Goal: Task Accomplishment & Management: Manage account settings

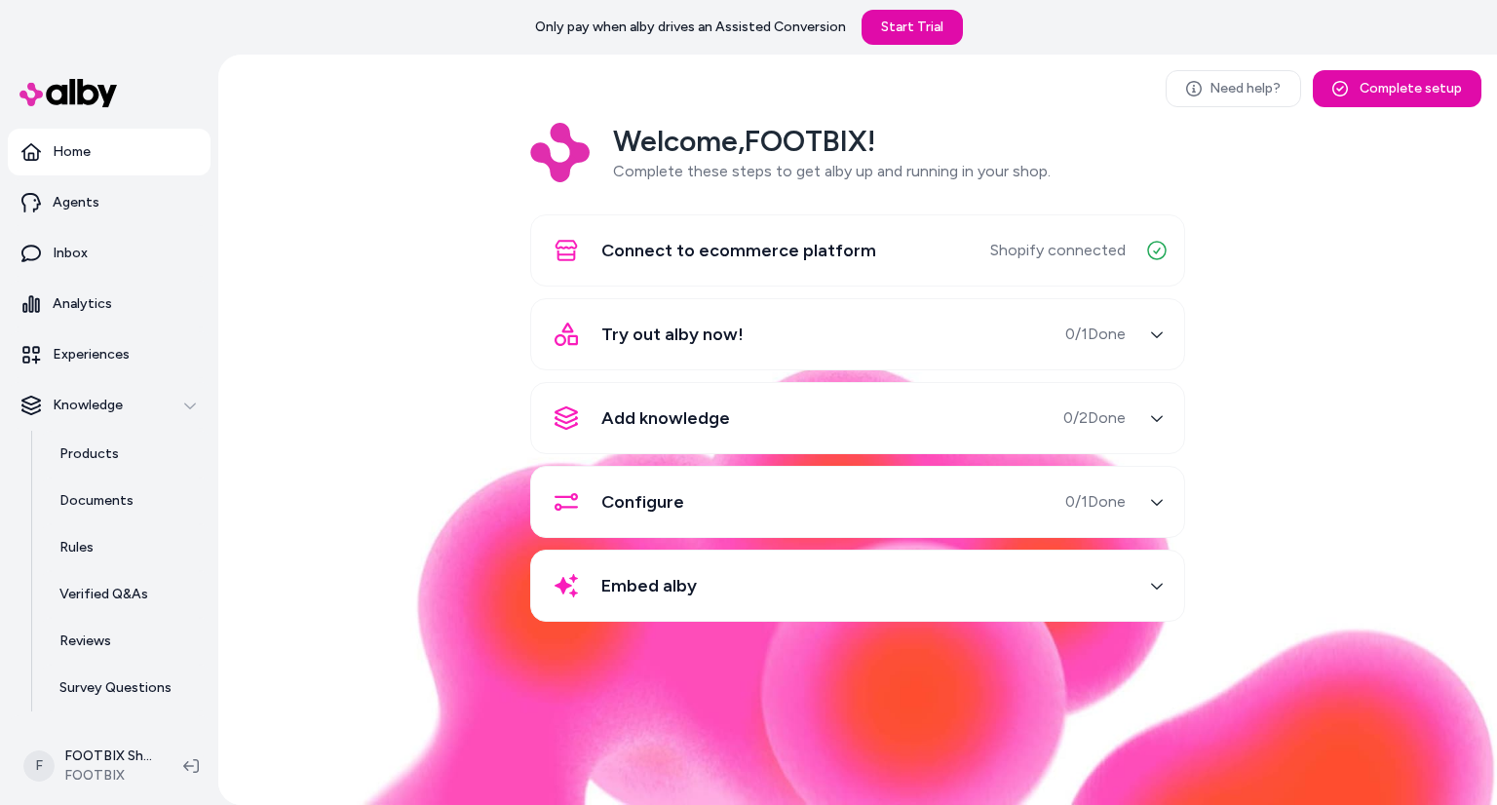
click at [672, 583] on span "Embed alby" at bounding box center [648, 585] width 95 height 27
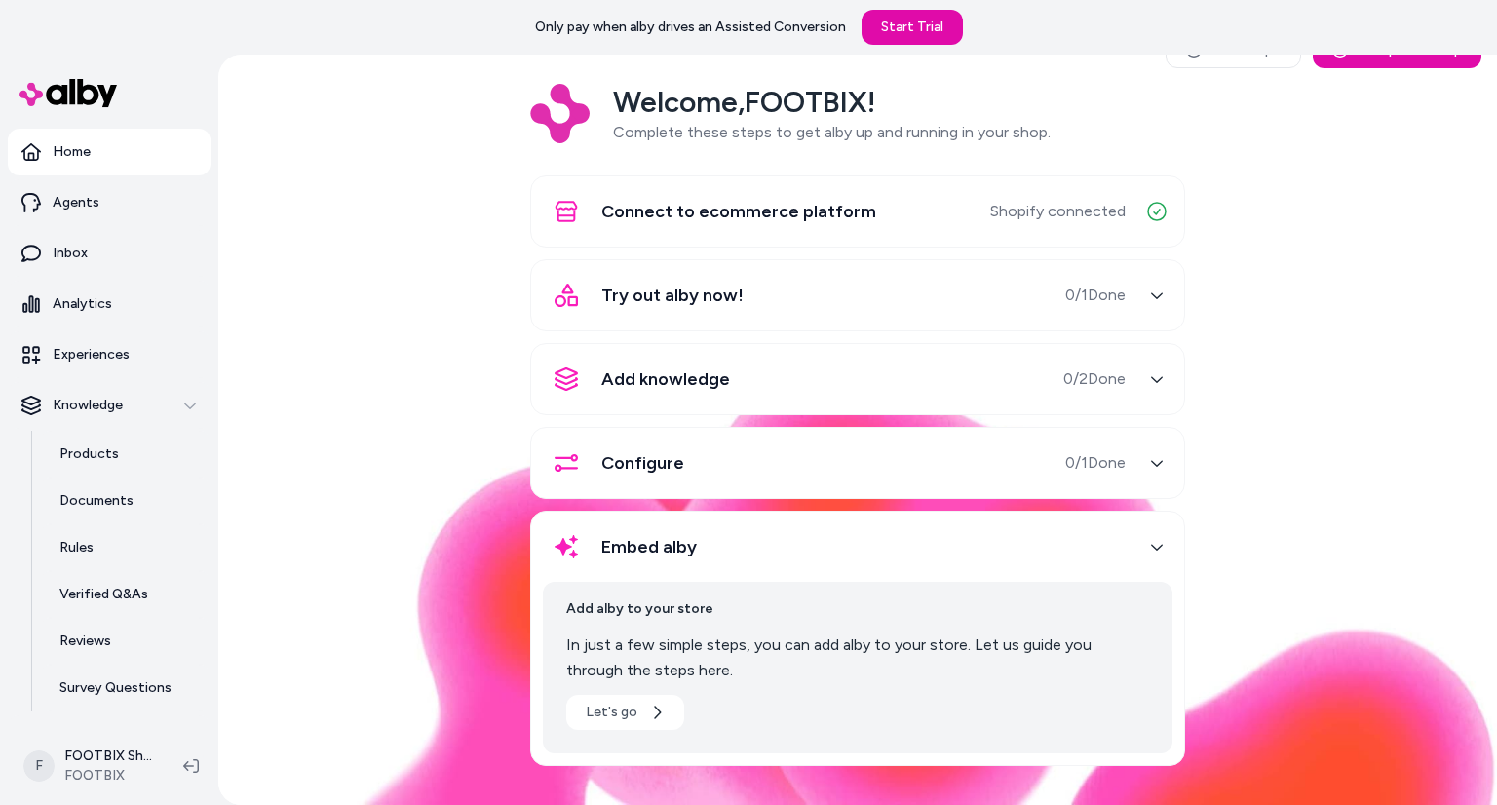
scroll to position [36, 0]
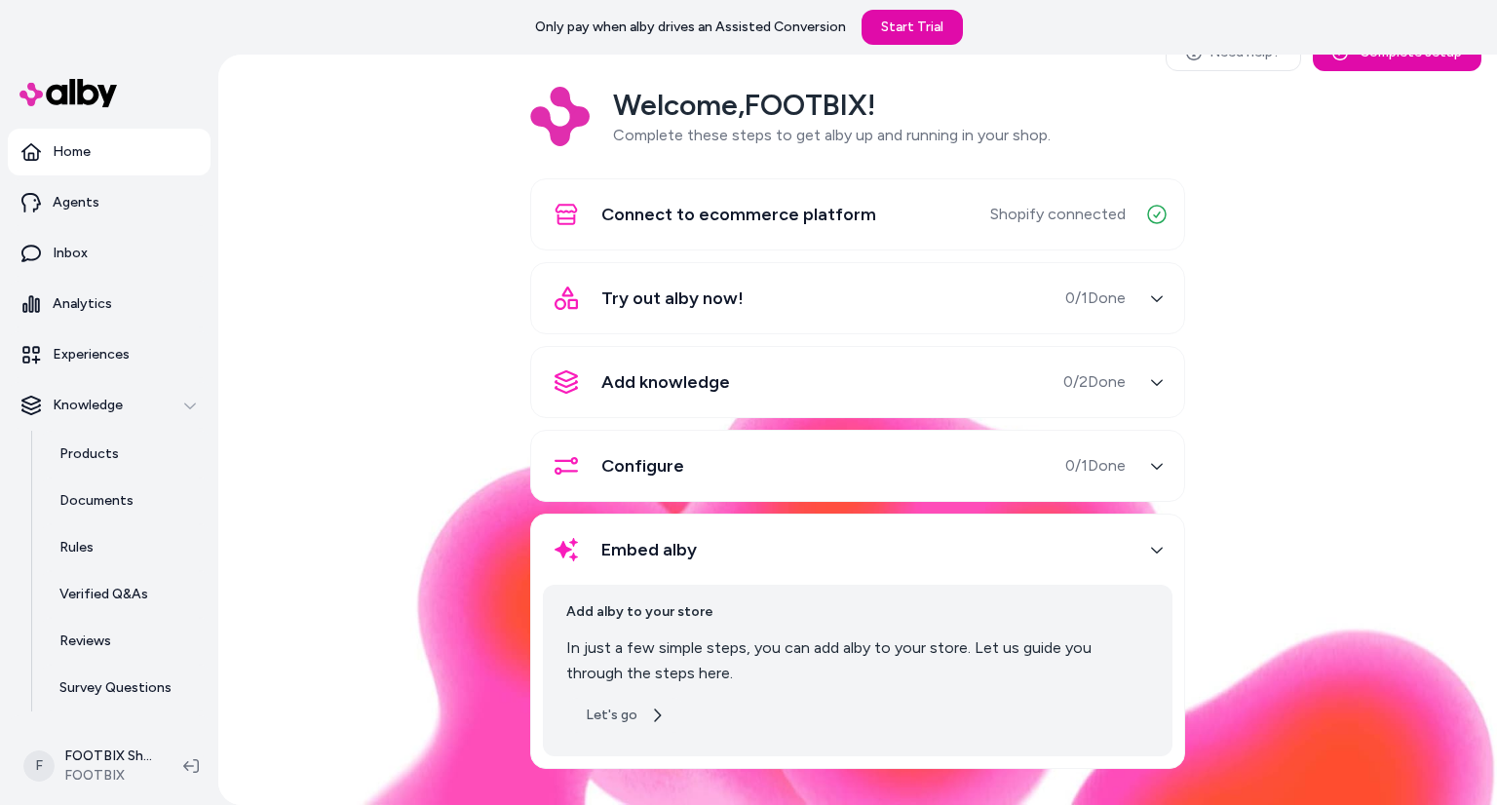
click at [619, 711] on button "Let's go" at bounding box center [625, 715] width 118 height 35
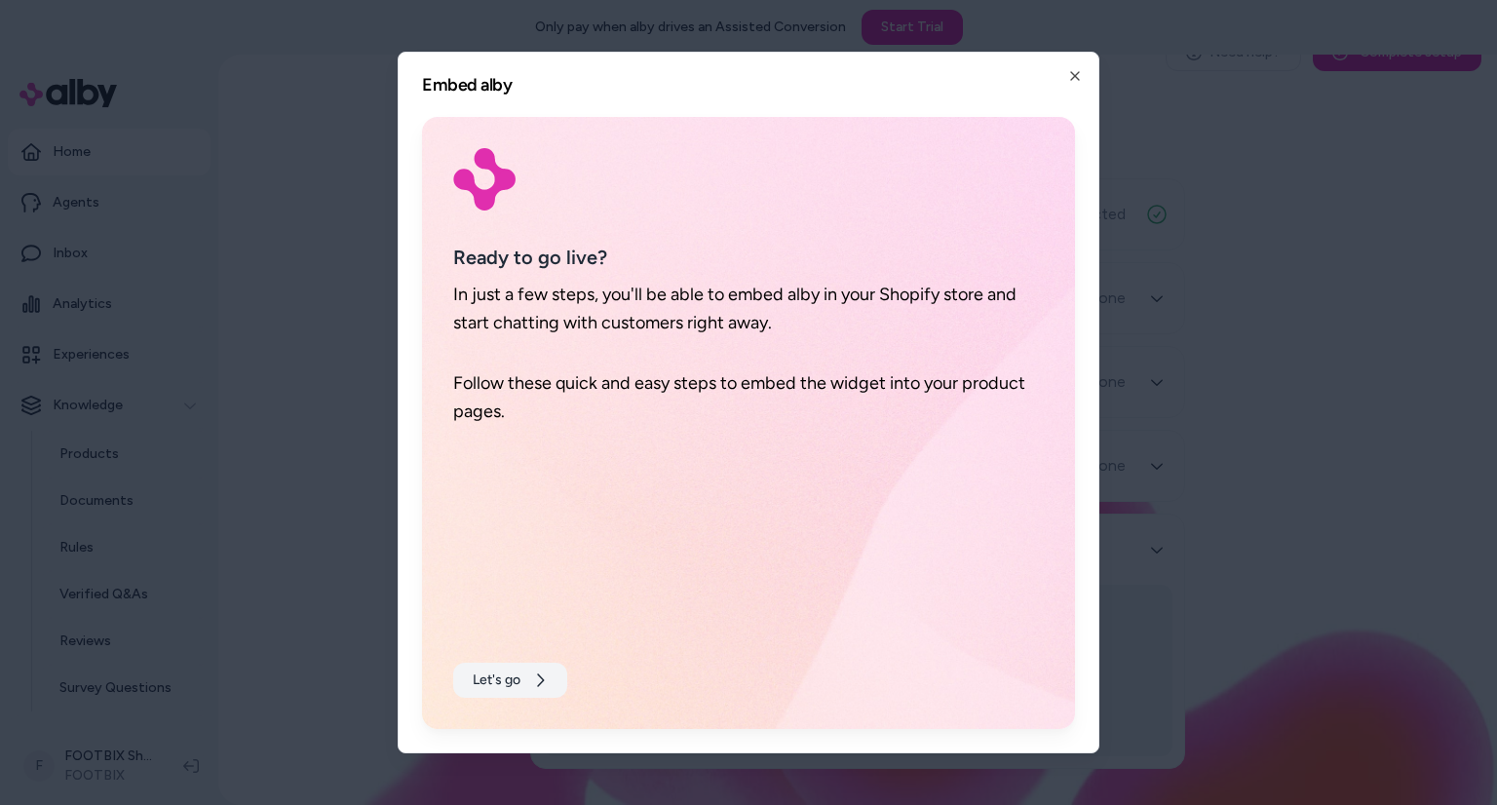
click at [531, 683] on button "Let's go" at bounding box center [510, 680] width 114 height 35
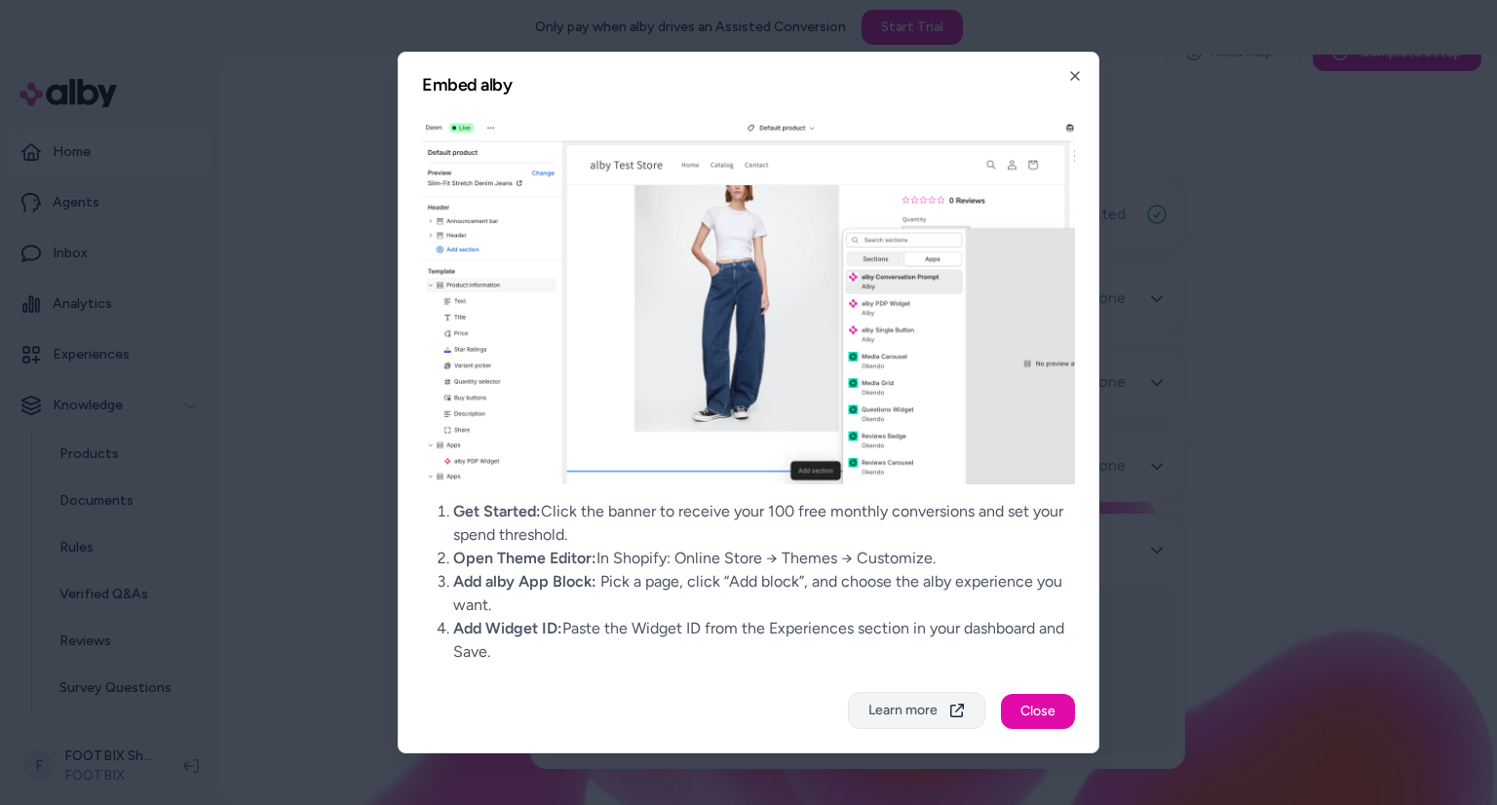
click at [913, 706] on button "Learn more" at bounding box center [916, 710] width 137 height 37
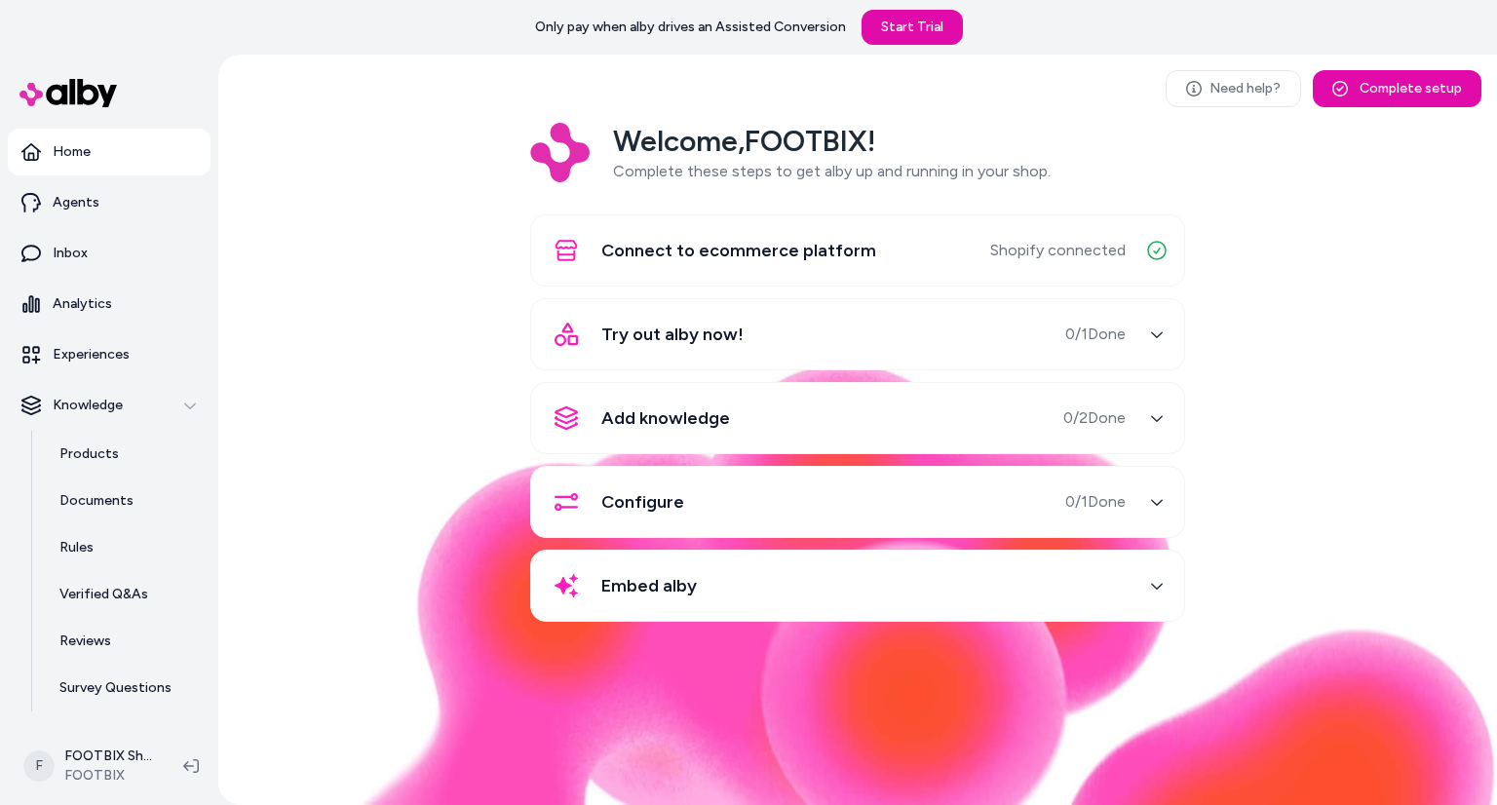
click at [720, 331] on span "Try out alby now!" at bounding box center [672, 334] width 142 height 27
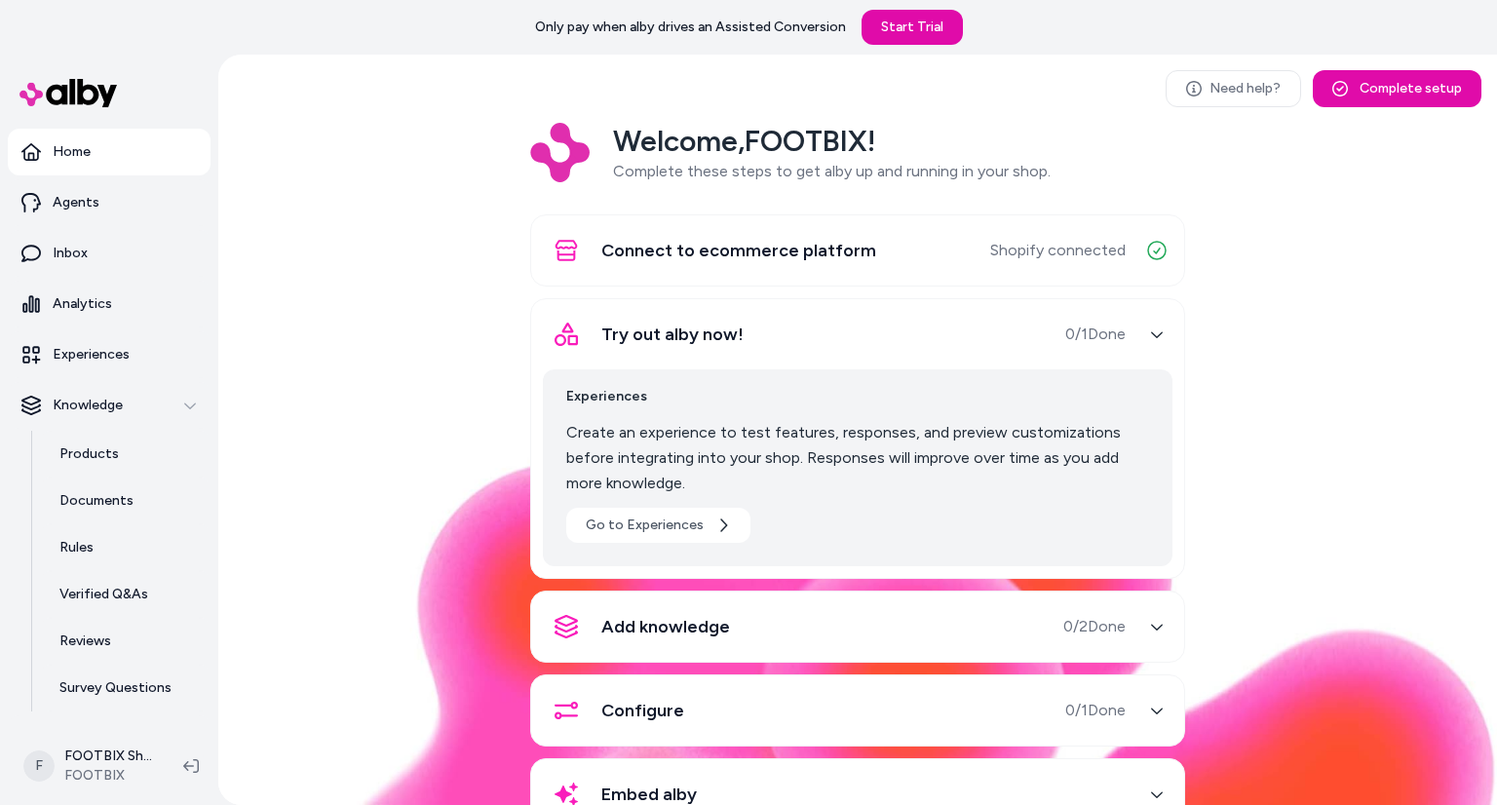
scroll to position [65, 0]
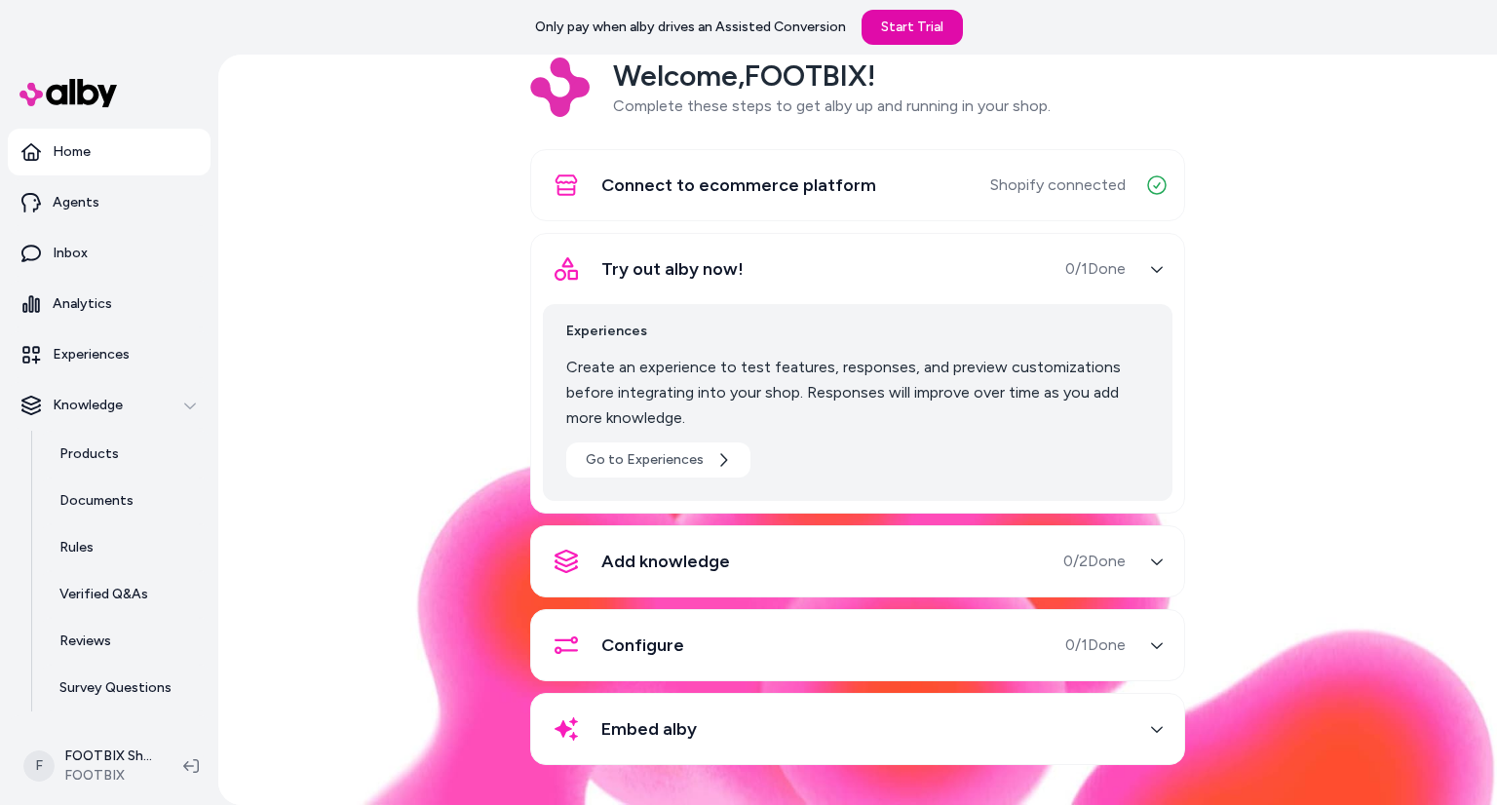
click at [736, 714] on div "Embed alby" at bounding box center [834, 728] width 583 height 47
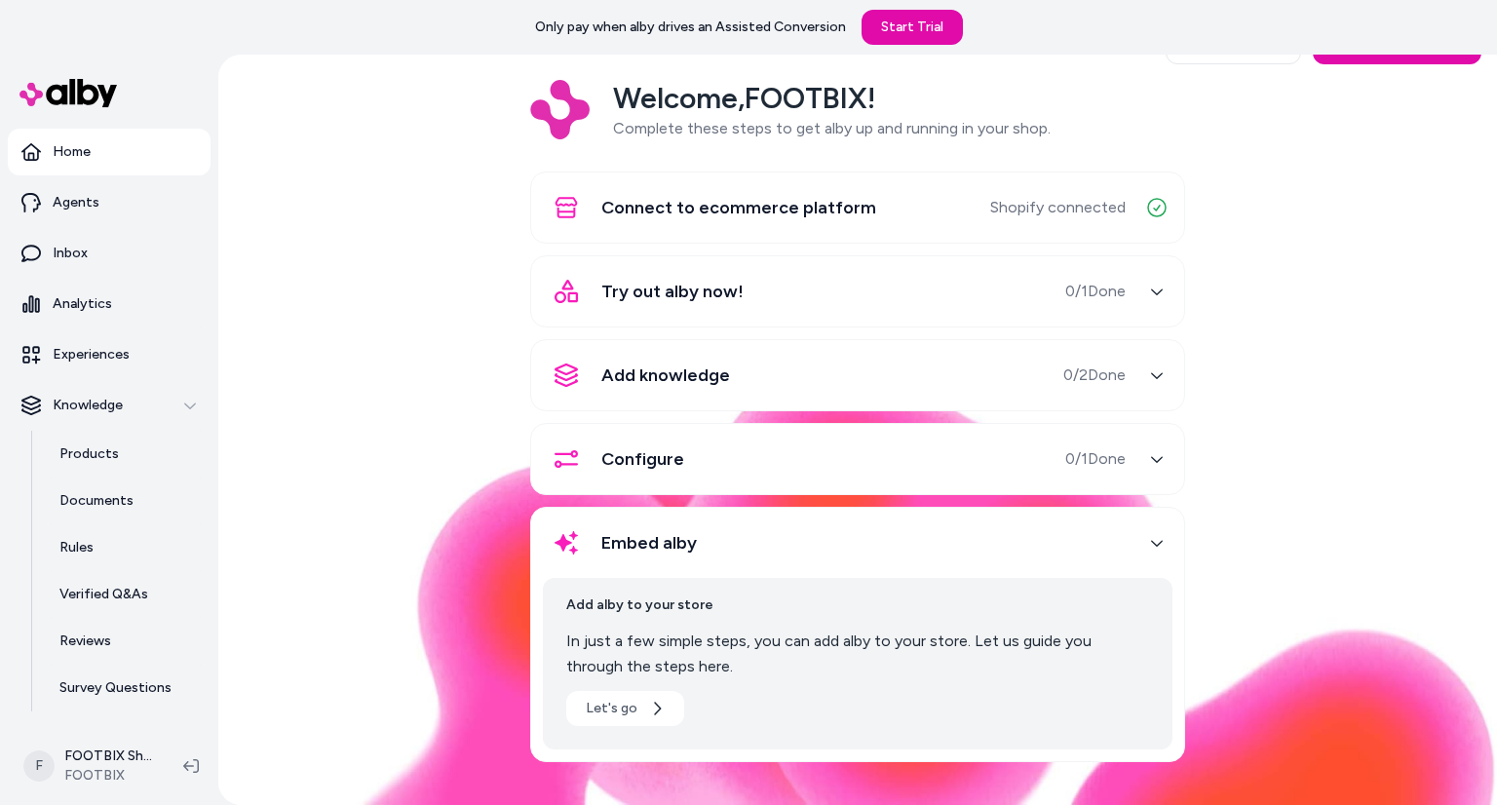
scroll to position [40, 0]
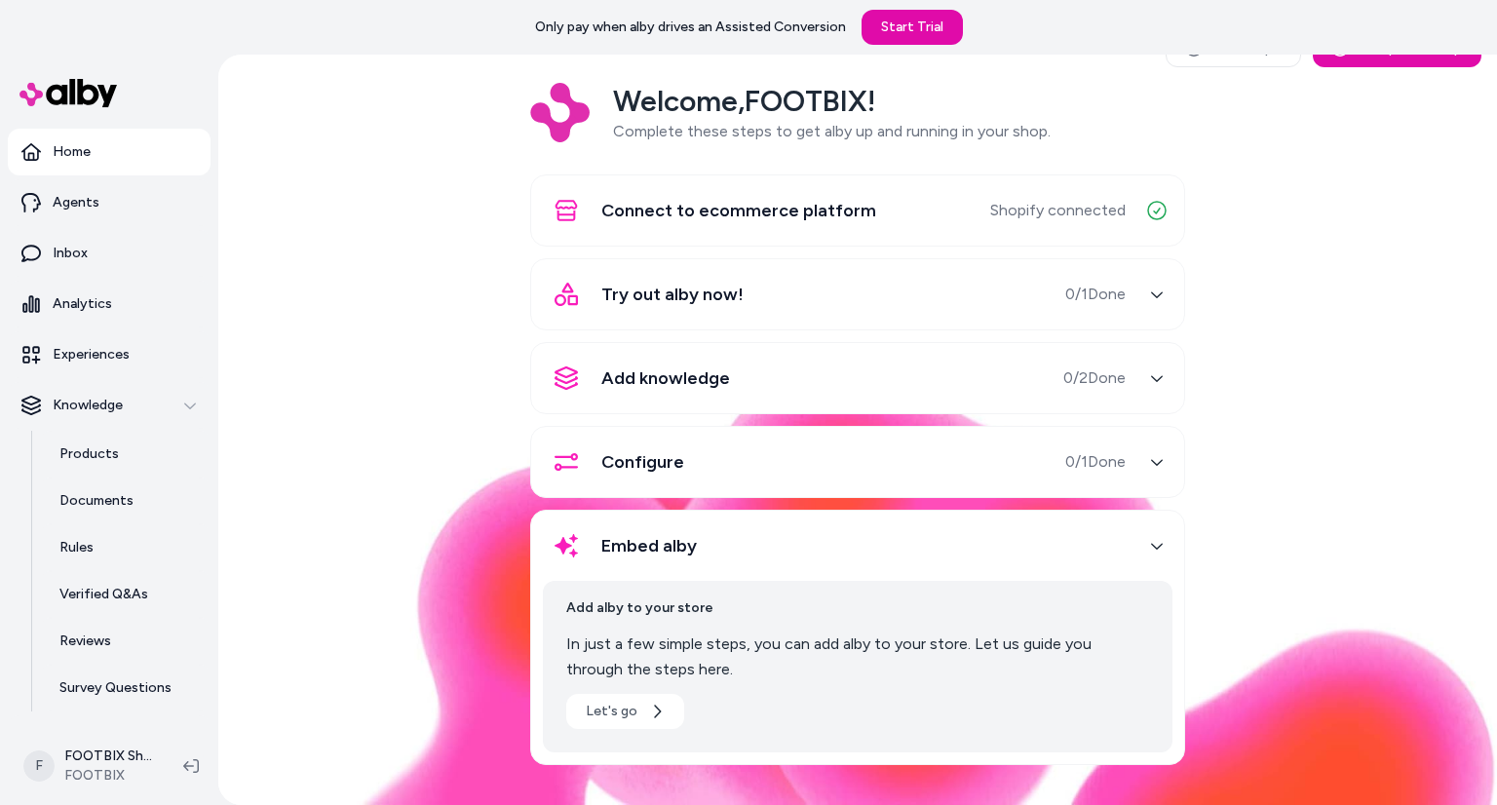
click at [771, 473] on div "Configure 0 / 1 Done" at bounding box center [834, 461] width 583 height 47
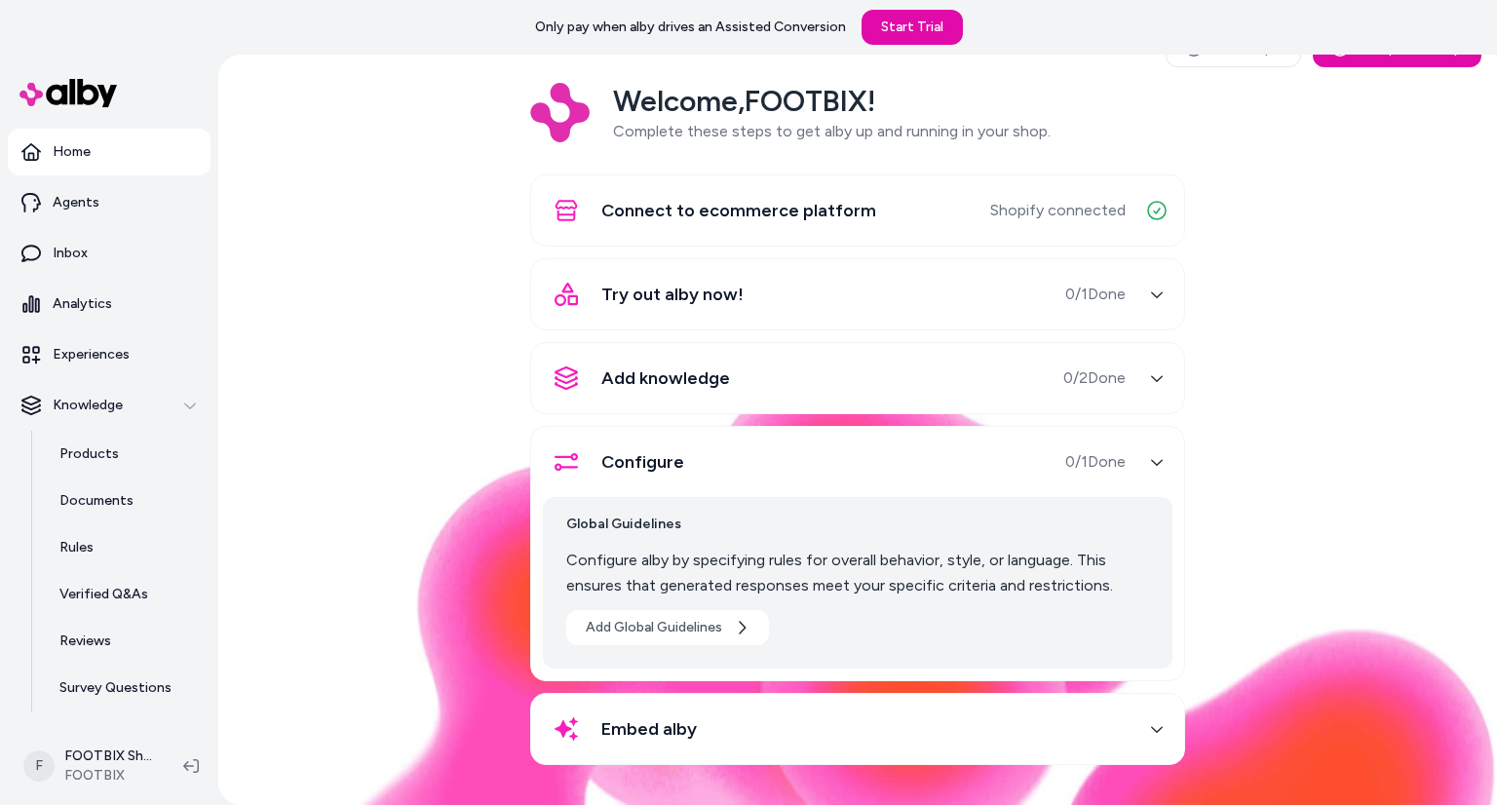
click at [771, 473] on div "Configure 0 / 1 Done" at bounding box center [834, 461] width 583 height 47
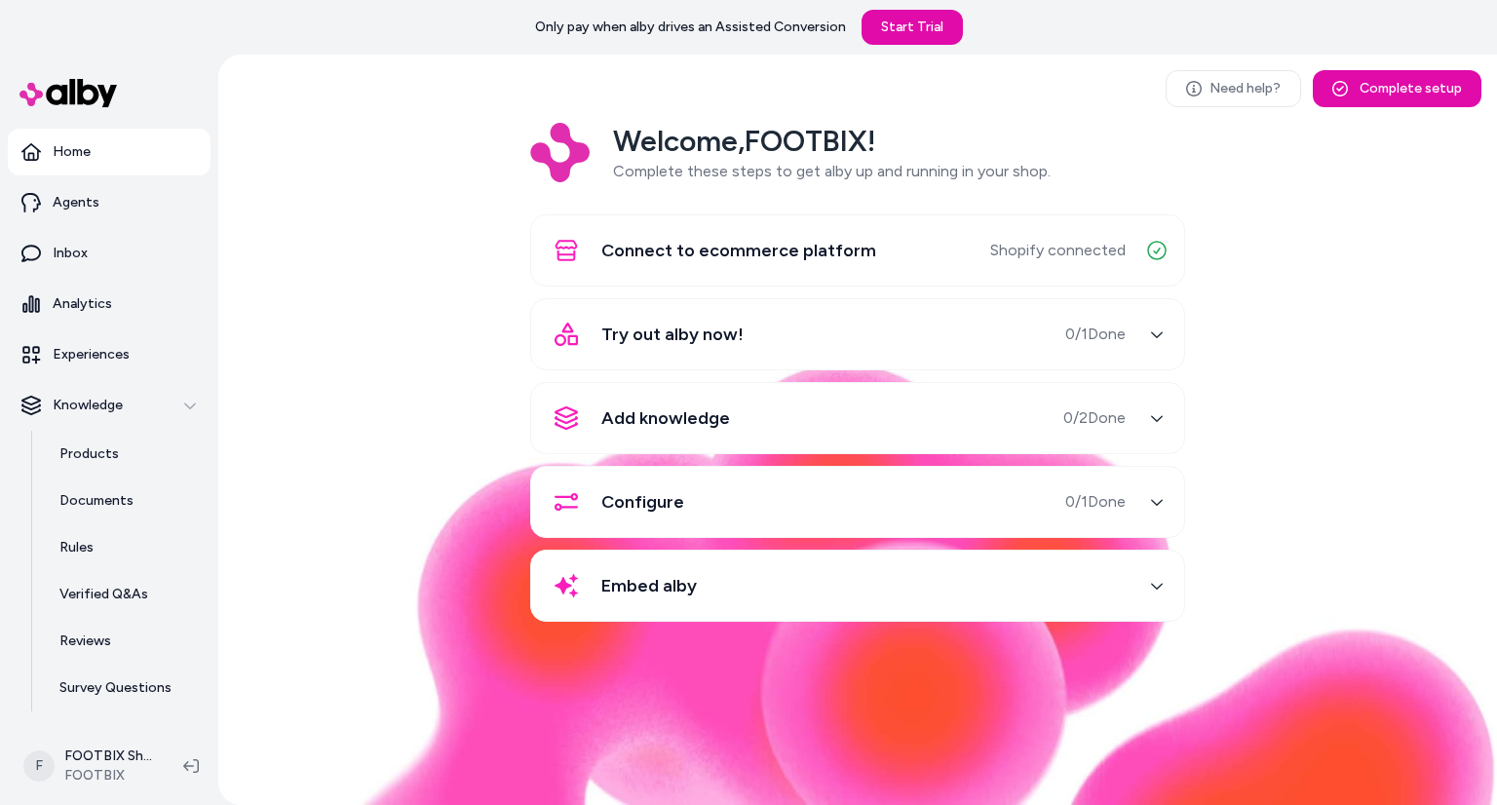
click at [734, 575] on div "Embed alby" at bounding box center [834, 585] width 583 height 47
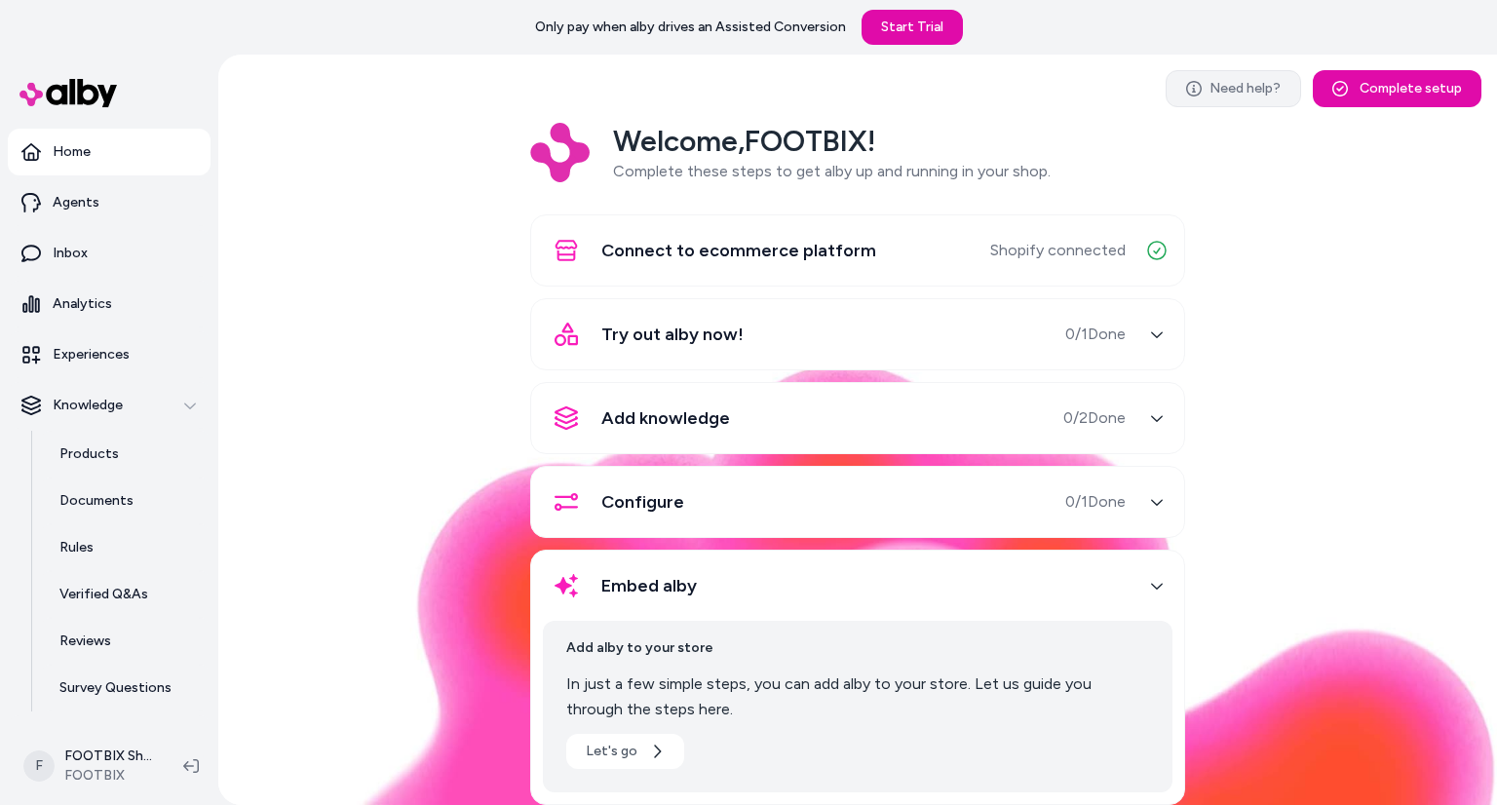
click at [1240, 75] on link "Need help?" at bounding box center [1232, 88] width 135 height 37
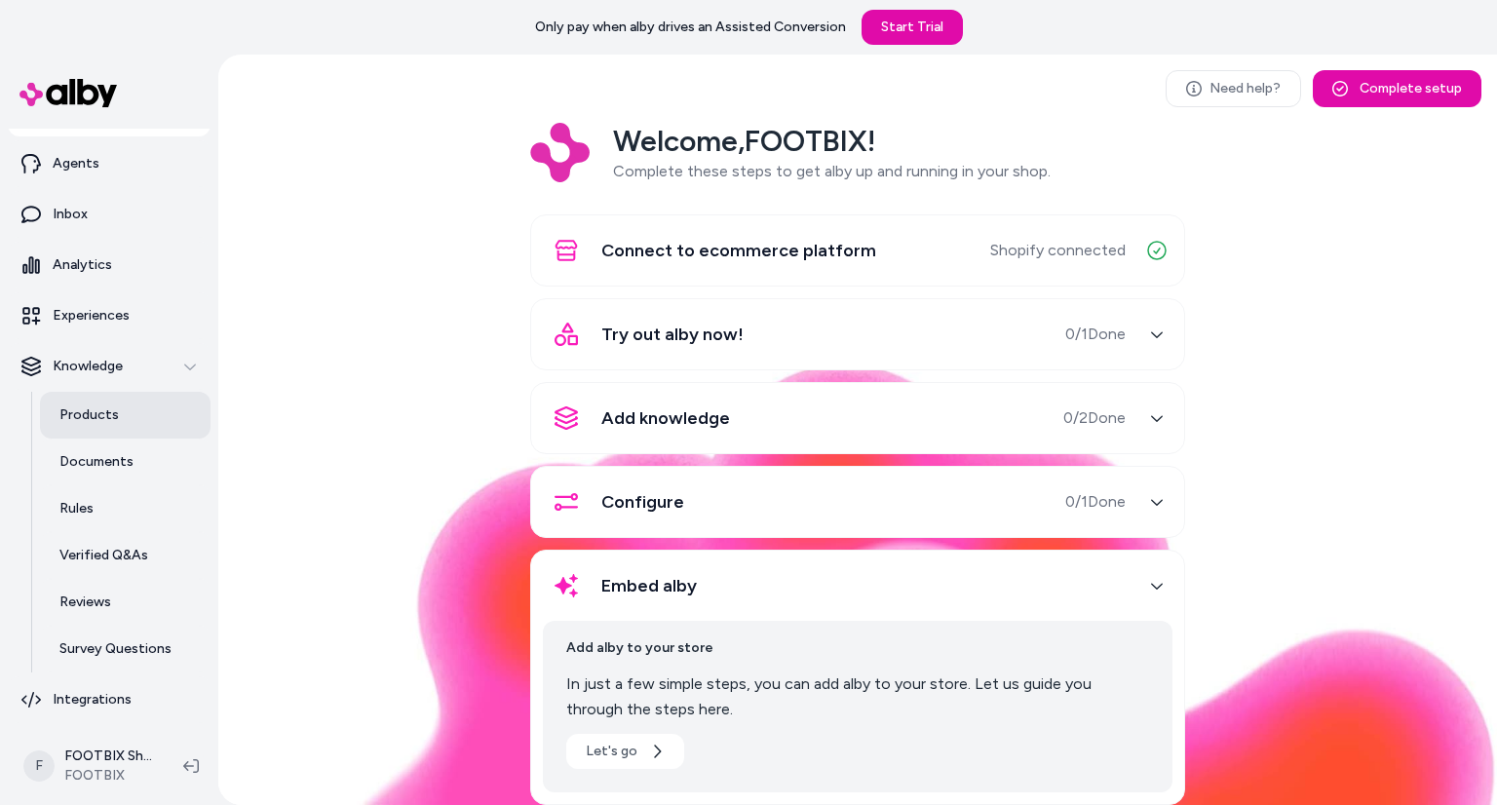
scroll to position [38, 0]
click at [146, 571] on link "Verified Q&As" at bounding box center [125, 556] width 171 height 47
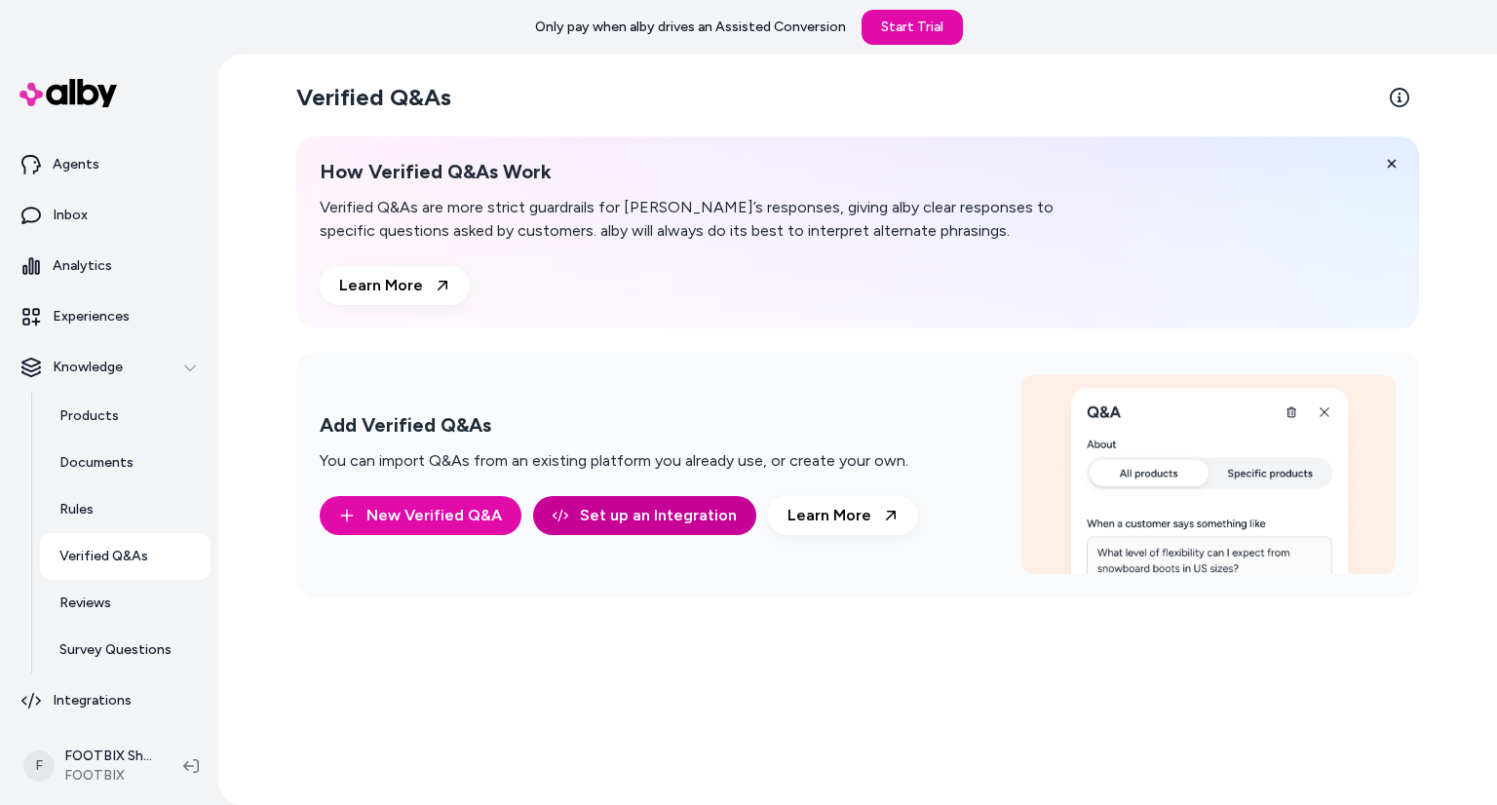
click at [655, 519] on link "Set up an Integration" at bounding box center [644, 515] width 223 height 39
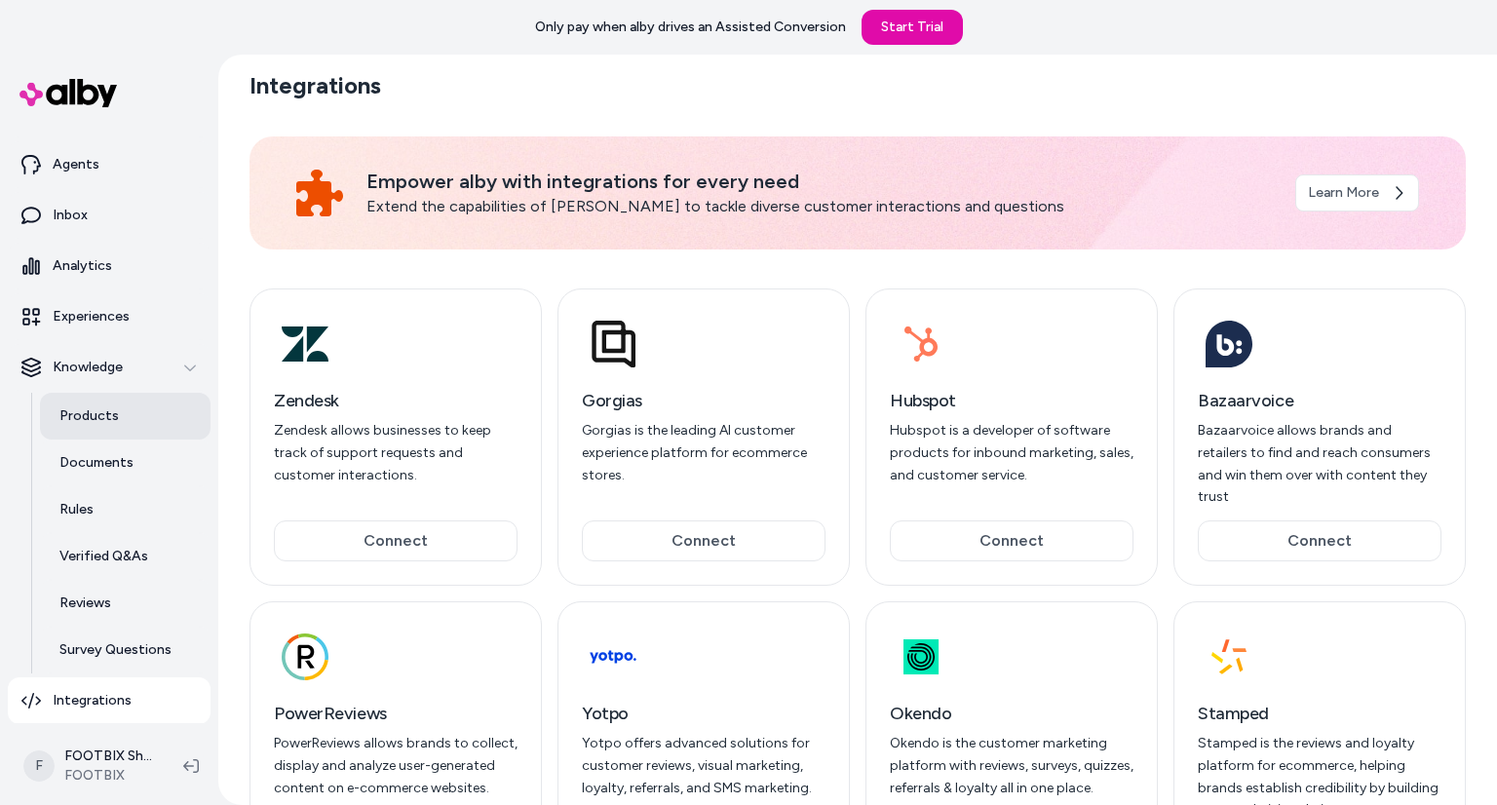
click at [123, 404] on link "Products" at bounding box center [125, 416] width 171 height 47
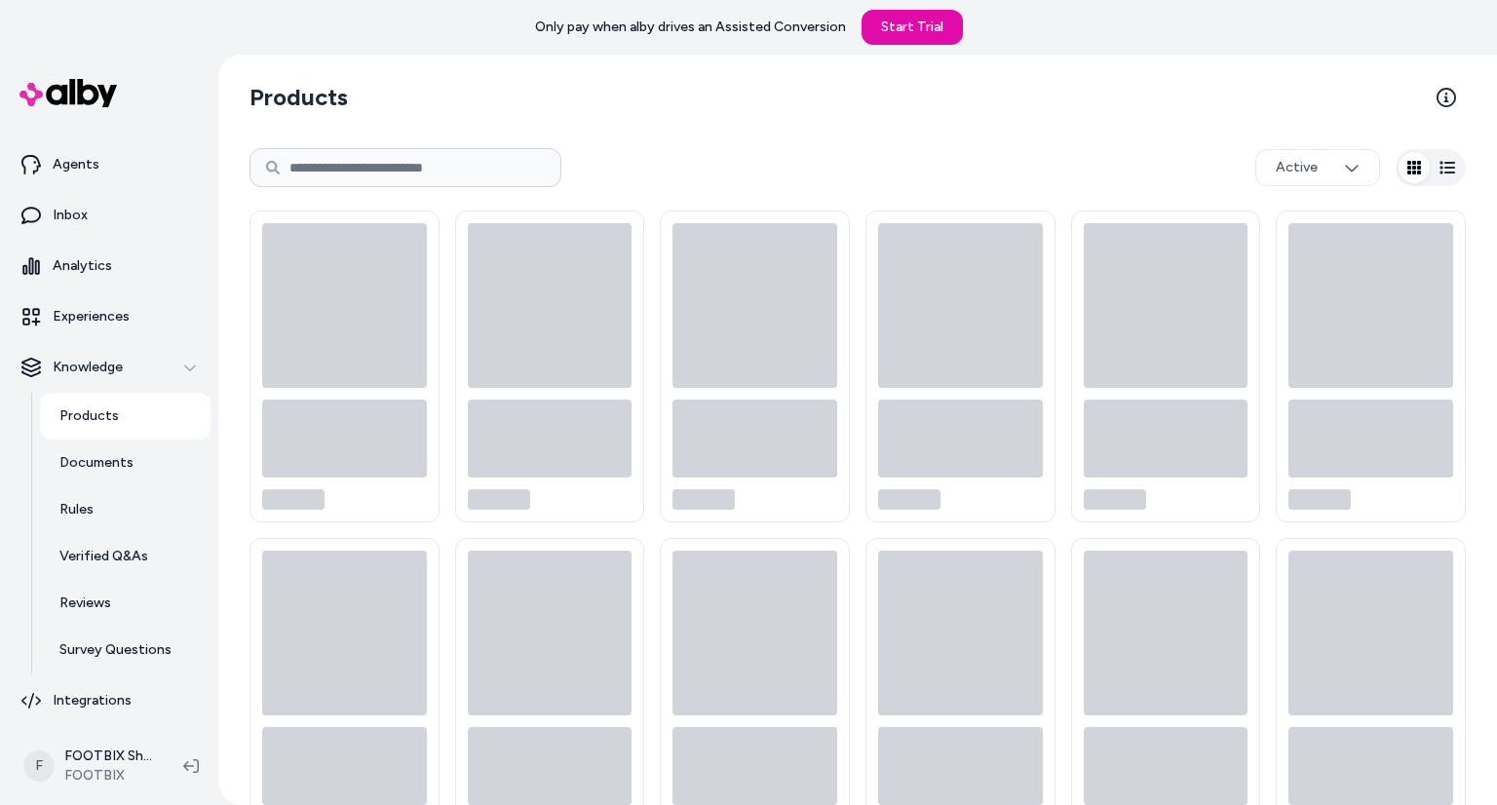
click at [123, 404] on link "Products" at bounding box center [125, 416] width 171 height 47
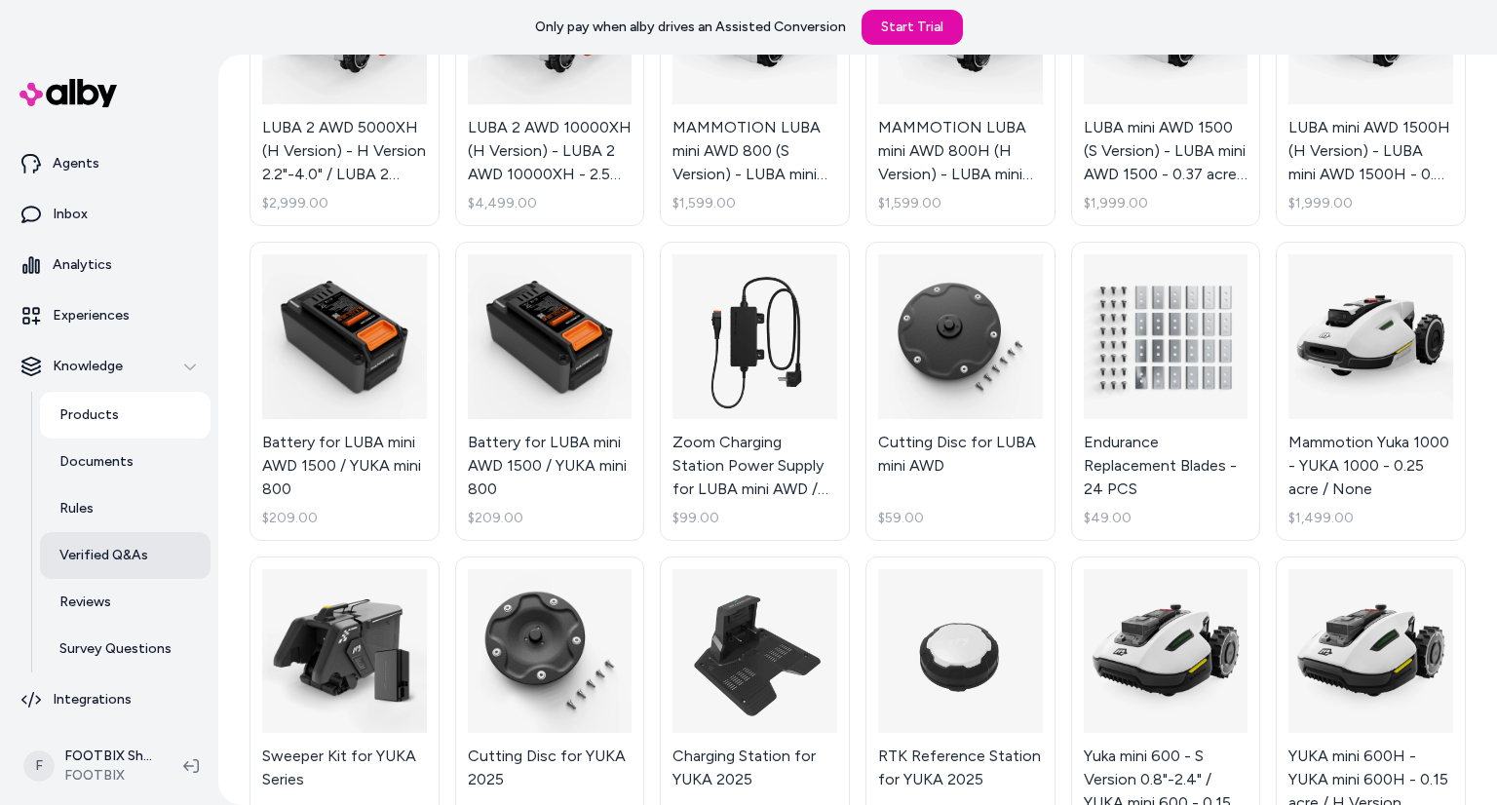
scroll to position [36, 0]
click at [116, 679] on link "Integrations" at bounding box center [109, 702] width 203 height 47
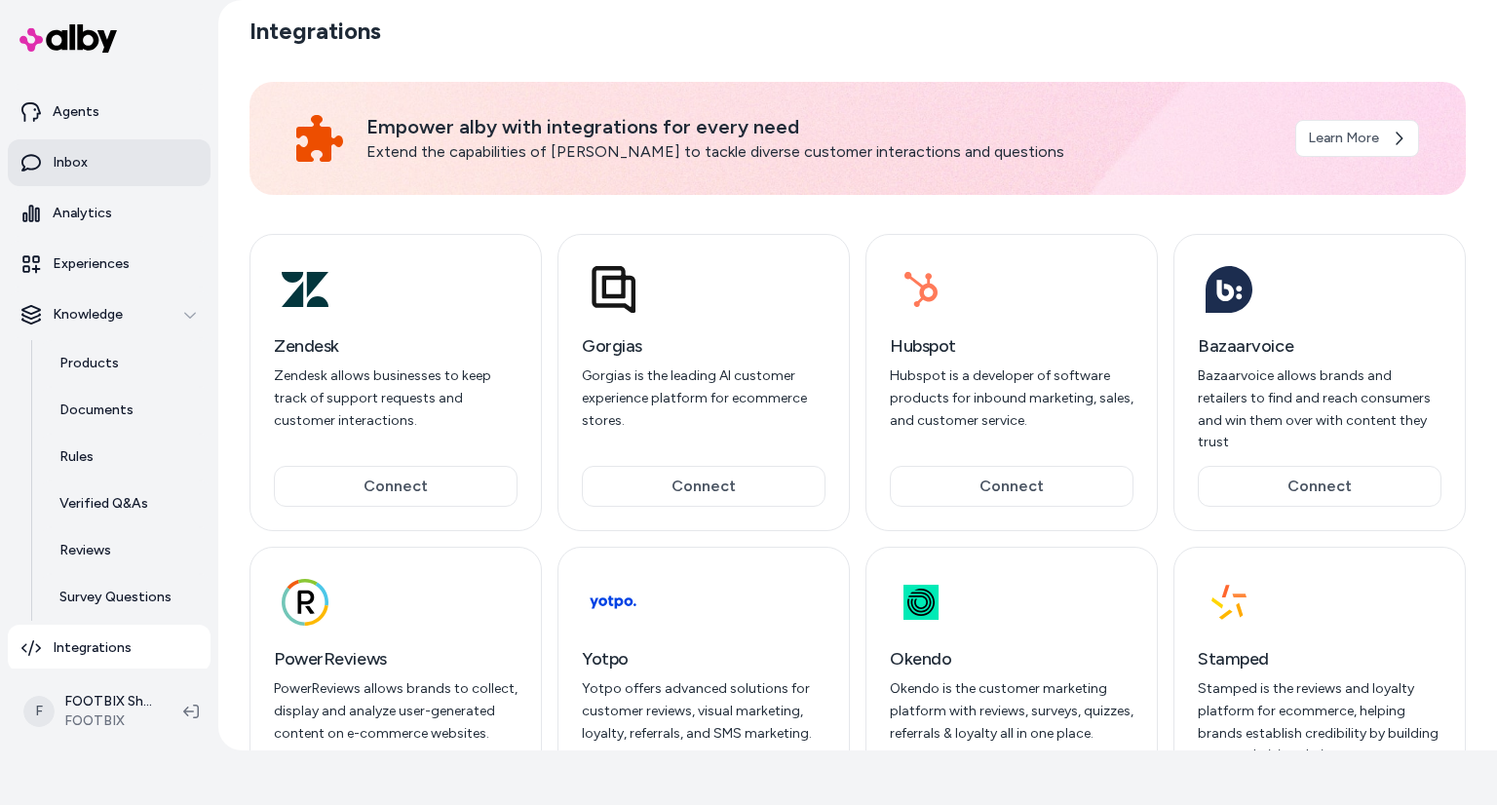
click at [121, 150] on link "Inbox" at bounding box center [109, 162] width 203 height 47
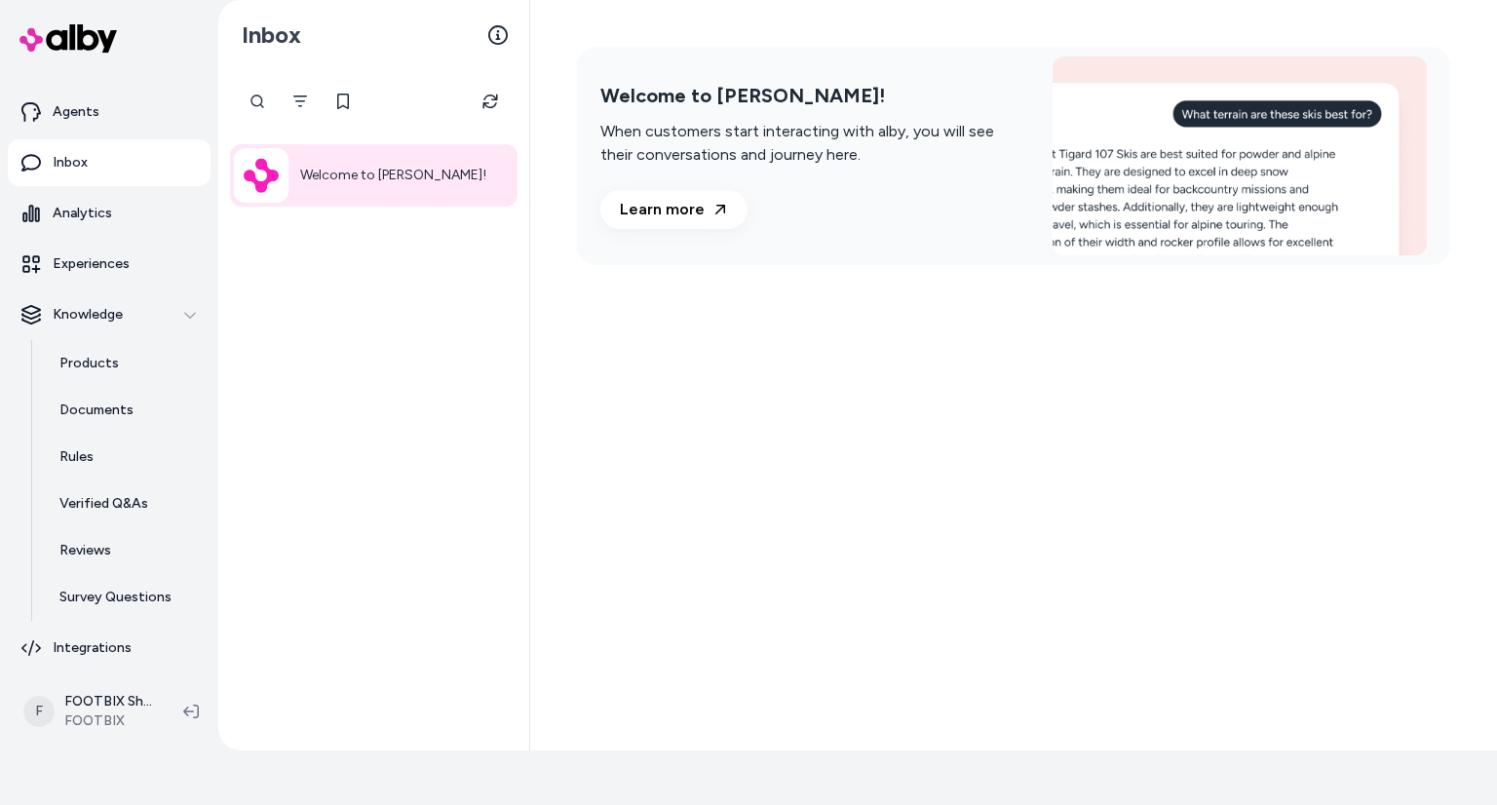
click at [130, 36] on div at bounding box center [125, 39] width 234 height 70
copy div
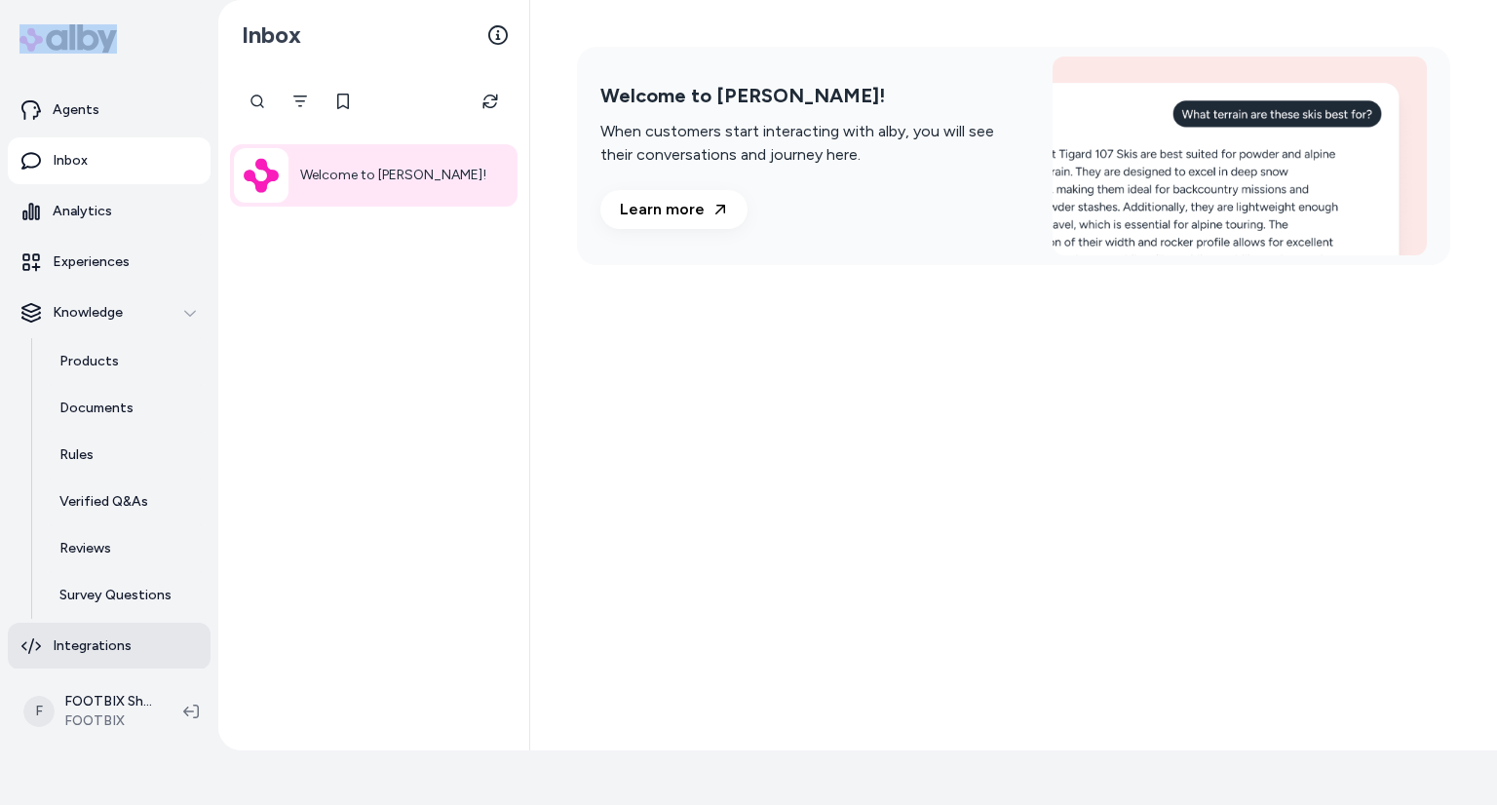
click at [141, 652] on link "Integrations" at bounding box center [109, 646] width 203 height 47
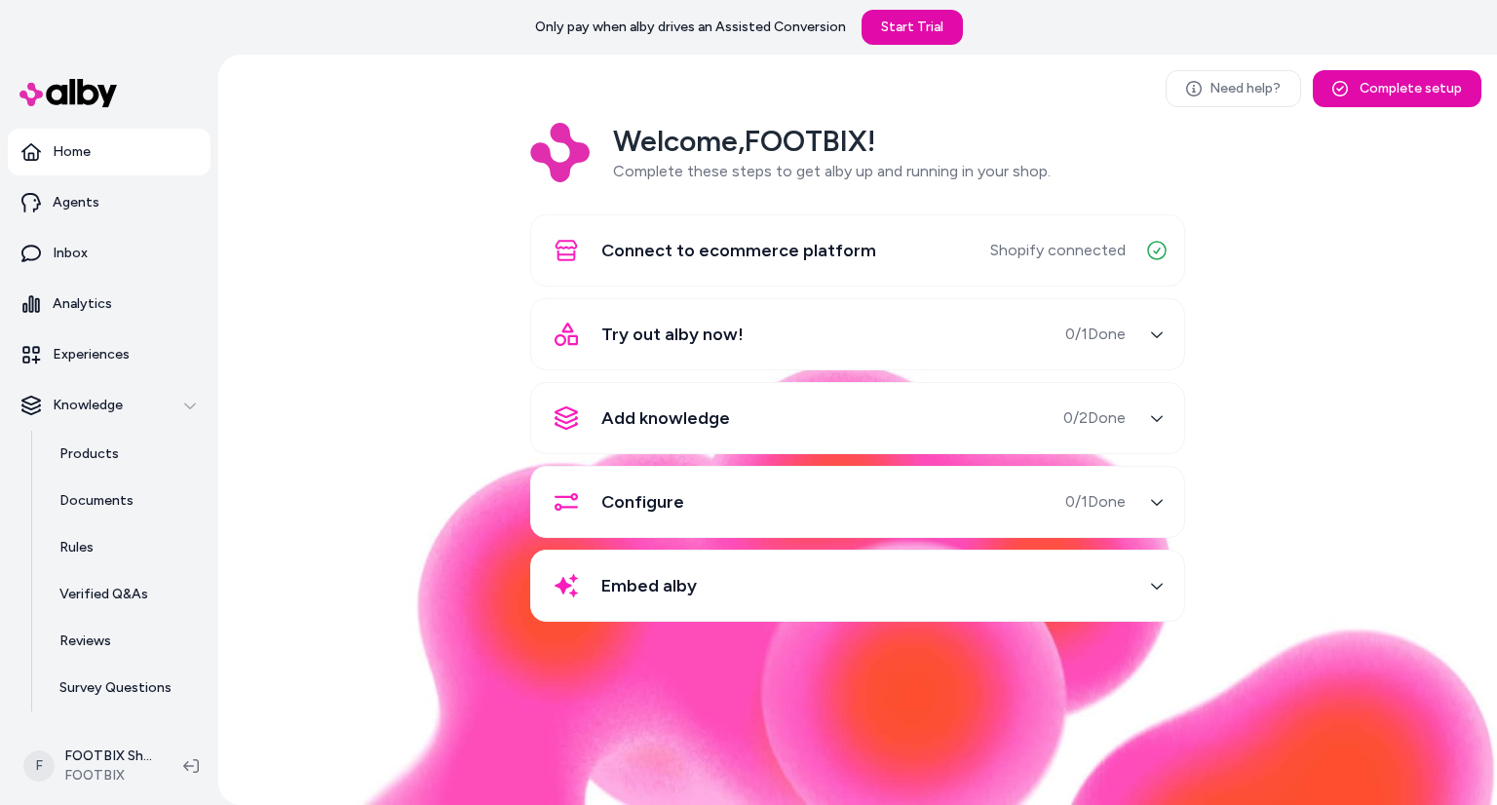
click at [893, 489] on div "Configure 0 / 1 Done" at bounding box center [834, 501] width 583 height 47
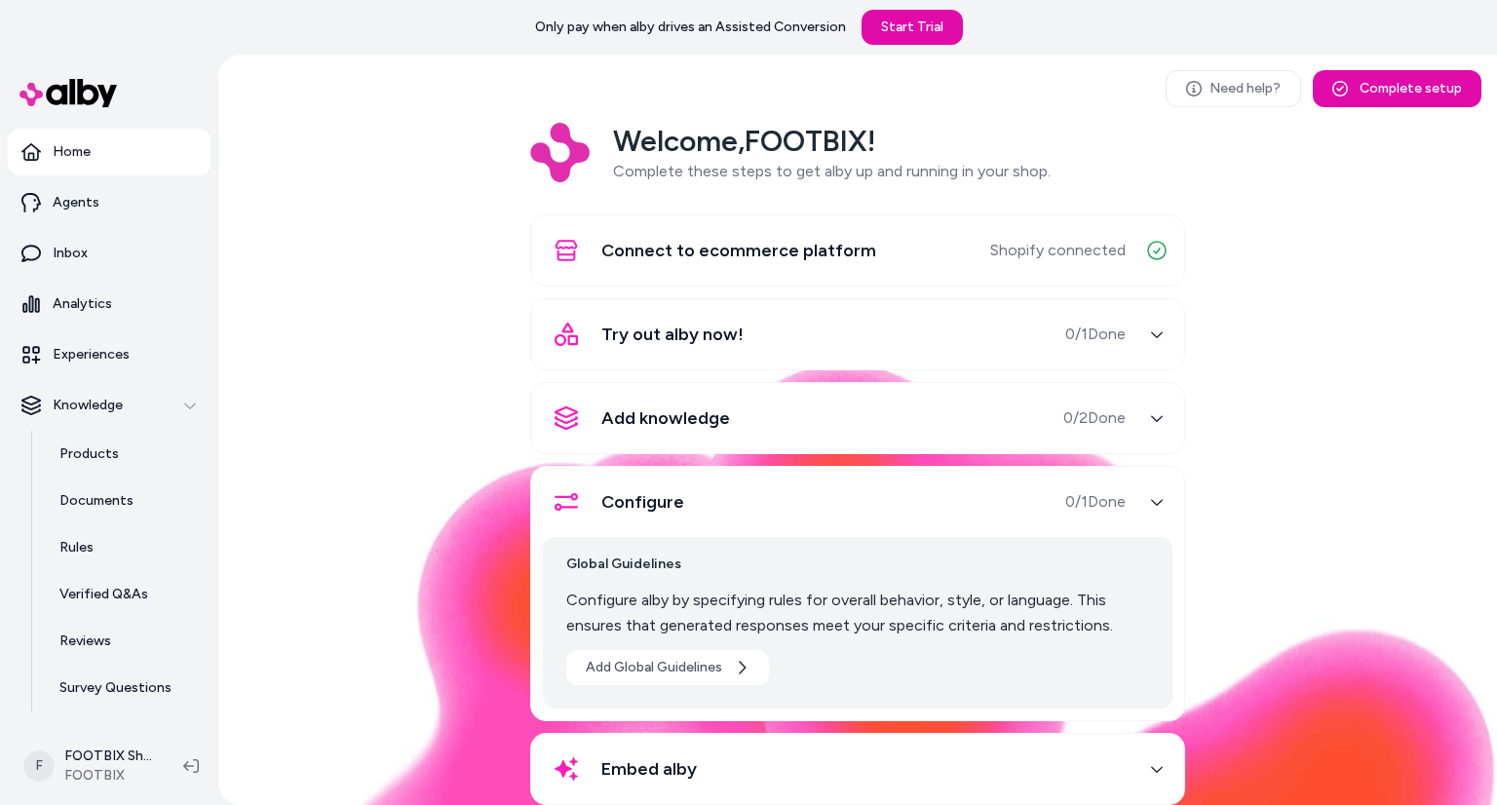
scroll to position [40, 0]
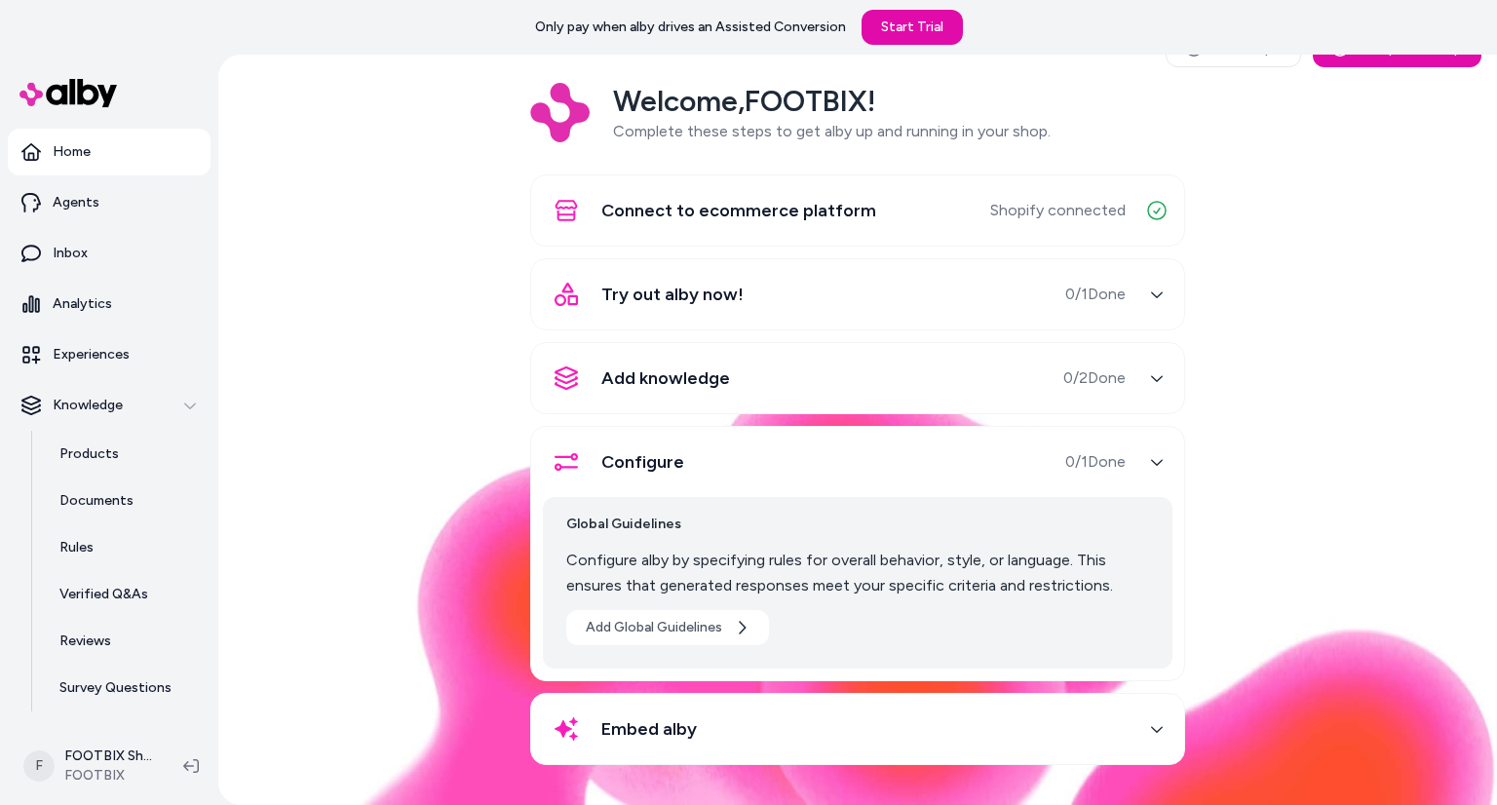
click at [835, 728] on div "Embed alby" at bounding box center [834, 728] width 583 height 47
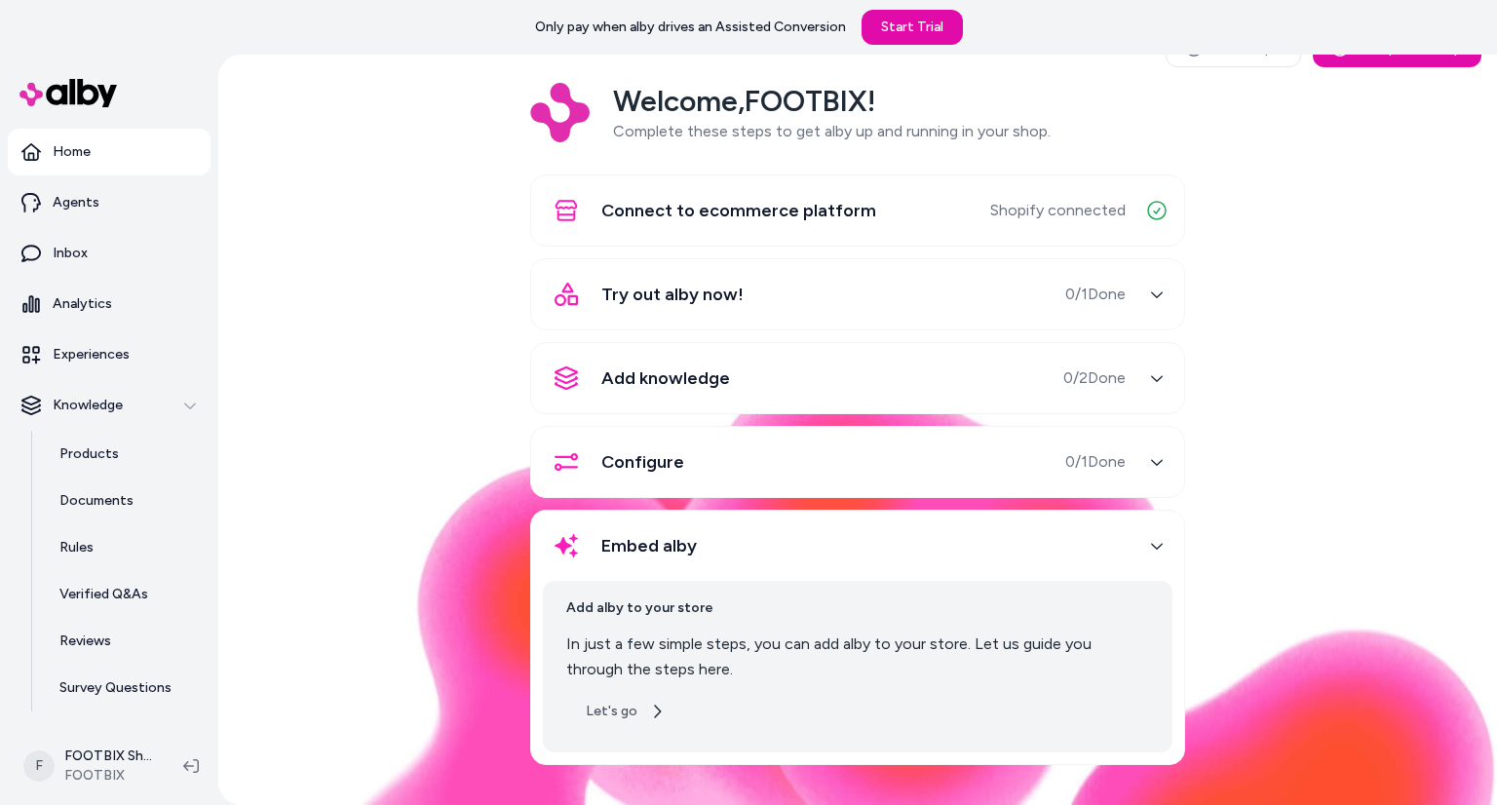
click at [631, 704] on button "Let's go" at bounding box center [625, 711] width 118 height 35
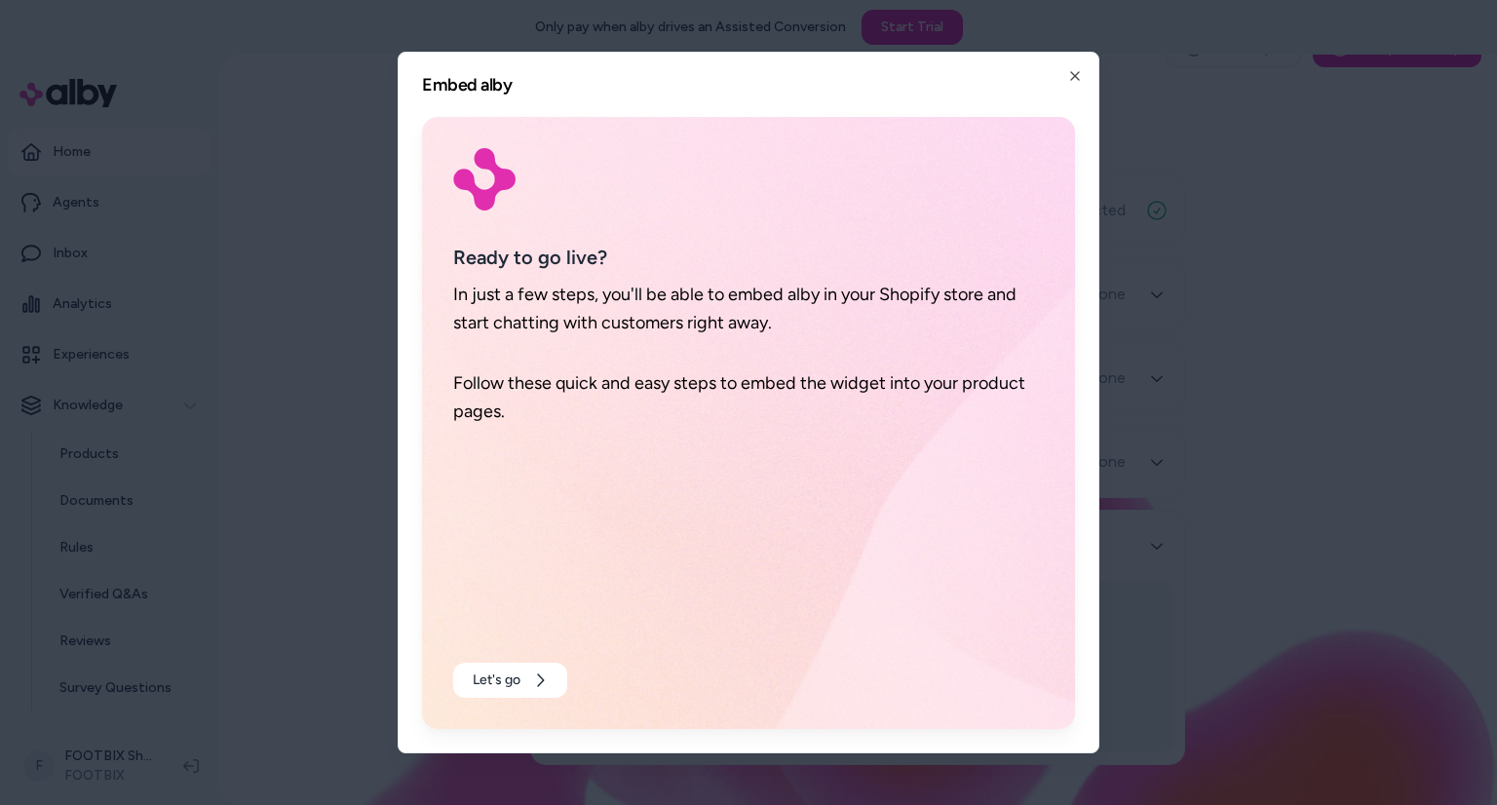
click at [308, 490] on div at bounding box center [748, 402] width 1497 height 805
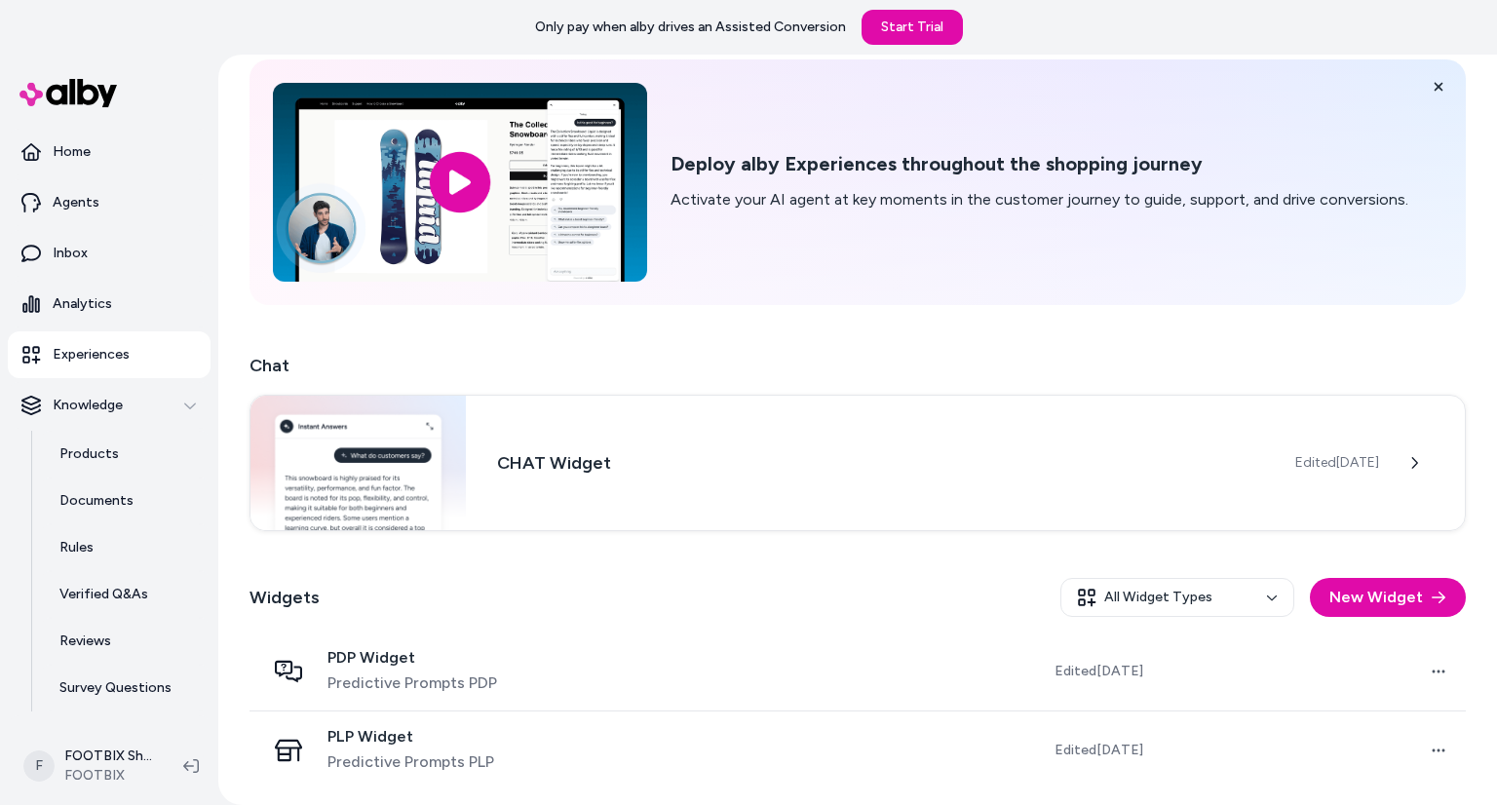
scroll to position [76, 0]
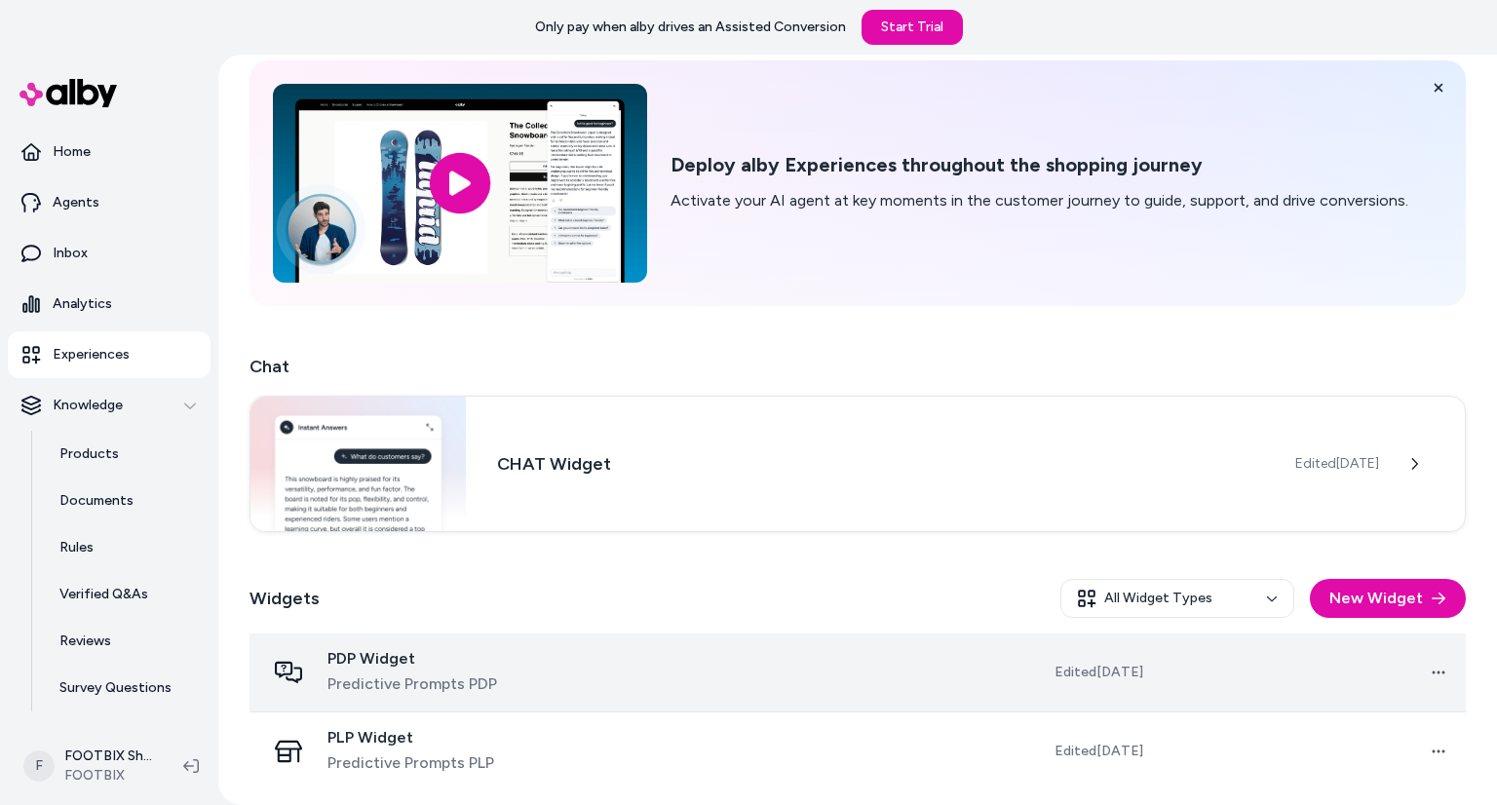
click at [598, 675] on td "PDP Widget Predictive Prompts PDP" at bounding box center [424, 672] width 350 height 79
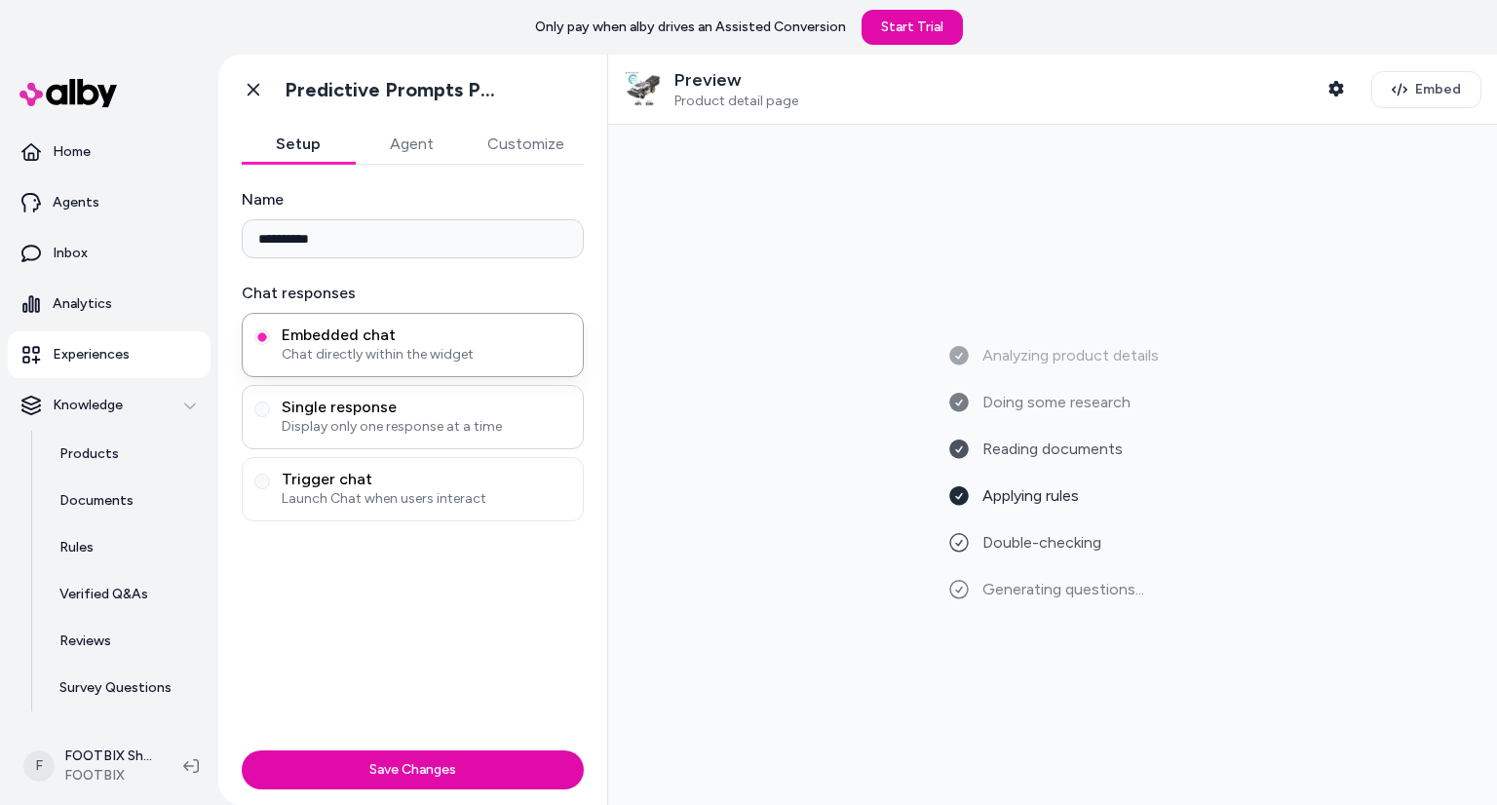
click at [468, 410] on span "Single response" at bounding box center [426, 407] width 289 height 19
click at [270, 410] on button "Single response Display only one response at a time" at bounding box center [262, 409] width 16 height 16
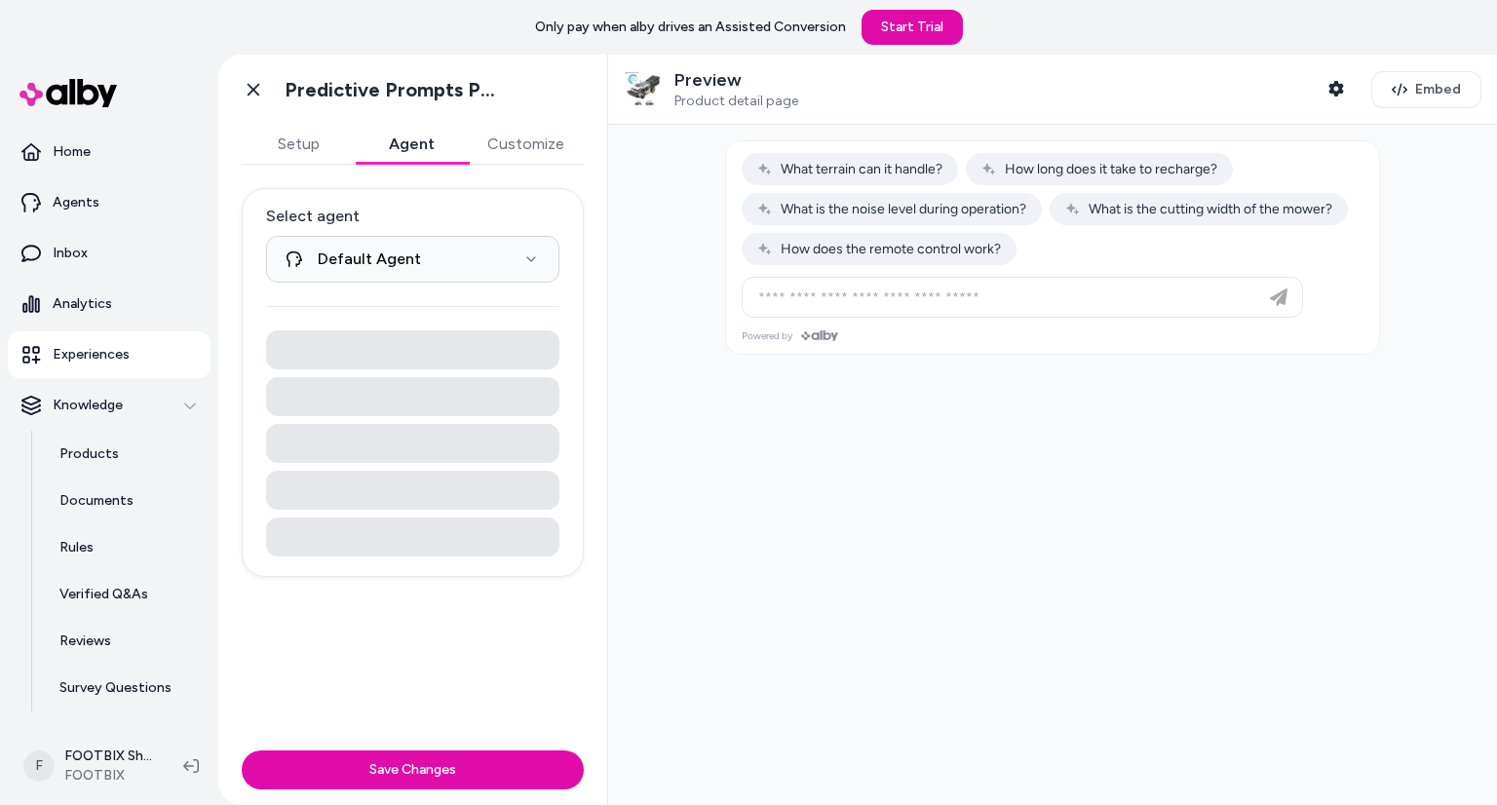
click at [417, 138] on button "Agent" at bounding box center [411, 144] width 113 height 39
click at [467, 268] on html "**********" at bounding box center [748, 402] width 1497 height 805
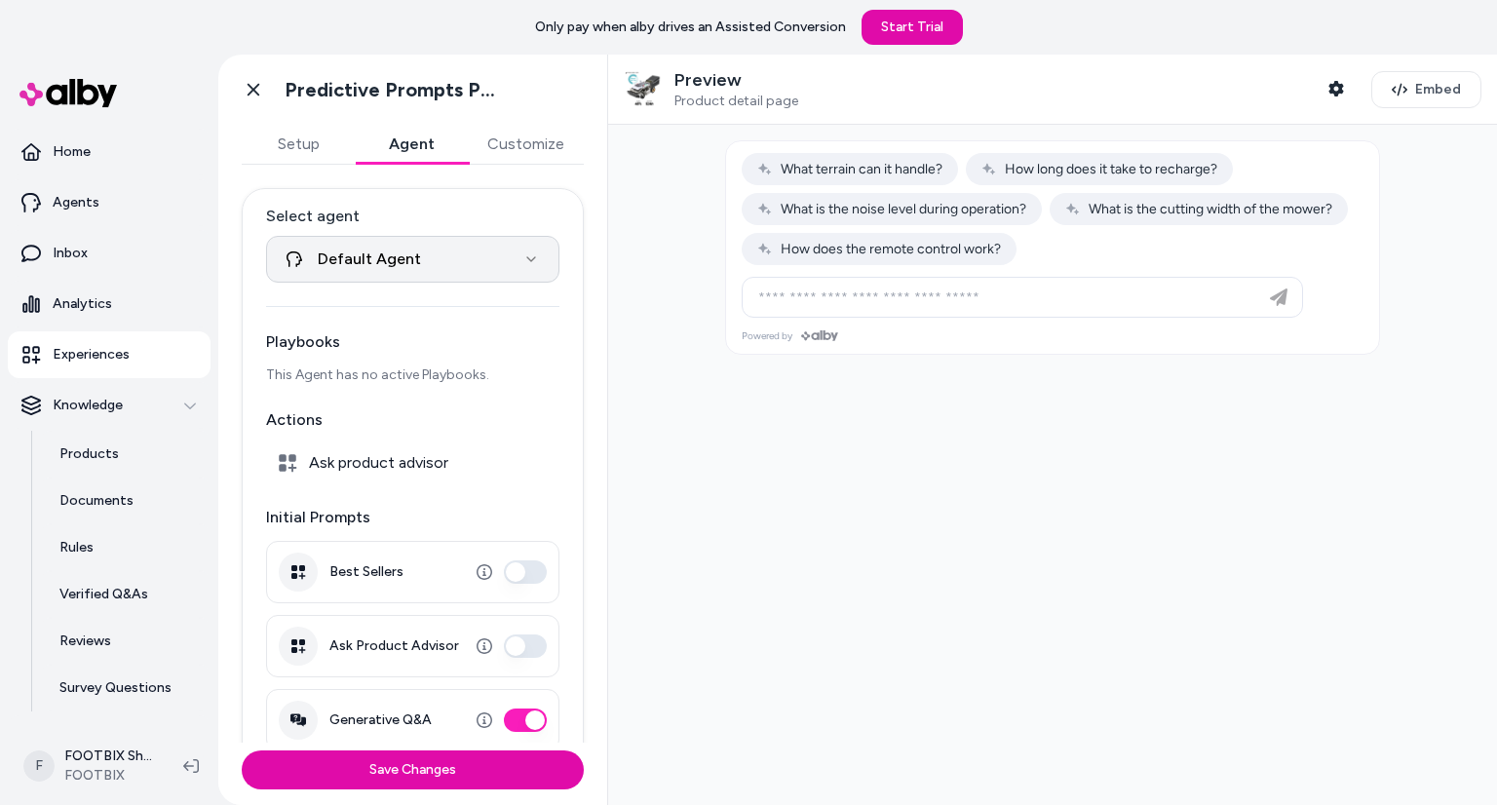
click at [467, 268] on html "**********" at bounding box center [748, 402] width 1497 height 805
click at [513, 160] on button "Customize" at bounding box center [526, 144] width 116 height 39
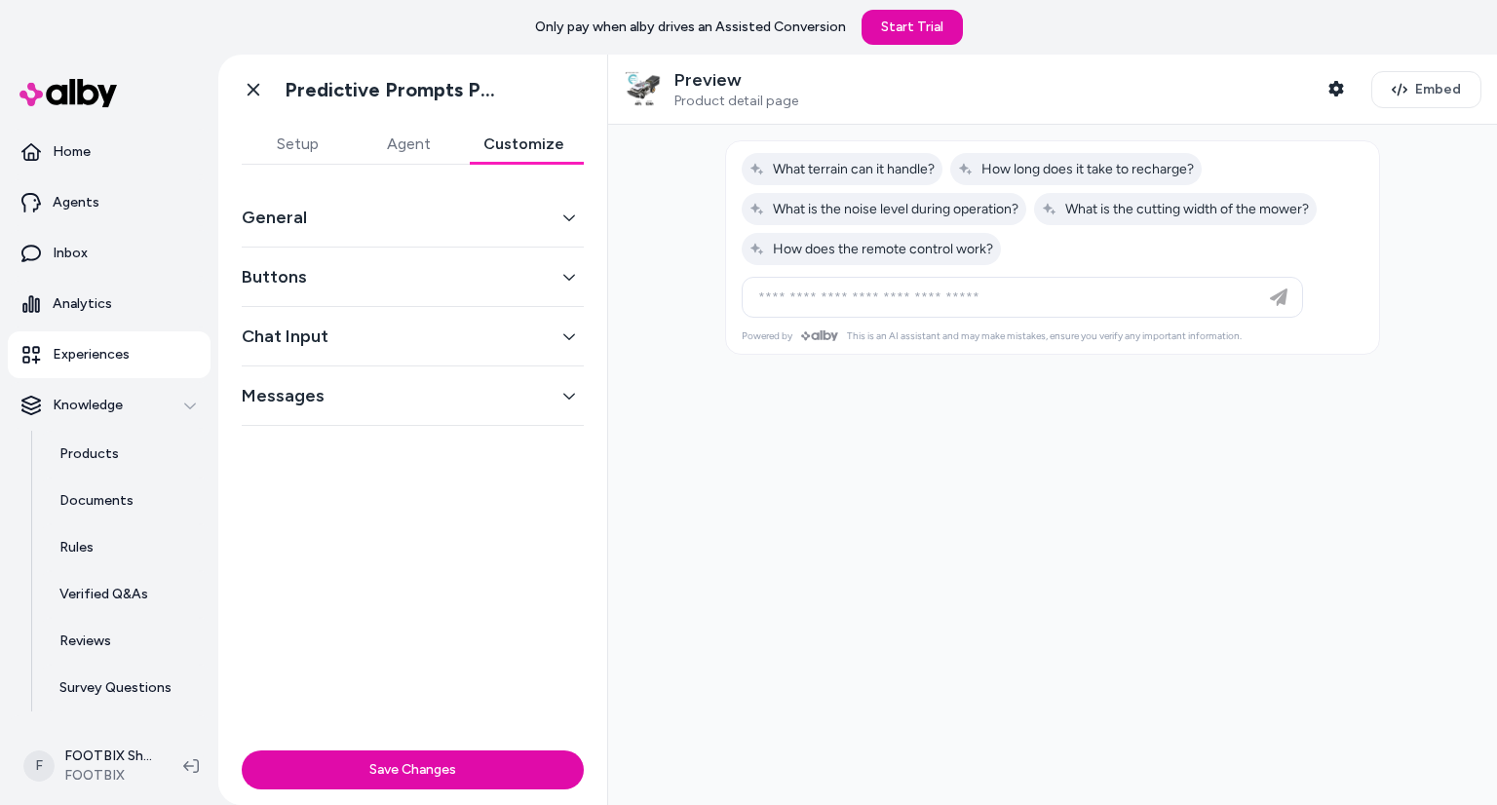
click at [490, 243] on div "General" at bounding box center [413, 217] width 342 height 59
click at [511, 221] on button "General" at bounding box center [413, 217] width 342 height 27
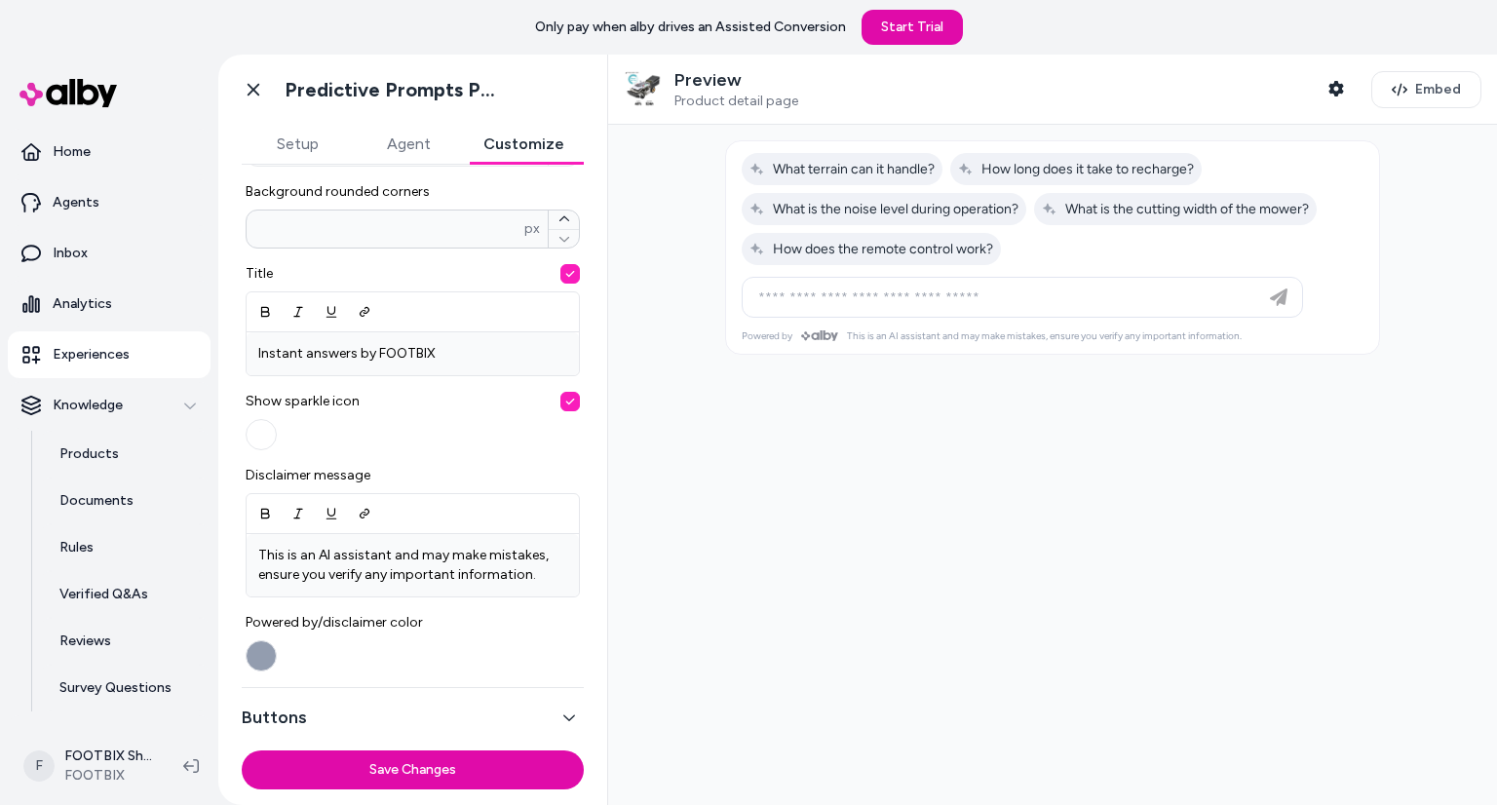
scroll to position [669, 0]
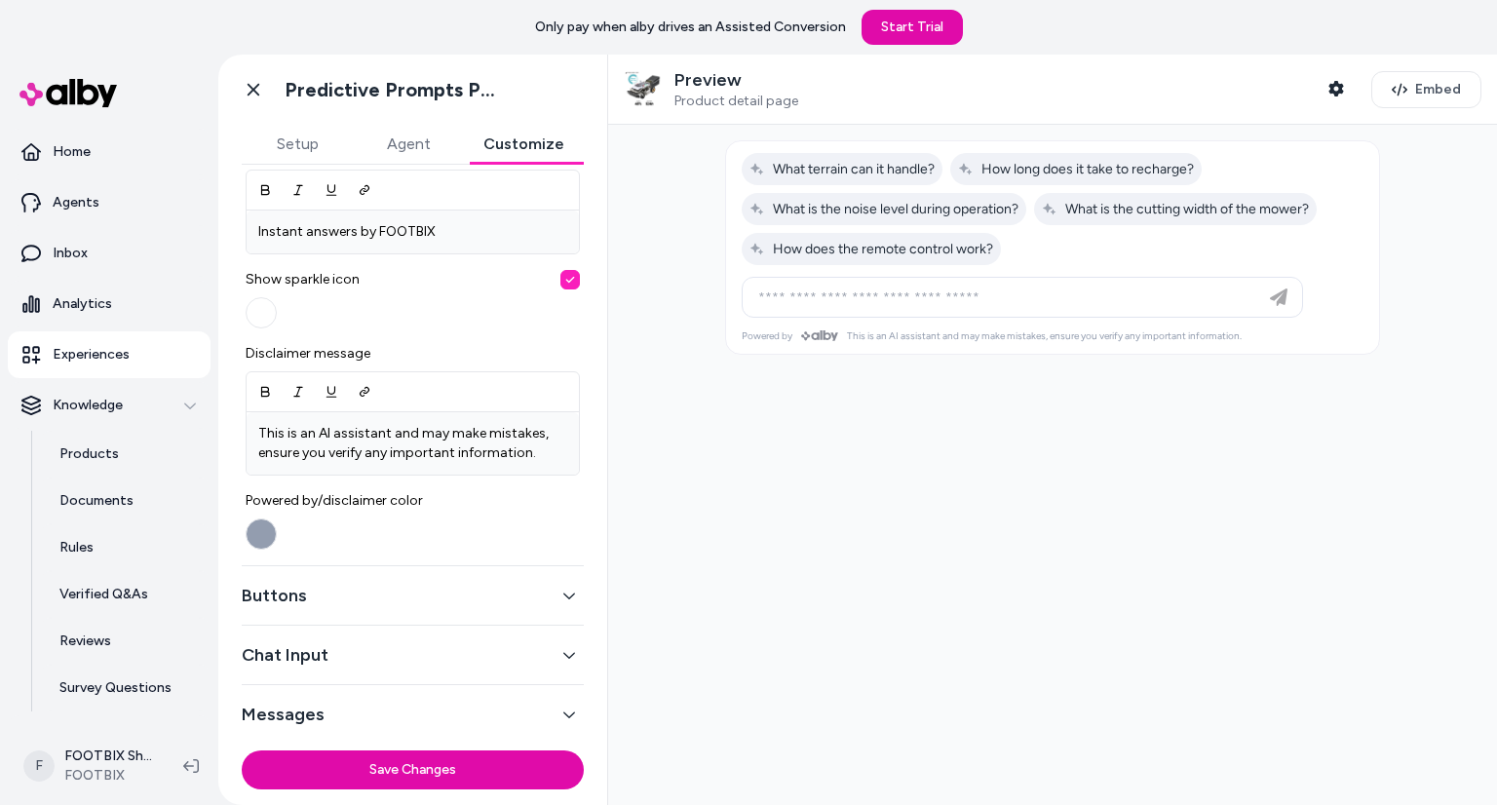
click at [468, 593] on button "Buttons" at bounding box center [413, 595] width 342 height 27
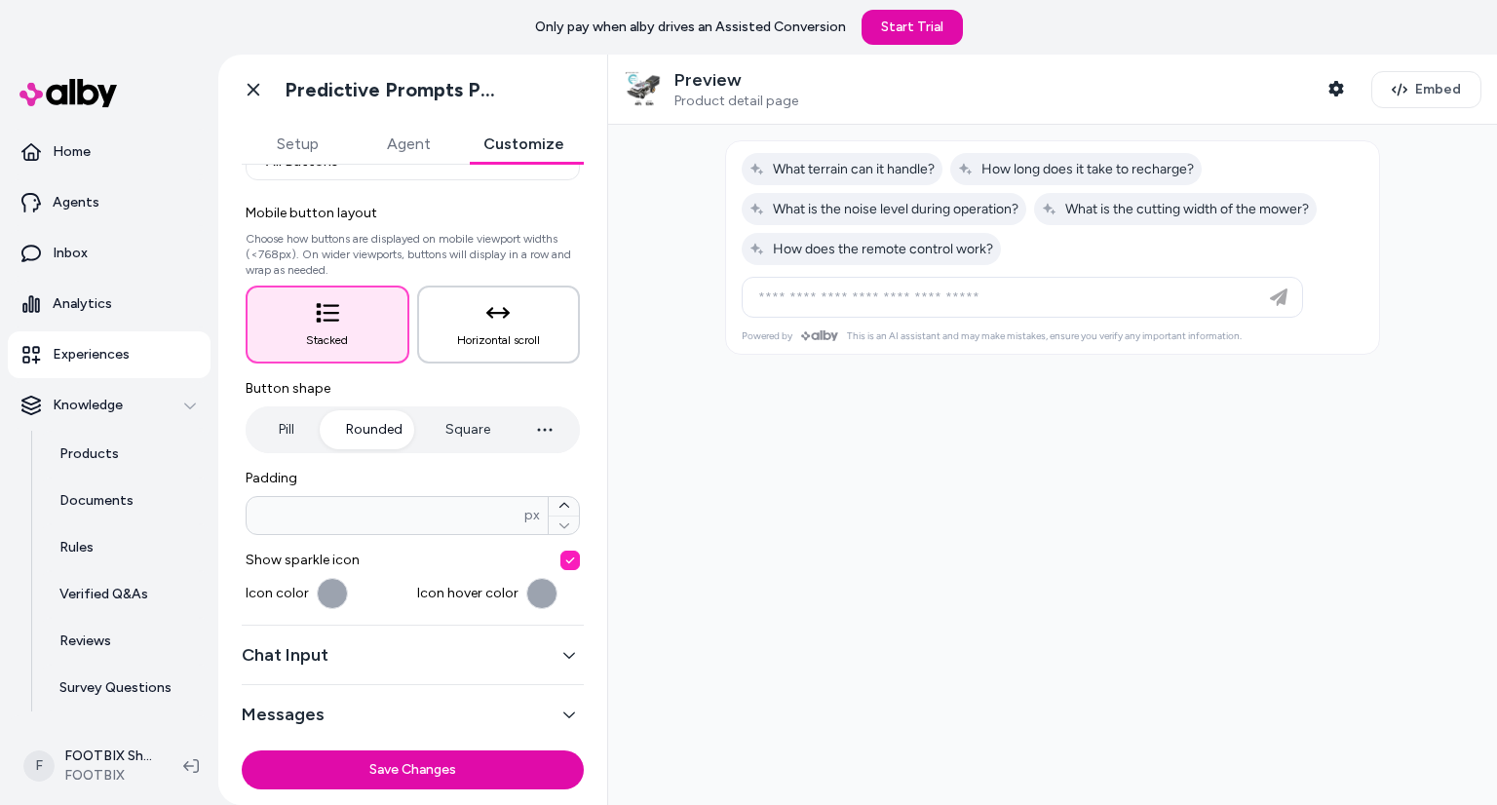
scroll to position [164, 0]
click at [426, 656] on button "Chat Input" at bounding box center [413, 653] width 342 height 27
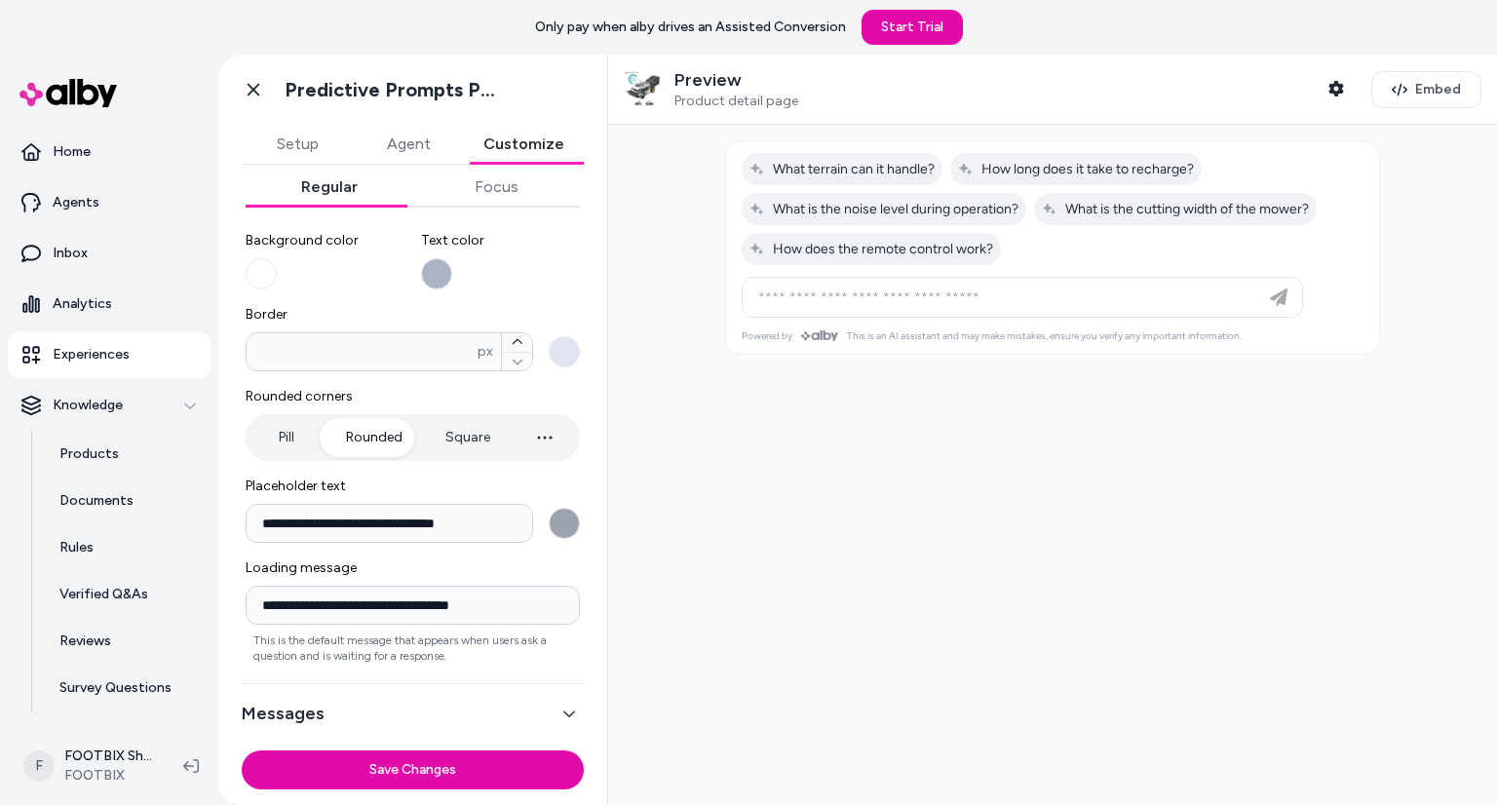
scroll to position [192, 0]
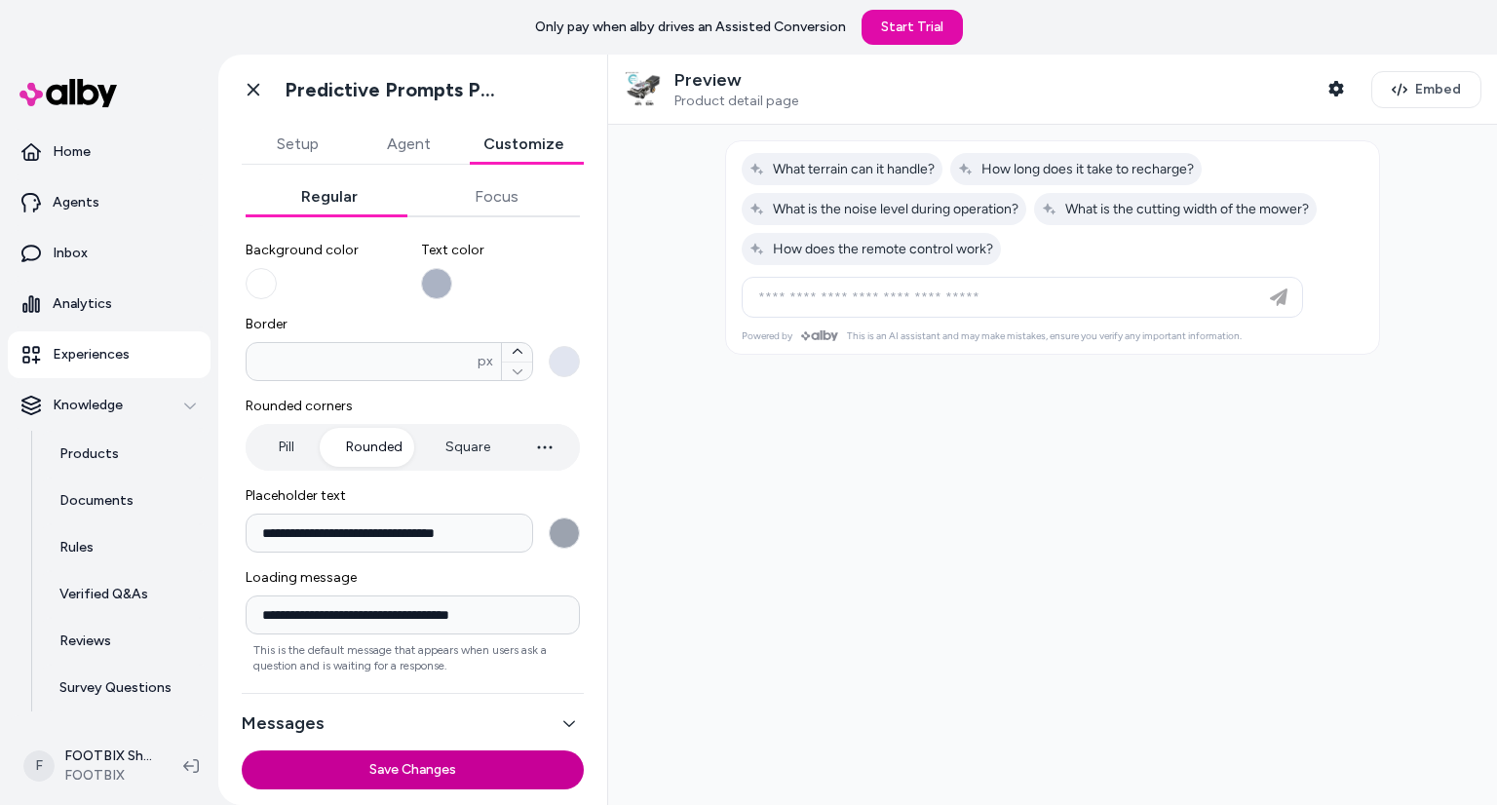
click at [417, 776] on button "Save Changes" at bounding box center [413, 769] width 342 height 39
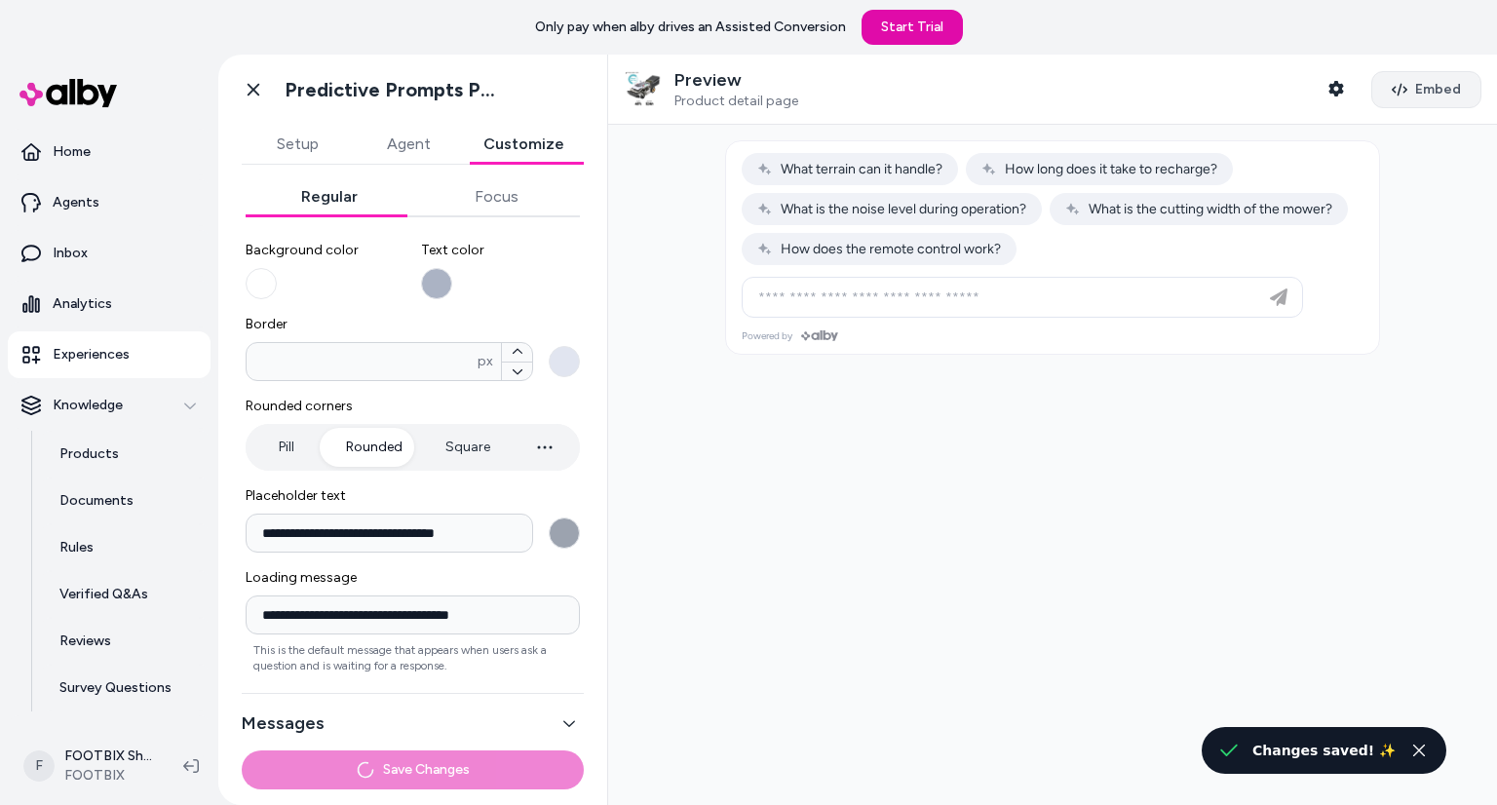
click at [1415, 89] on span "Embed" at bounding box center [1438, 89] width 46 height 19
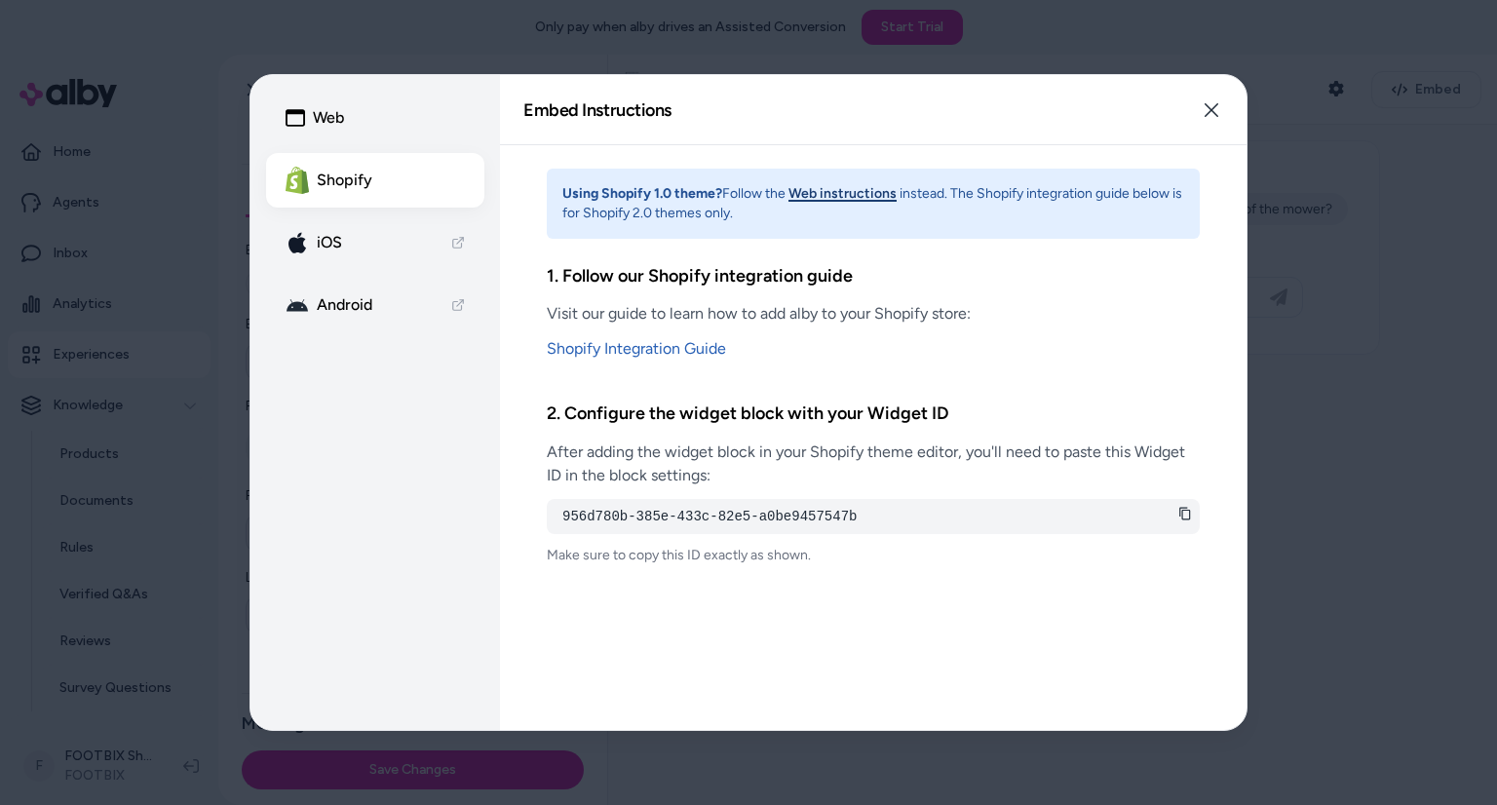
click at [1186, 523] on div "956d780b-385e-433c-82e5-a0be9457547b" at bounding box center [873, 516] width 653 height 35
click at [1185, 517] on icon at bounding box center [1185, 514] width 14 height 14
click at [252, 89] on div "Web Shopify iOS Android" at bounding box center [374, 402] width 249 height 655
click at [98, 161] on div at bounding box center [748, 402] width 1497 height 805
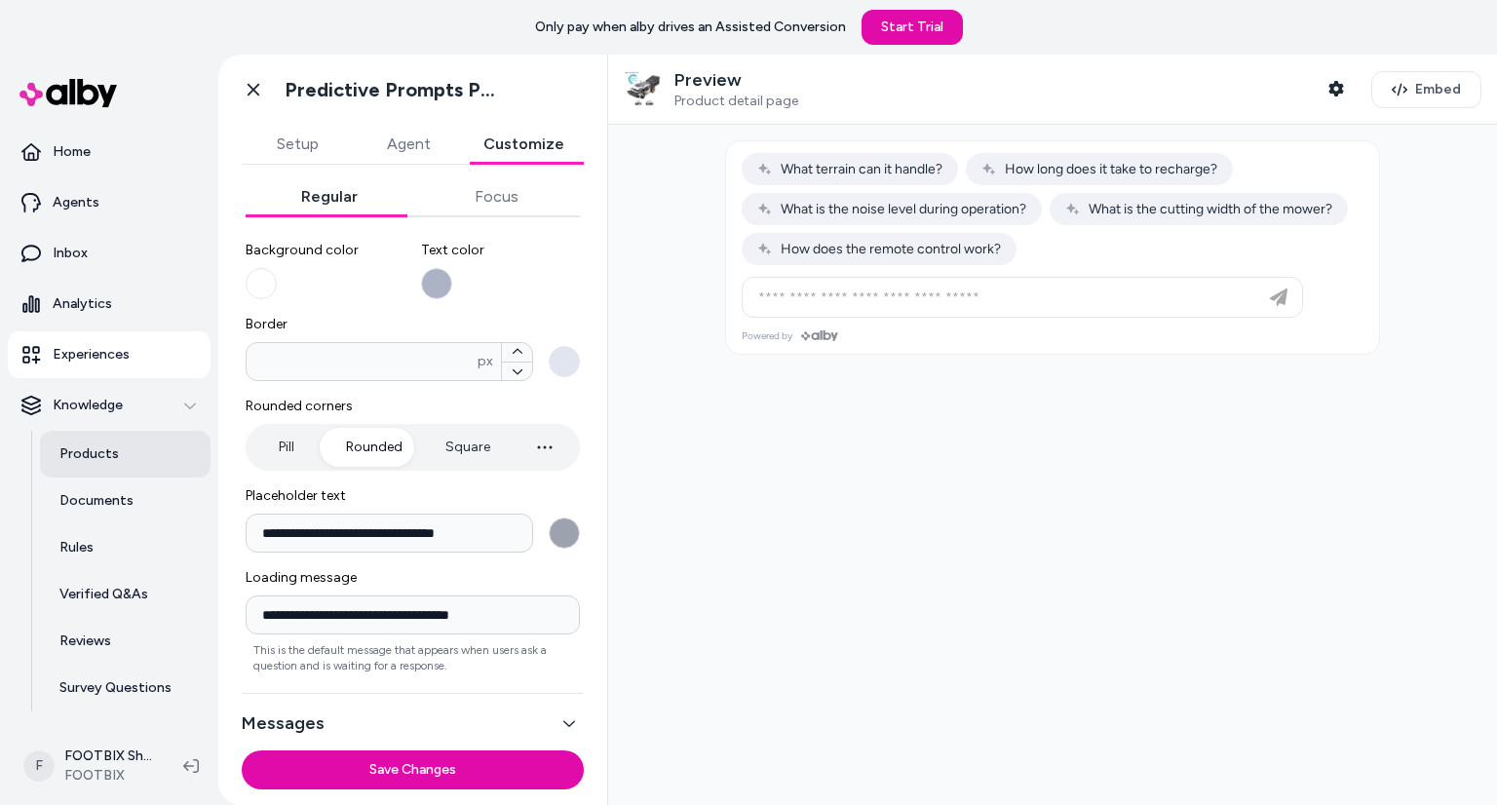
scroll to position [39, 0]
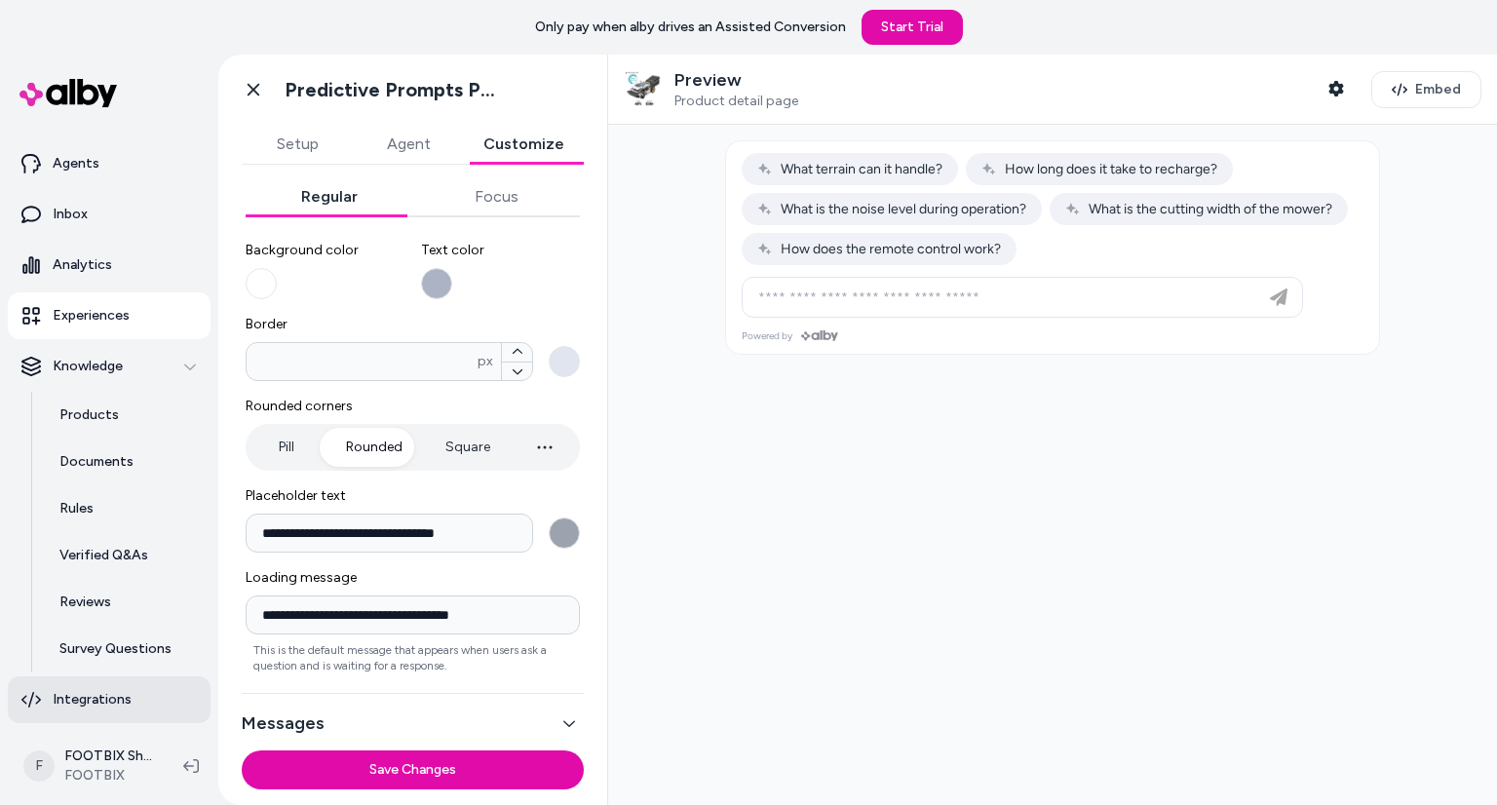
click at [126, 690] on p "Integrations" at bounding box center [92, 699] width 79 height 19
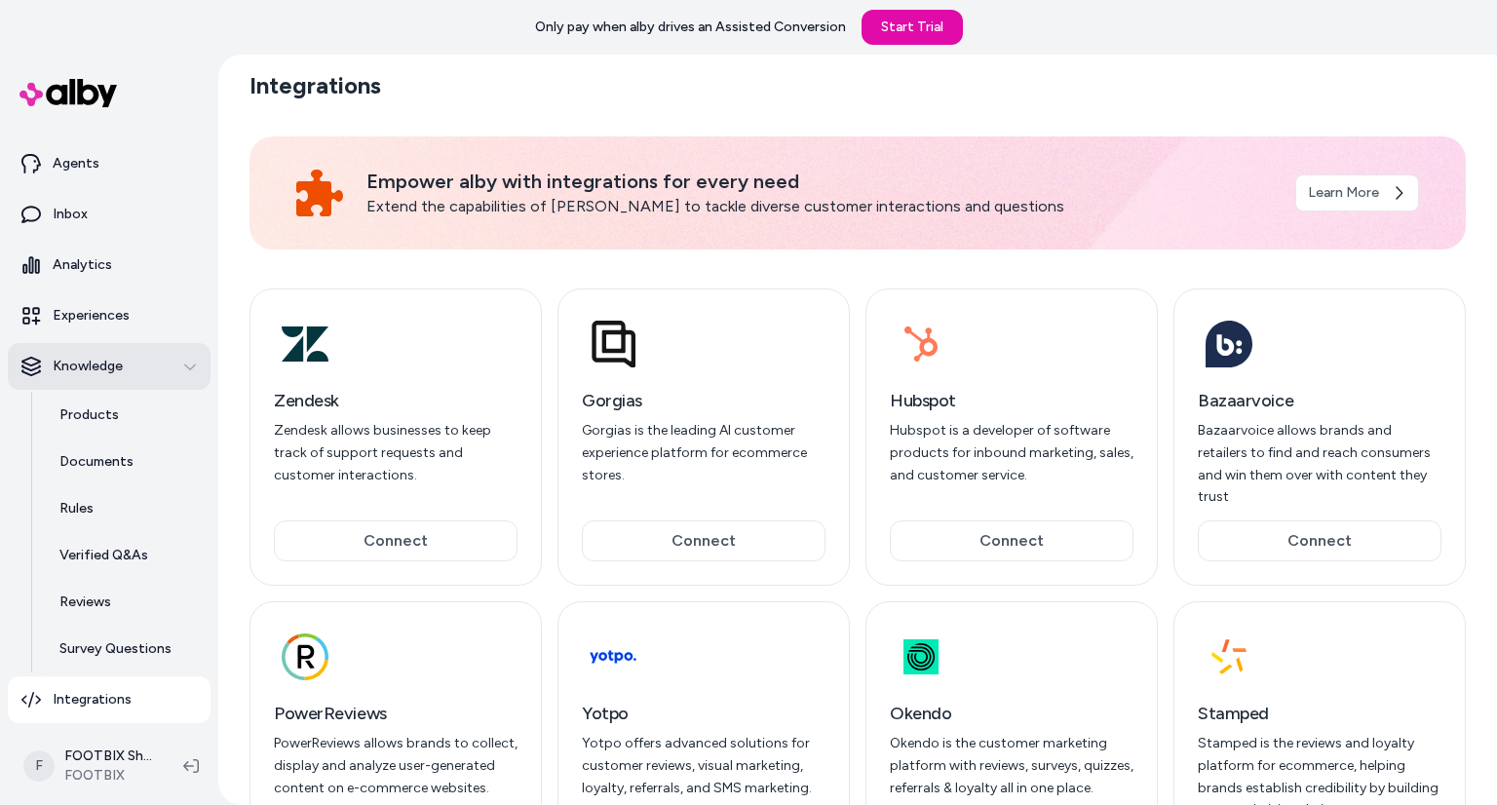
click at [128, 358] on div "Knowledge" at bounding box center [108, 366] width 175 height 19
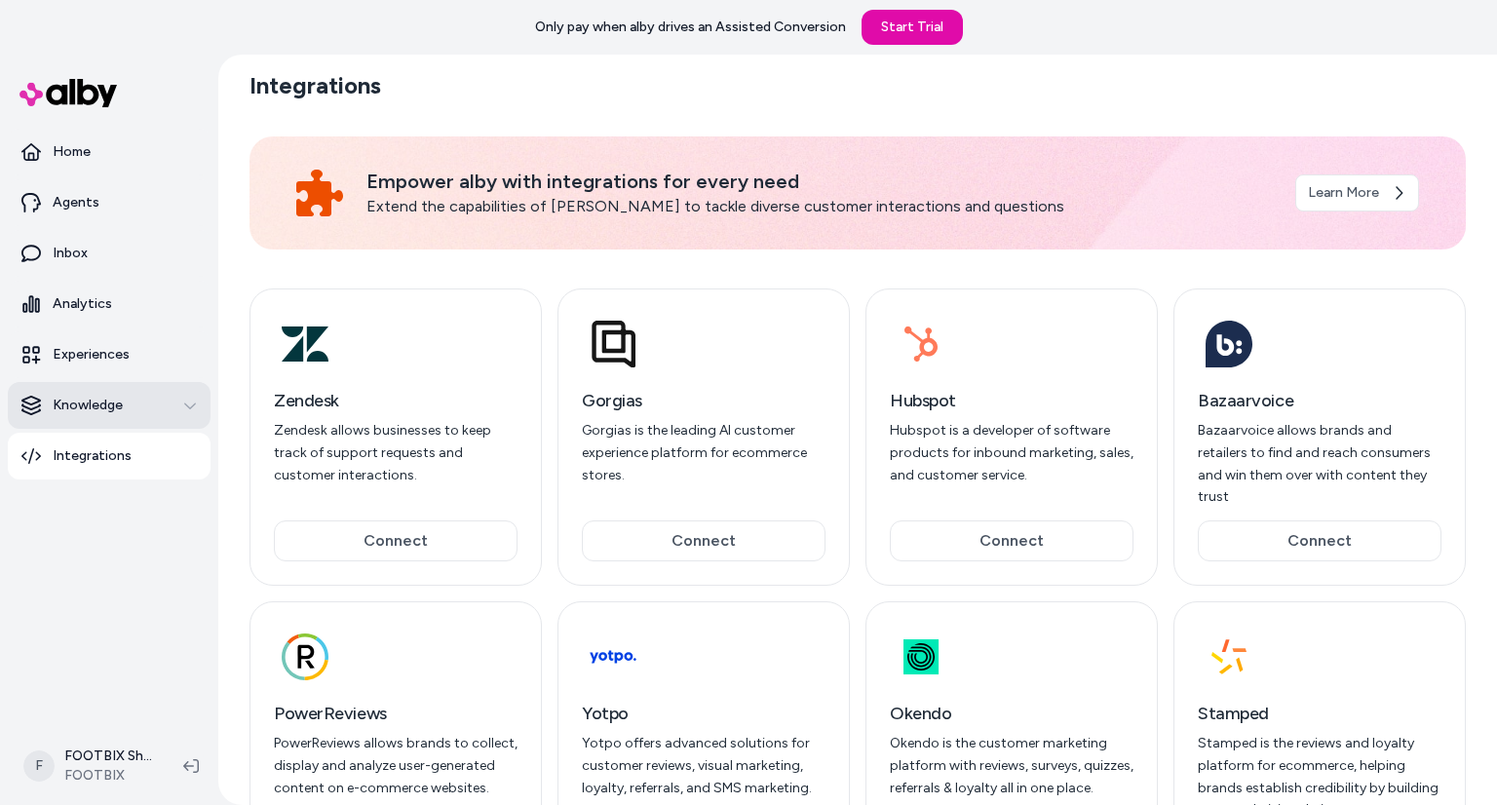
click at [128, 358] on link "Experiences" at bounding box center [109, 354] width 203 height 47
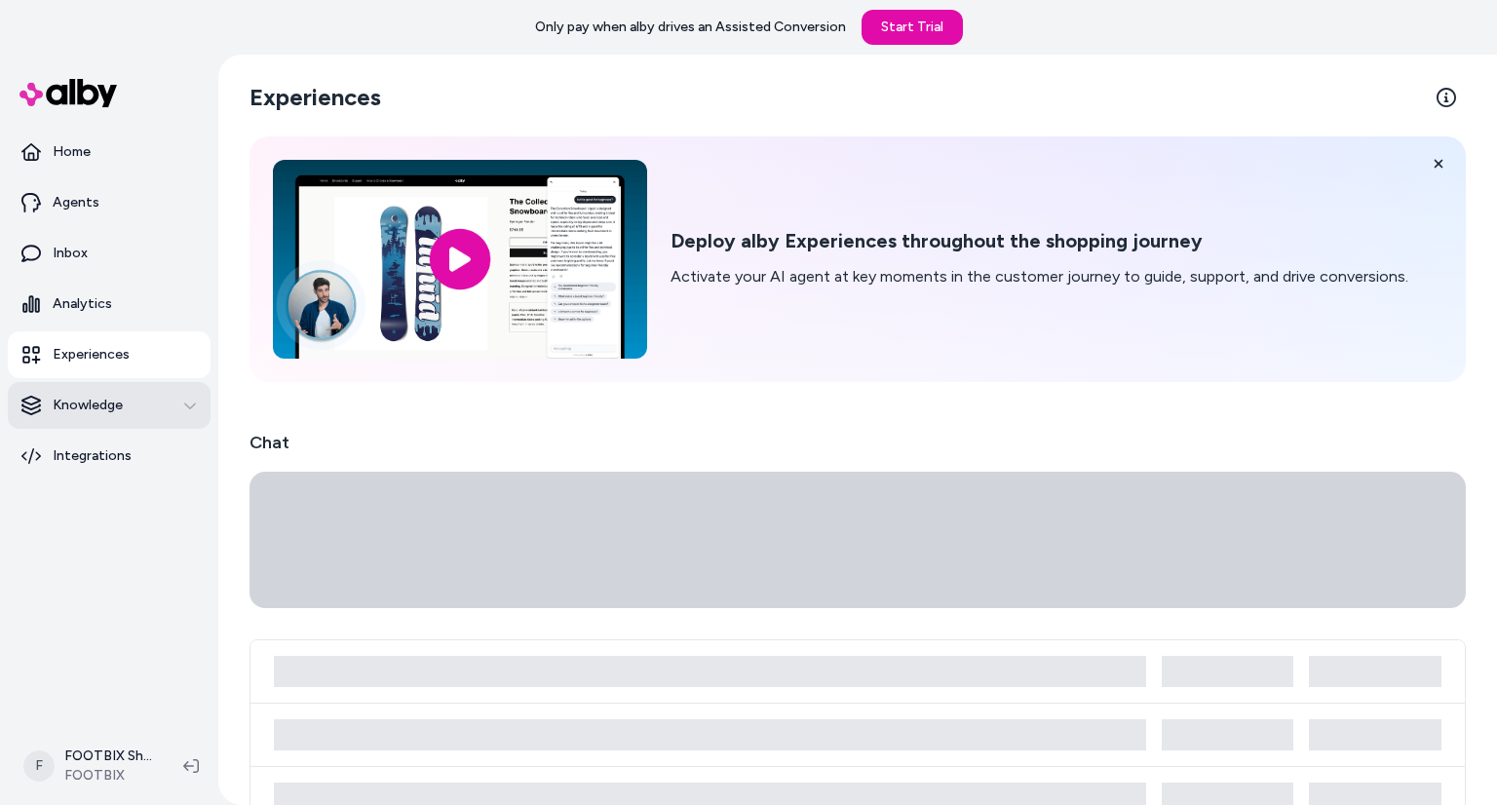
click at [128, 358] on link "Experiences" at bounding box center [109, 354] width 203 height 47
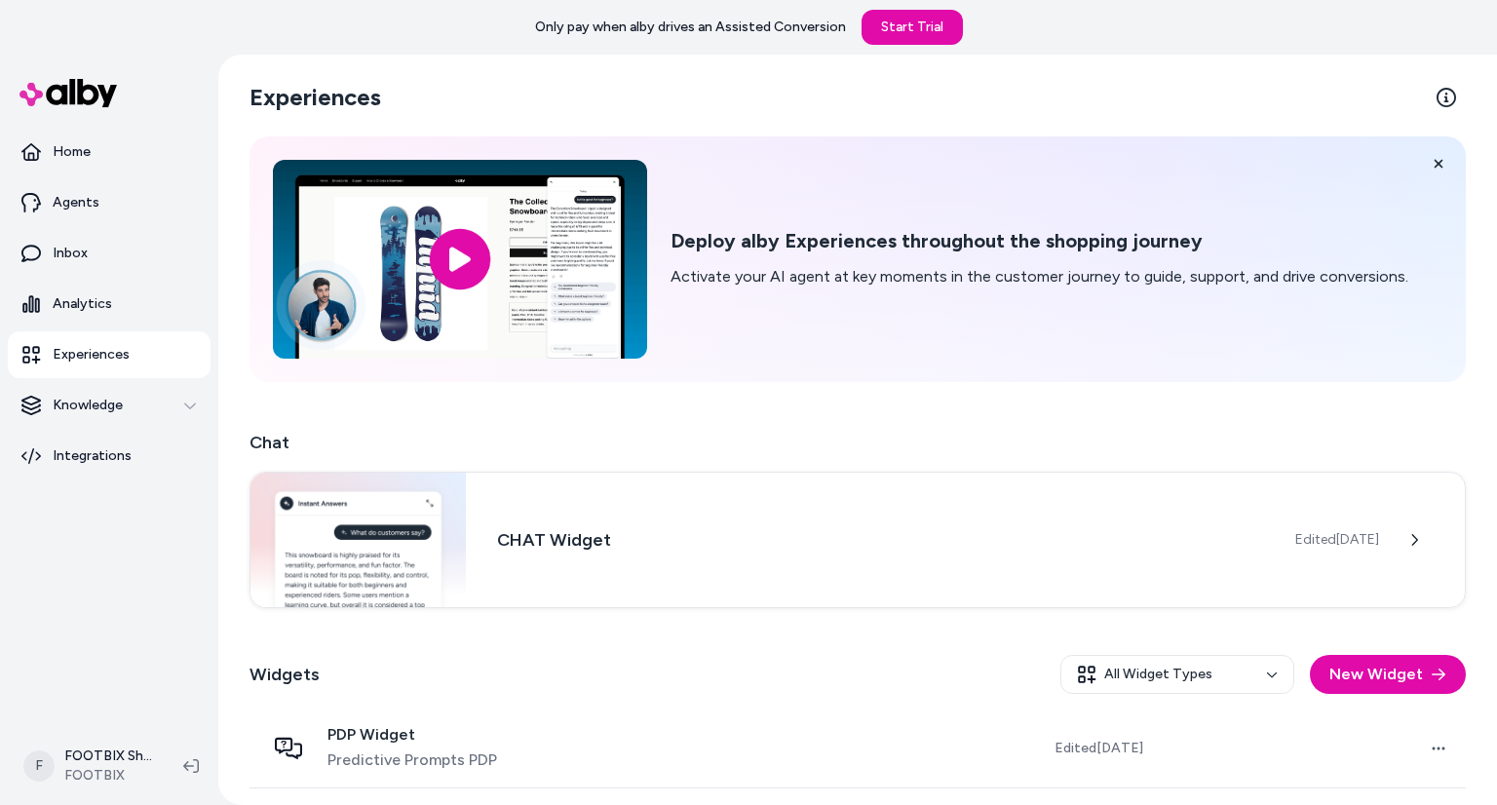
scroll to position [77, 0]
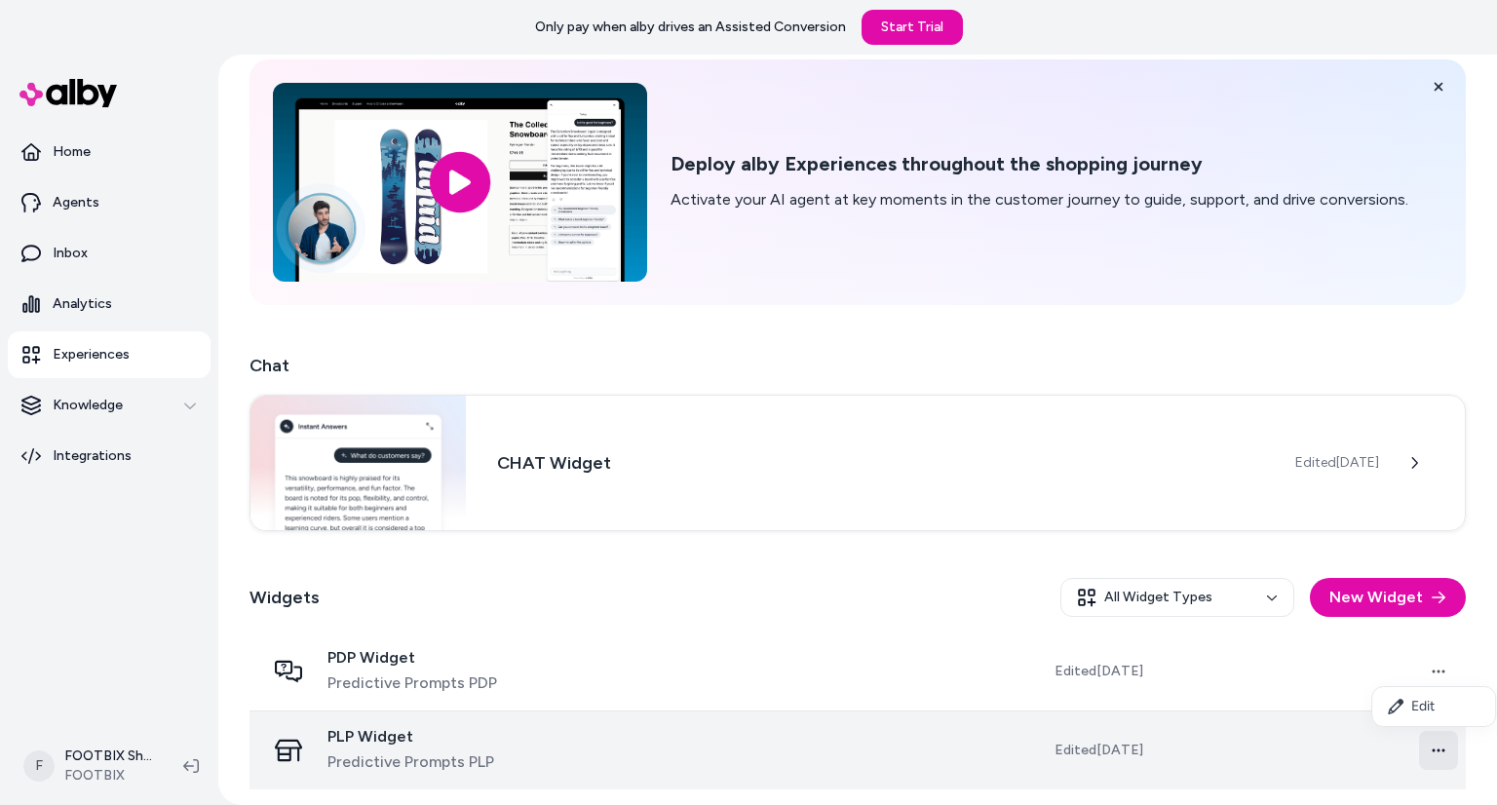
click at [1431, 745] on html "Only pay when alby drives an Assisted Conversion Start Trial Home Agents Inbox …" at bounding box center [748, 402] width 1497 height 805
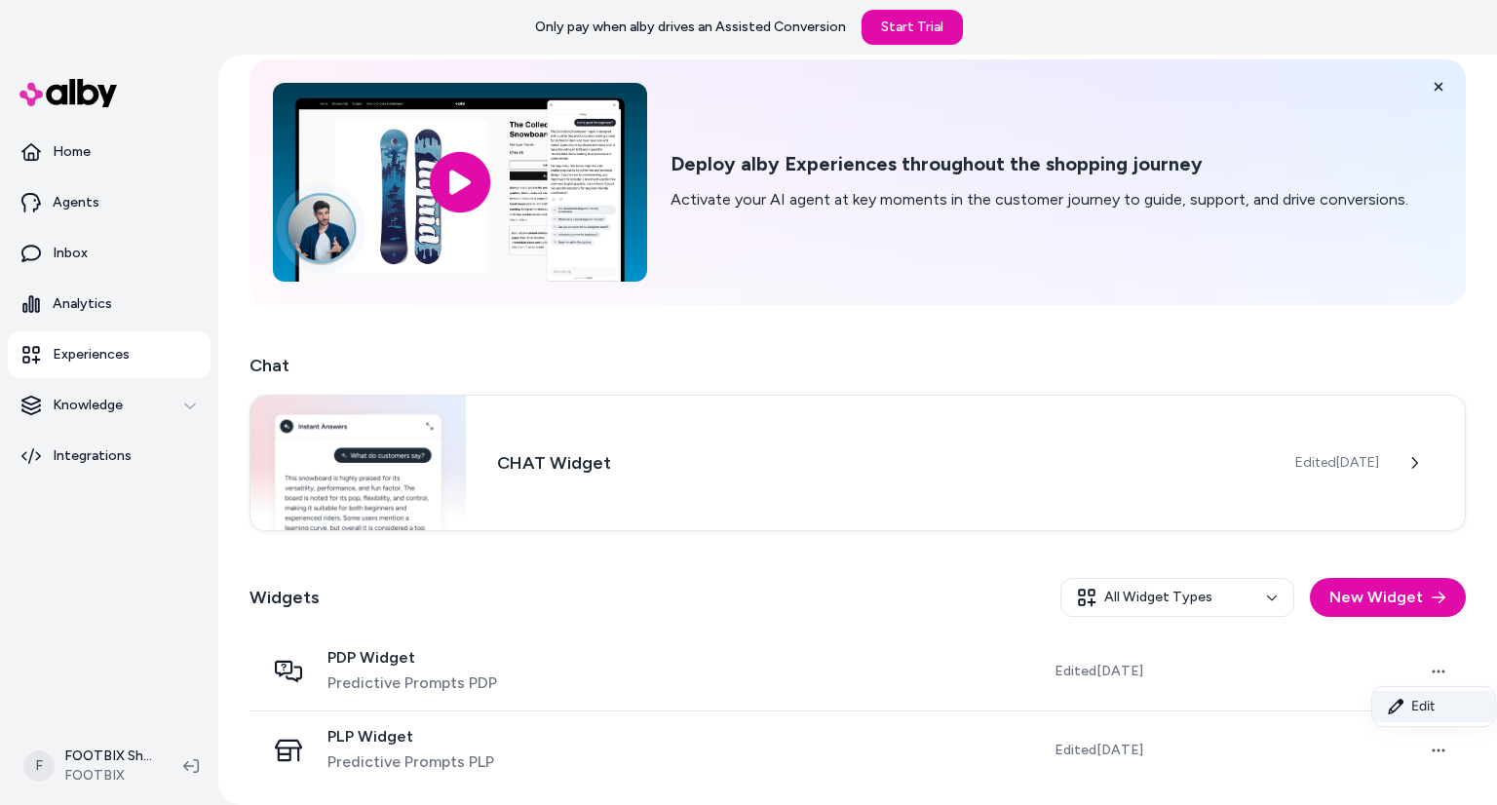
click at [1427, 706] on link "Edit" at bounding box center [1433, 706] width 123 height 31
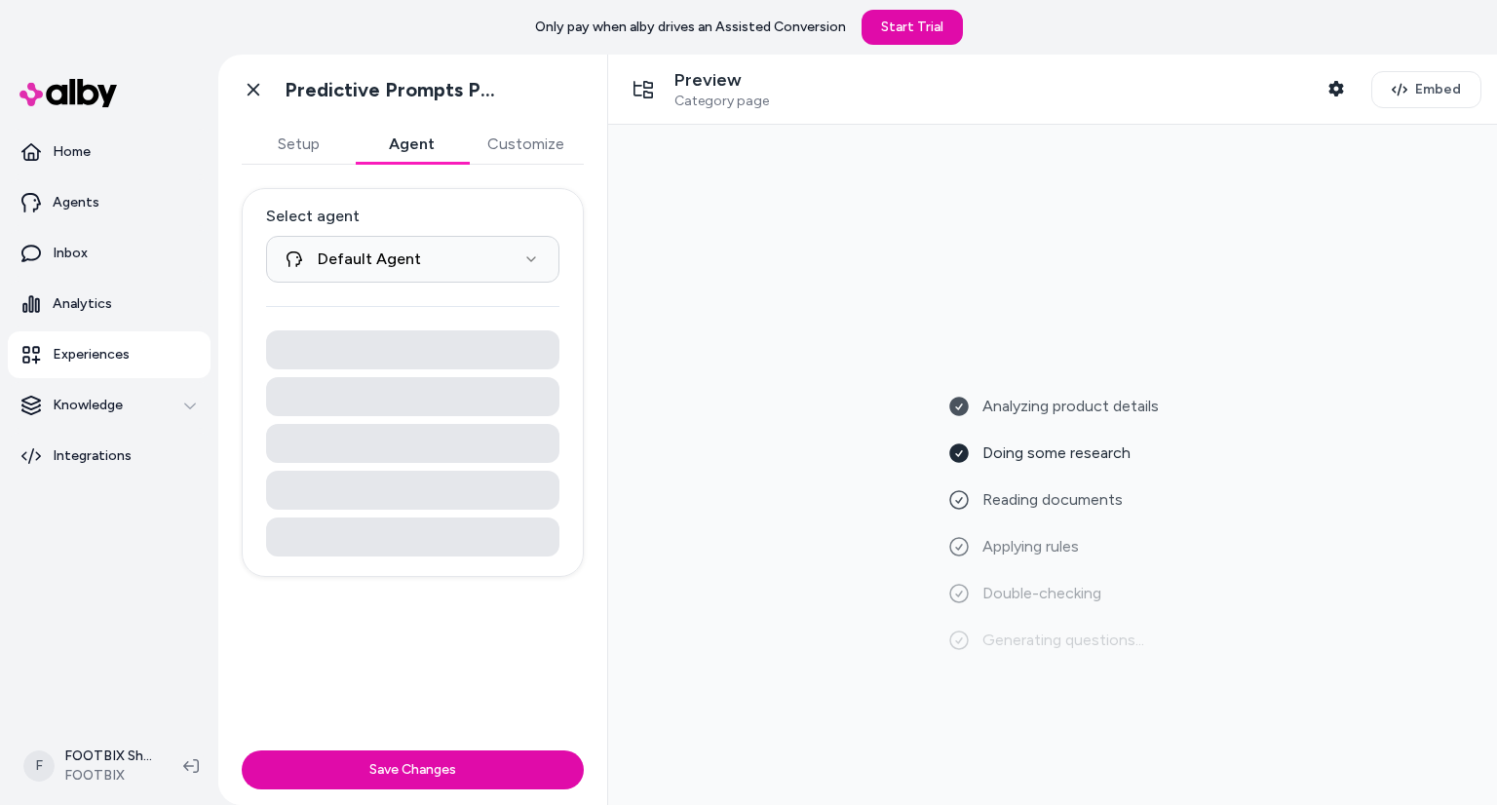
click at [398, 157] on button "Agent" at bounding box center [411, 144] width 113 height 39
click at [475, 159] on button "Customize" at bounding box center [526, 144] width 116 height 39
click at [417, 149] on button "Agent" at bounding box center [411, 144] width 113 height 39
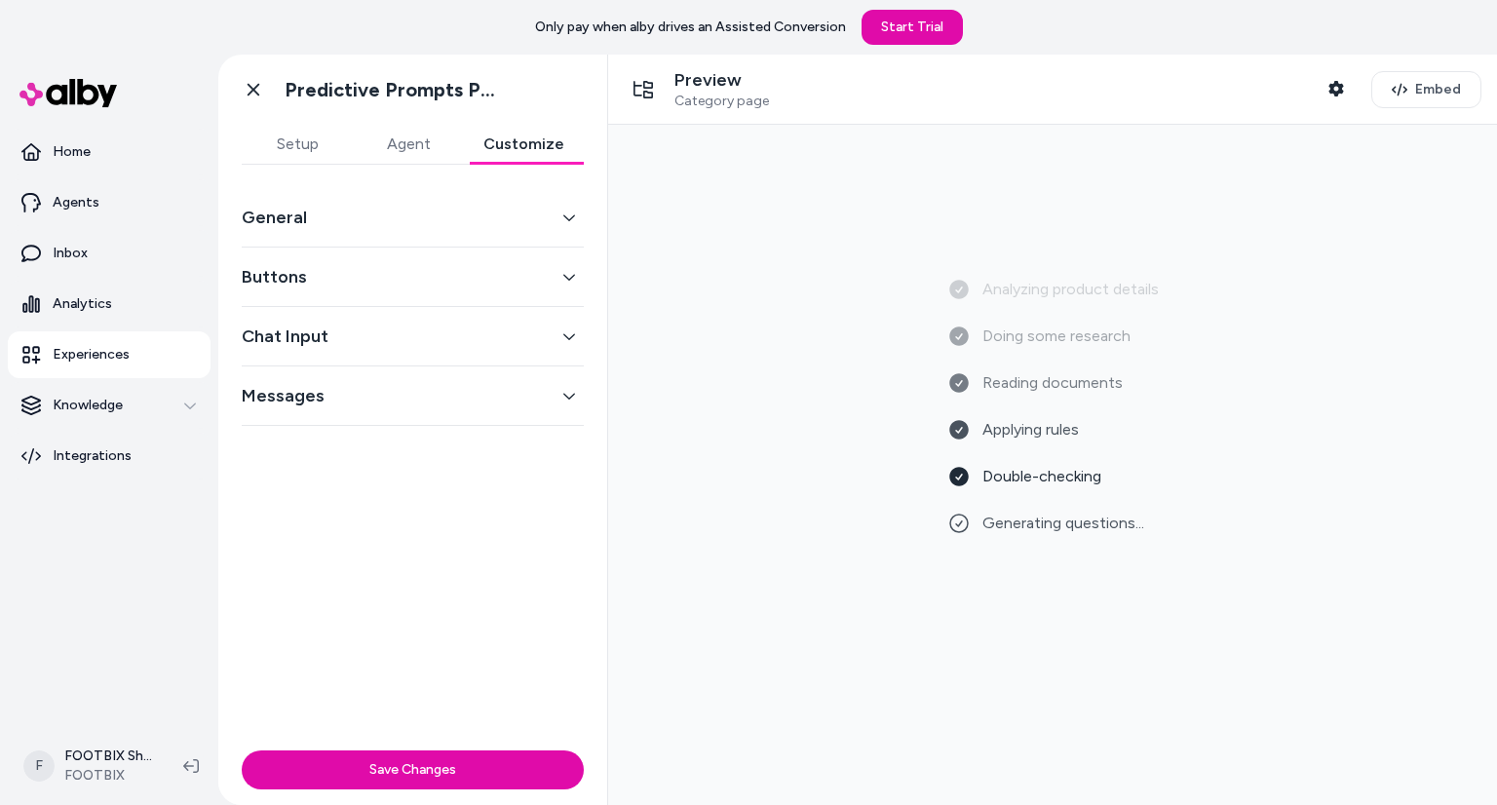
click at [509, 137] on button "Customize" at bounding box center [524, 144] width 120 height 39
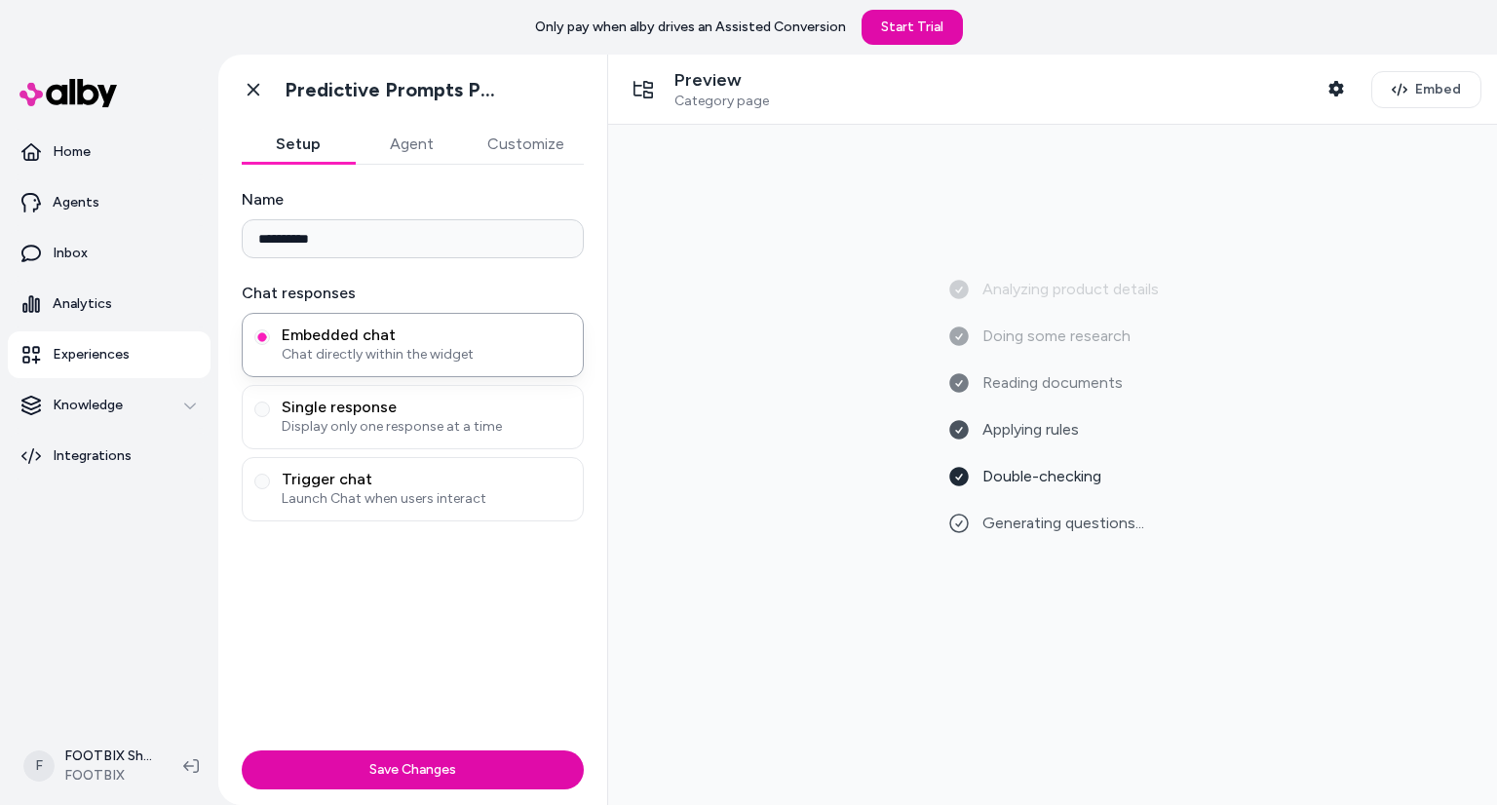
click at [319, 154] on button "Setup" at bounding box center [298, 144] width 113 height 39
click at [251, 86] on icon at bounding box center [253, 89] width 19 height 19
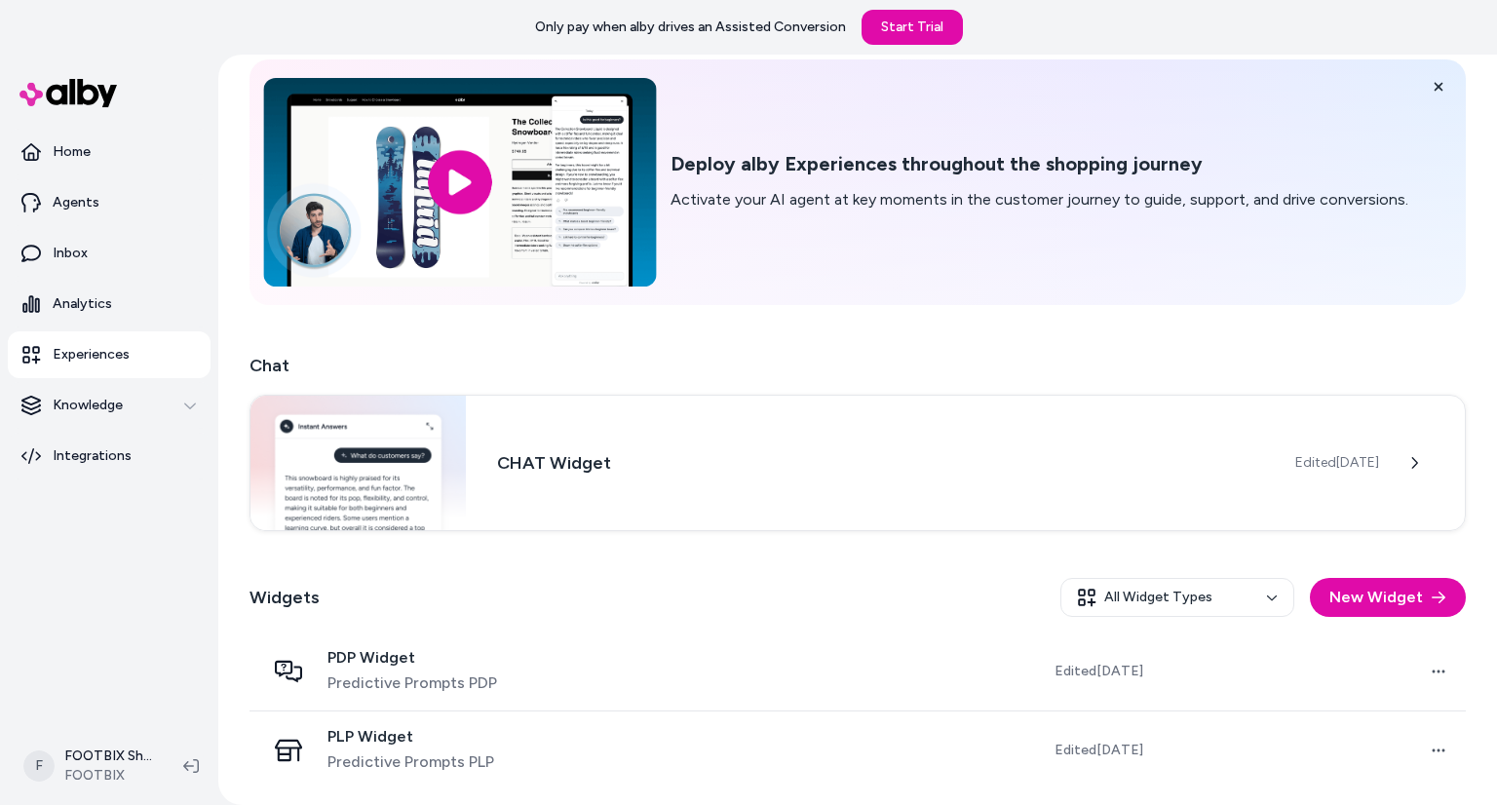
scroll to position [76, 0]
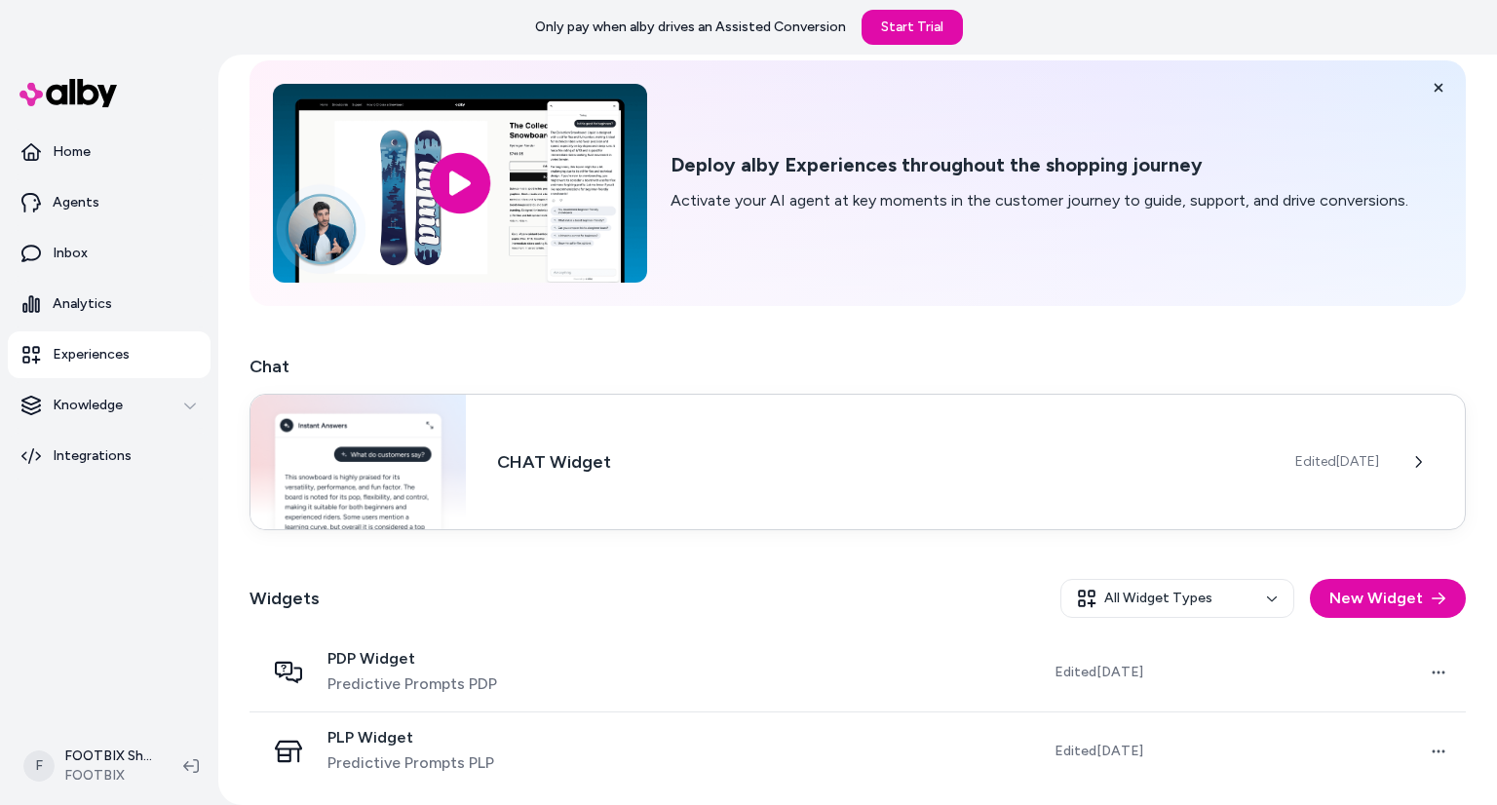
click at [743, 459] on h3 "CHAT Widget" at bounding box center [880, 461] width 767 height 27
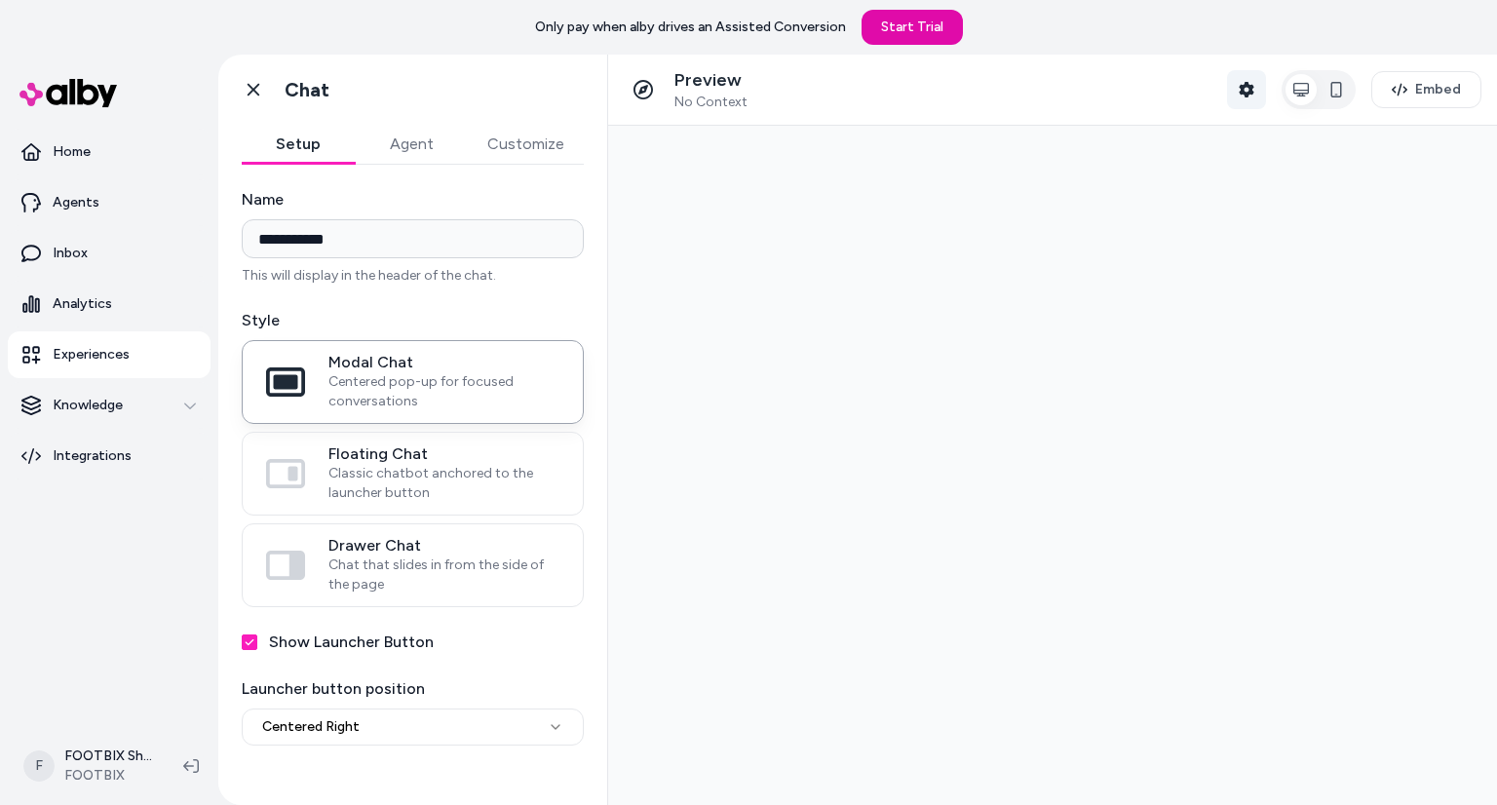
click at [1257, 102] on button "Shopper Context" at bounding box center [1246, 89] width 39 height 39
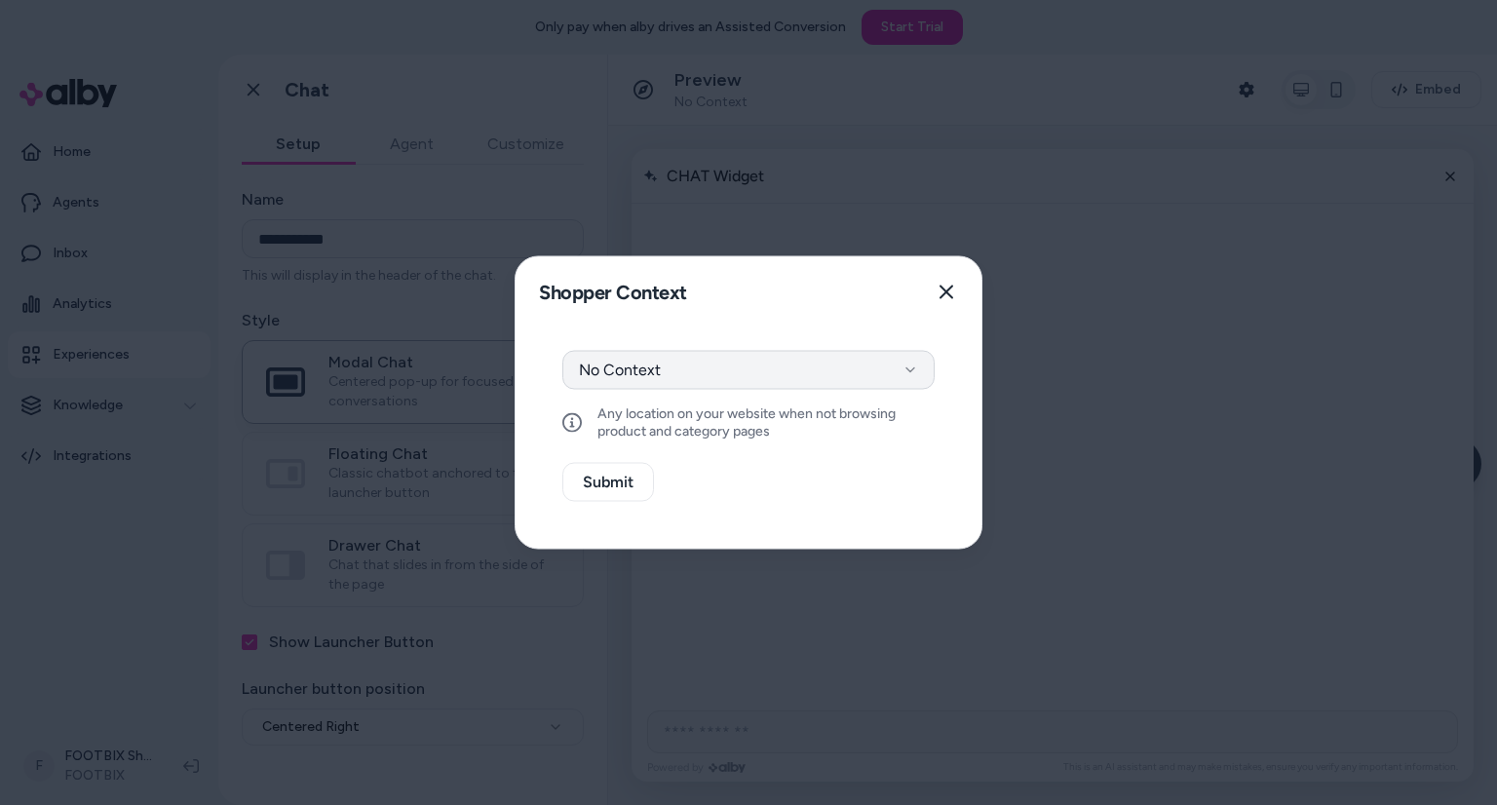
click at [826, 365] on button "No Context" at bounding box center [748, 370] width 372 height 39
click at [944, 301] on button "Close" at bounding box center [946, 292] width 39 height 39
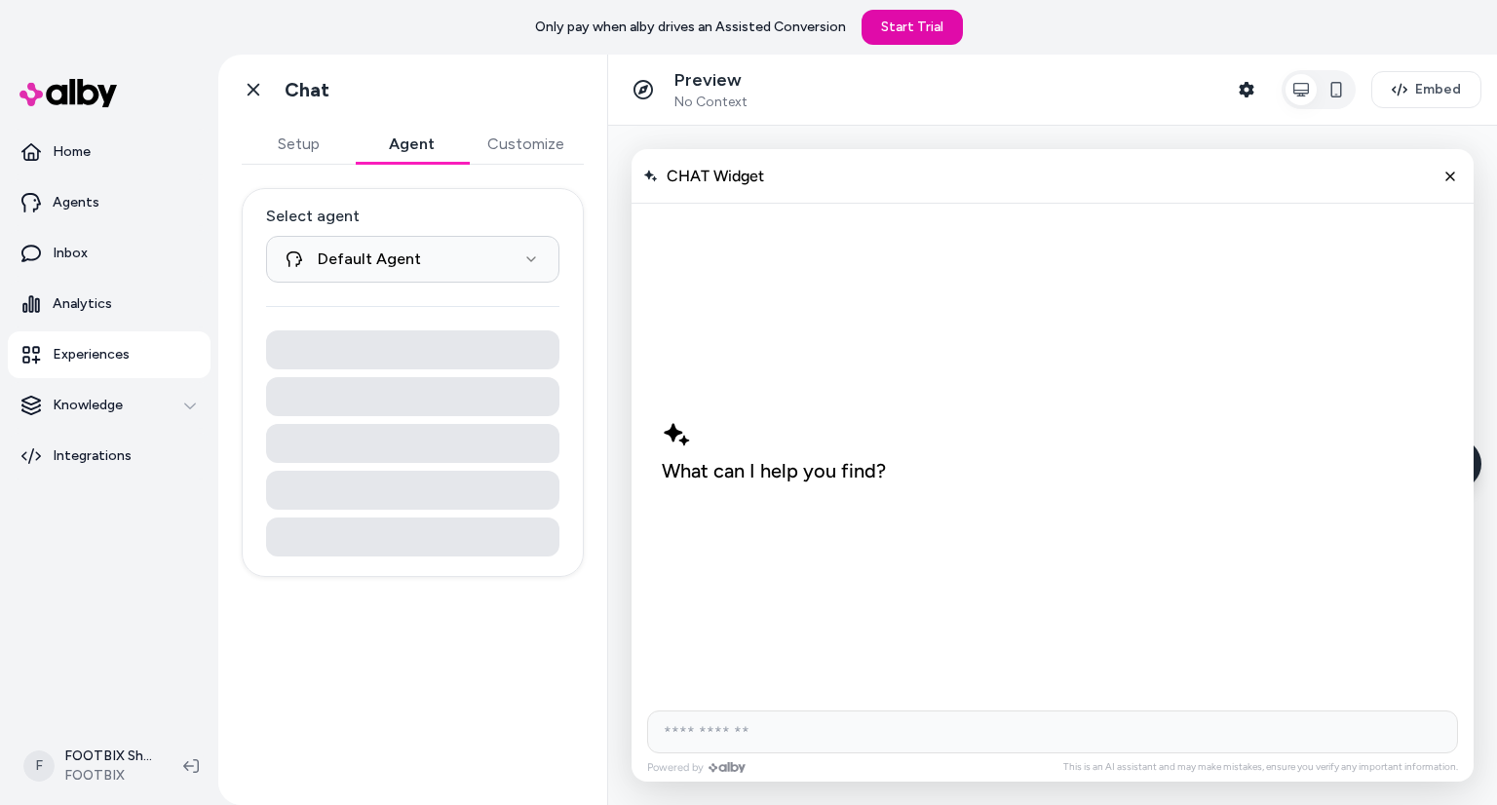
click at [405, 139] on button "Agent" at bounding box center [411, 144] width 113 height 39
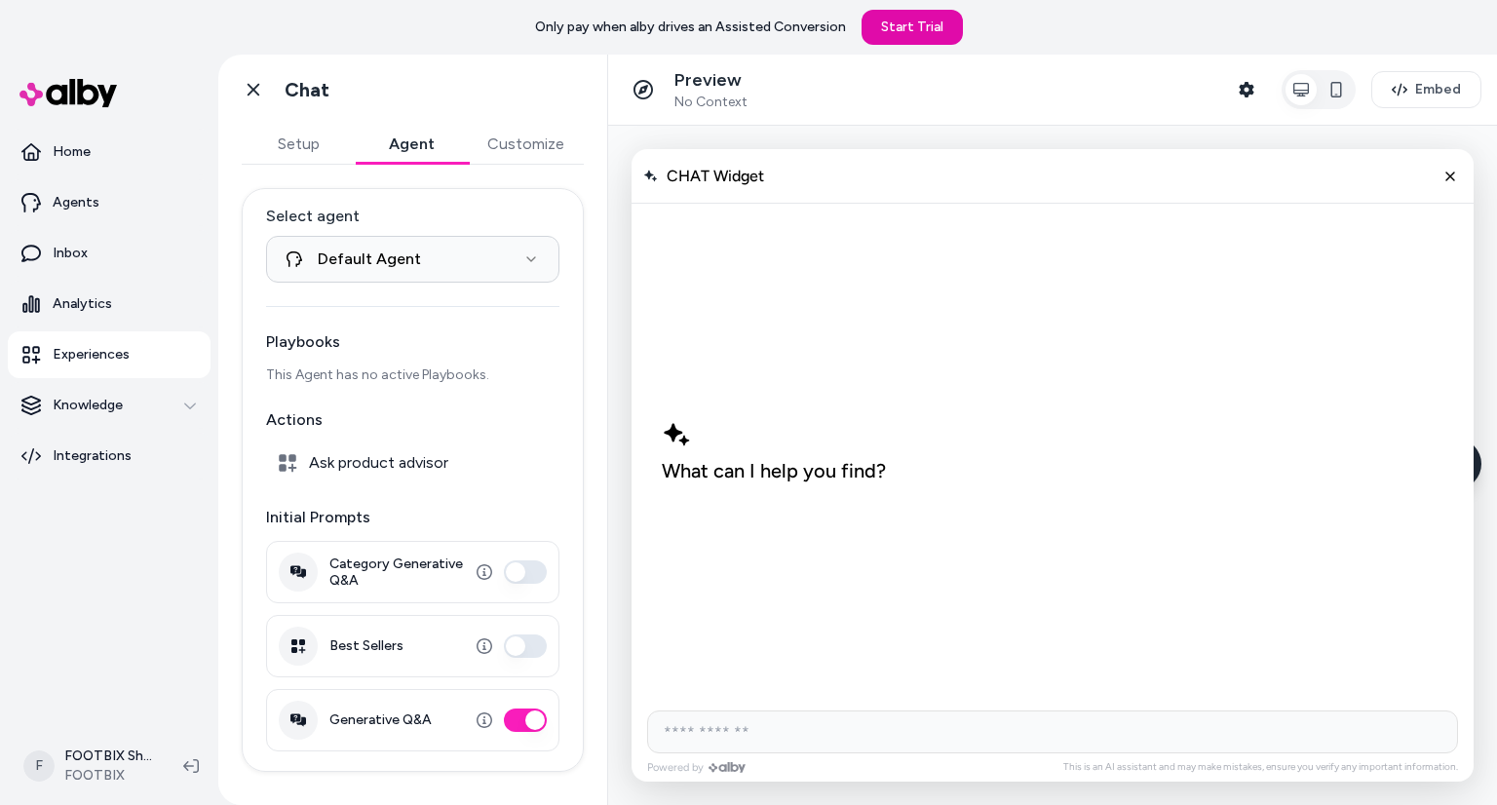
click at [542, 726] on button "Generative Q&A" at bounding box center [525, 719] width 43 height 23
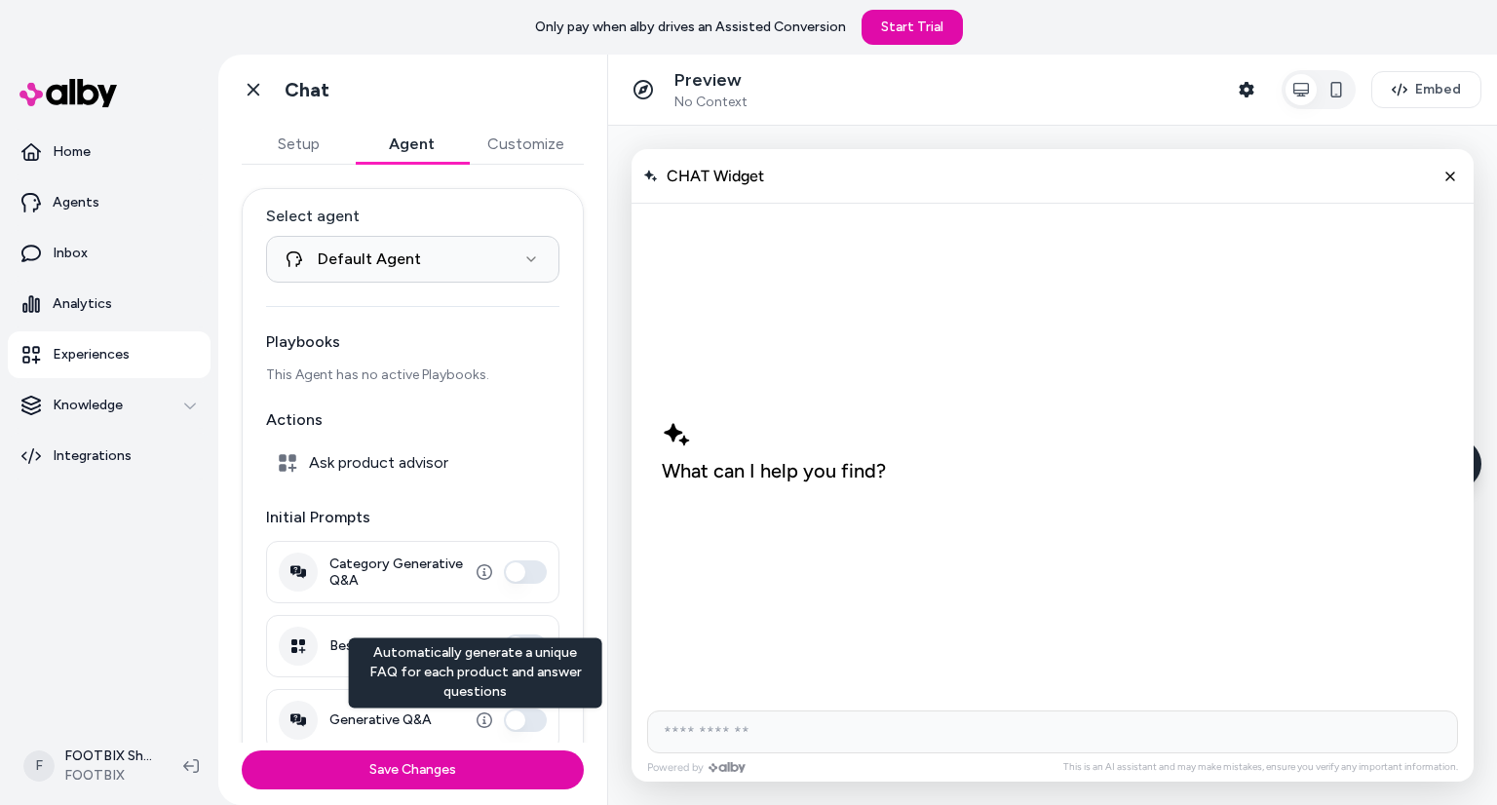
click at [513, 717] on button "Generative Q&A" at bounding box center [525, 719] width 43 height 23
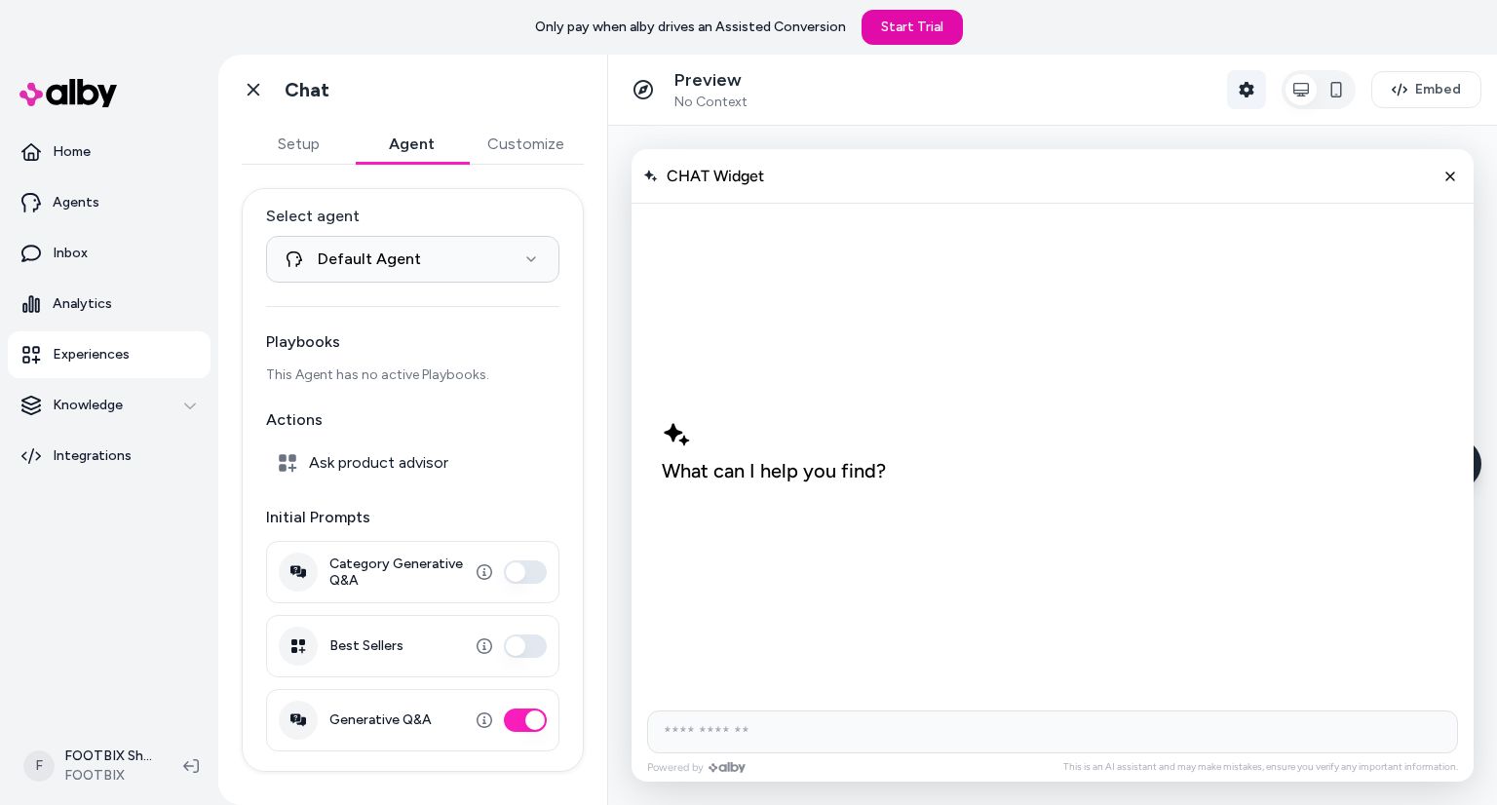
click at [1259, 87] on button "Shopper Context" at bounding box center [1246, 89] width 39 height 39
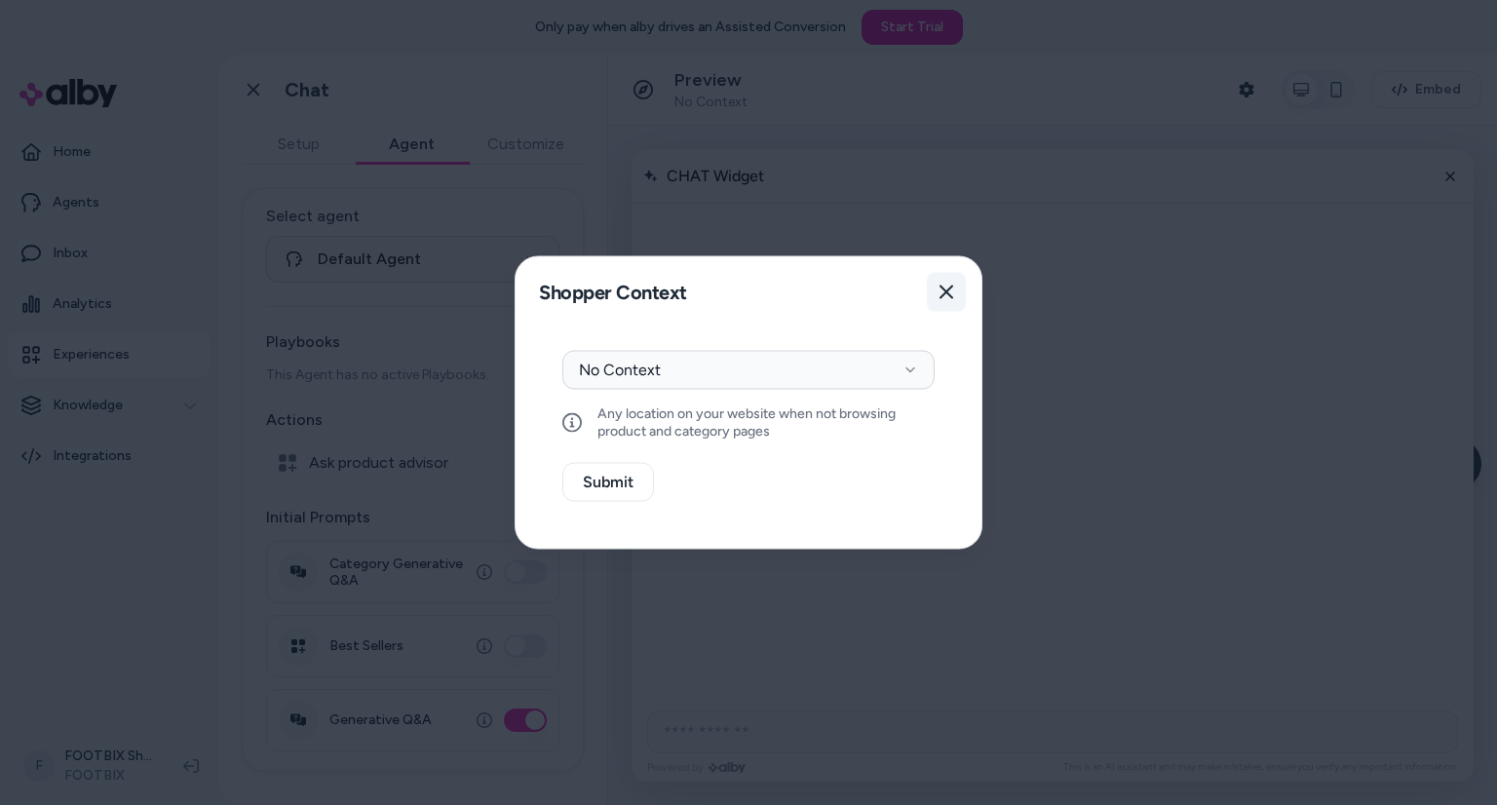
click at [959, 282] on button "Close" at bounding box center [946, 292] width 39 height 39
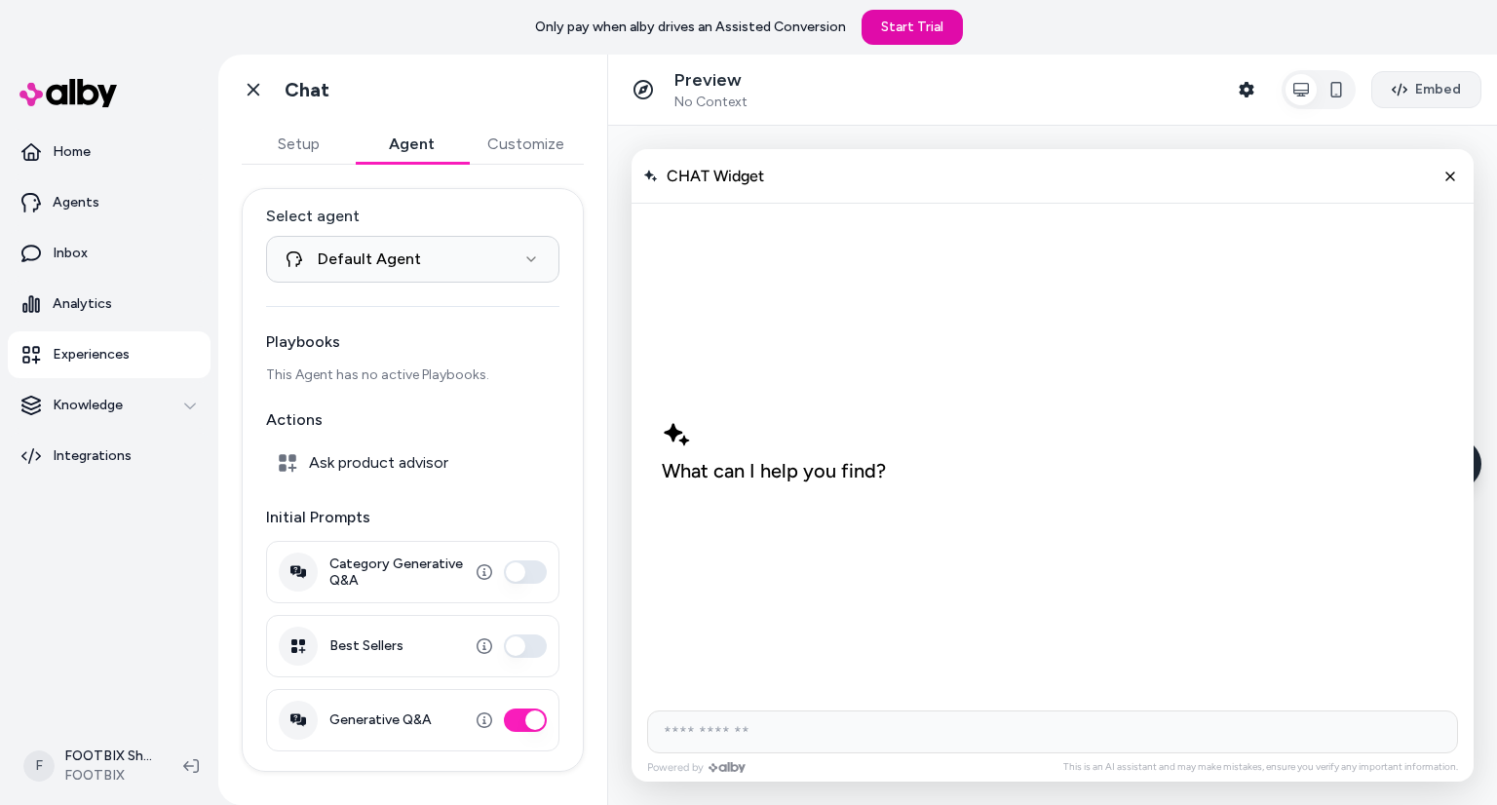
click at [1407, 79] on button "Embed" at bounding box center [1426, 89] width 110 height 37
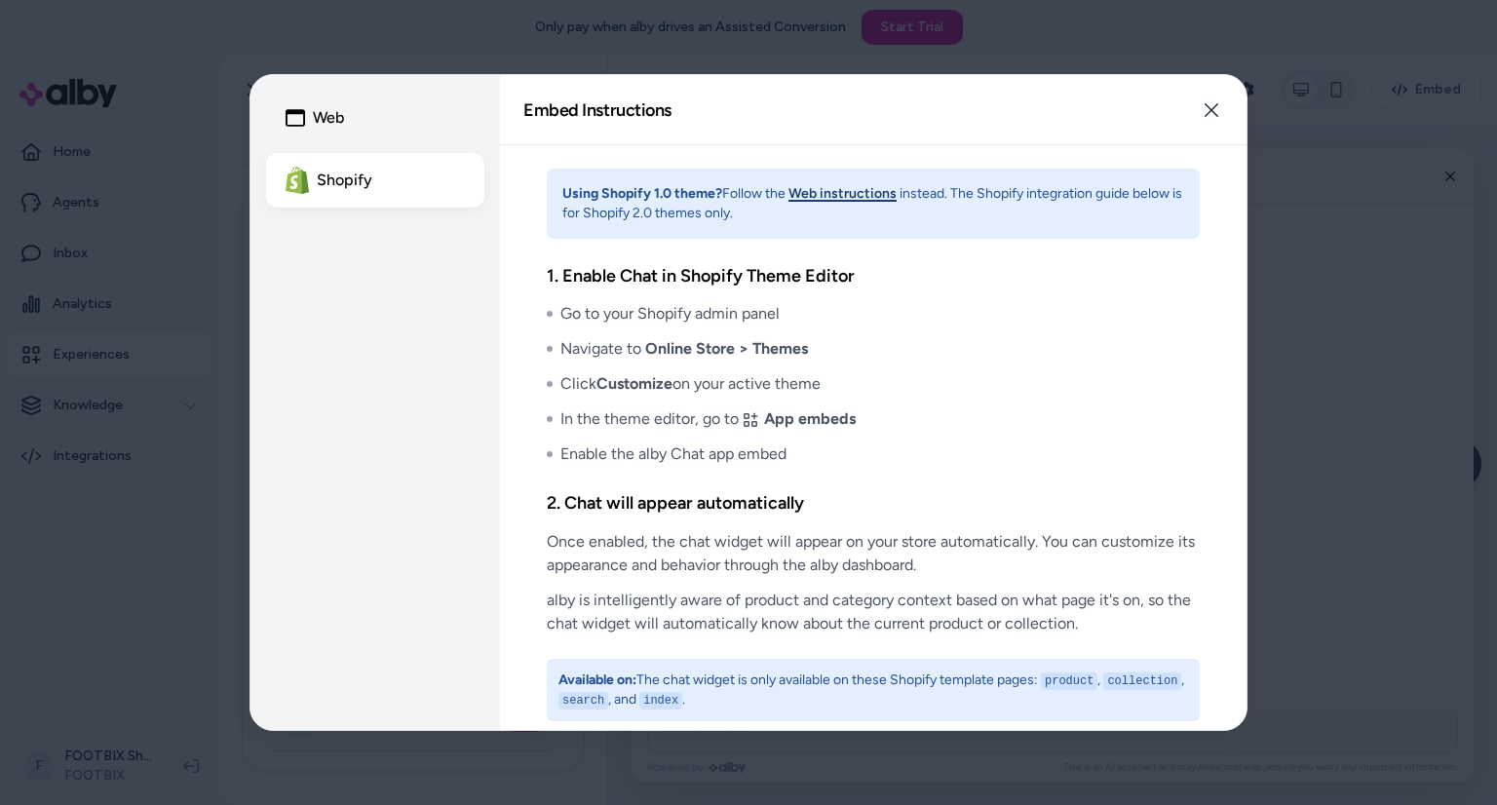
scroll to position [14, 0]
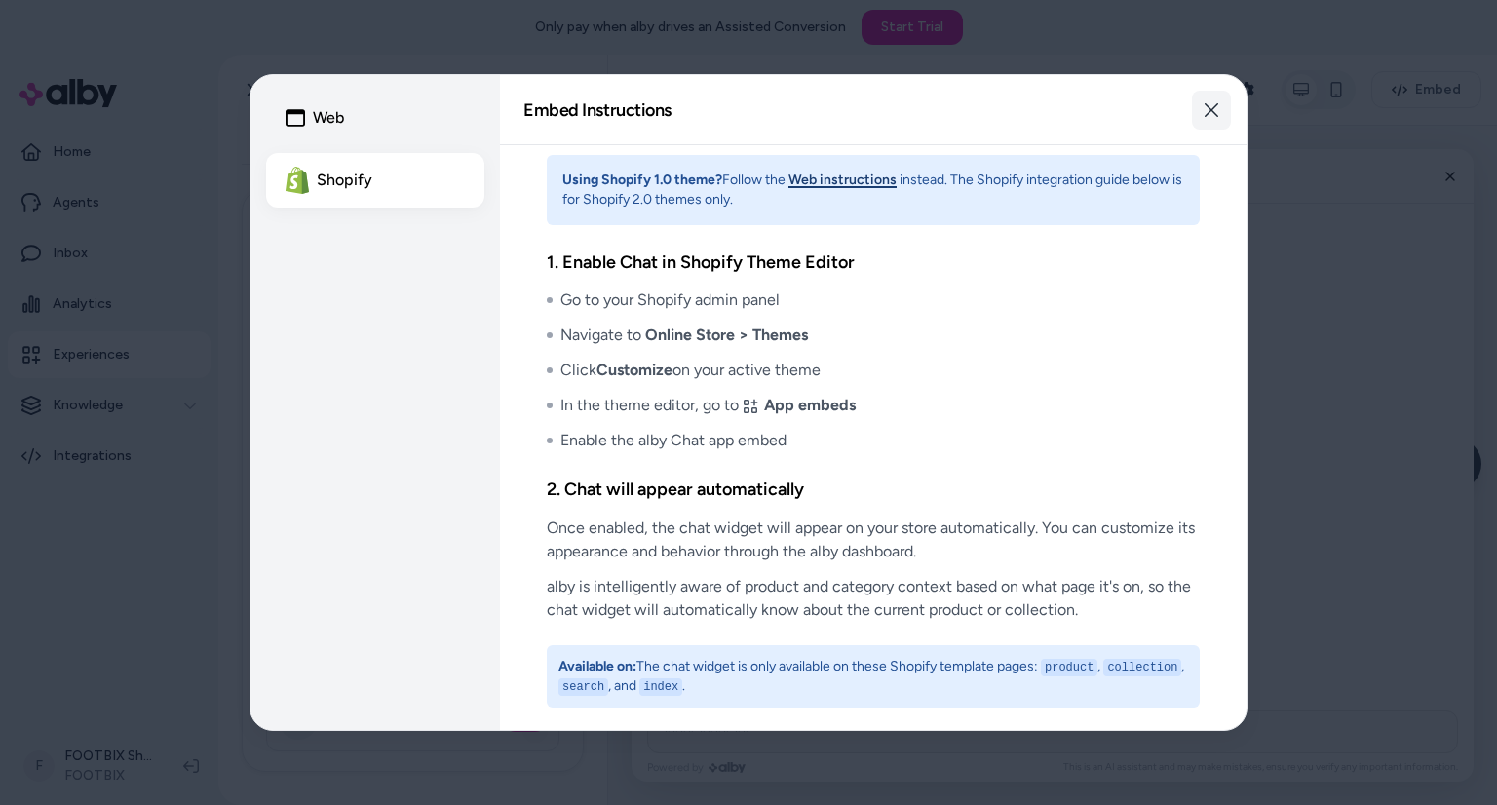
click at [1201, 107] on button "Close" at bounding box center [1211, 110] width 39 height 39
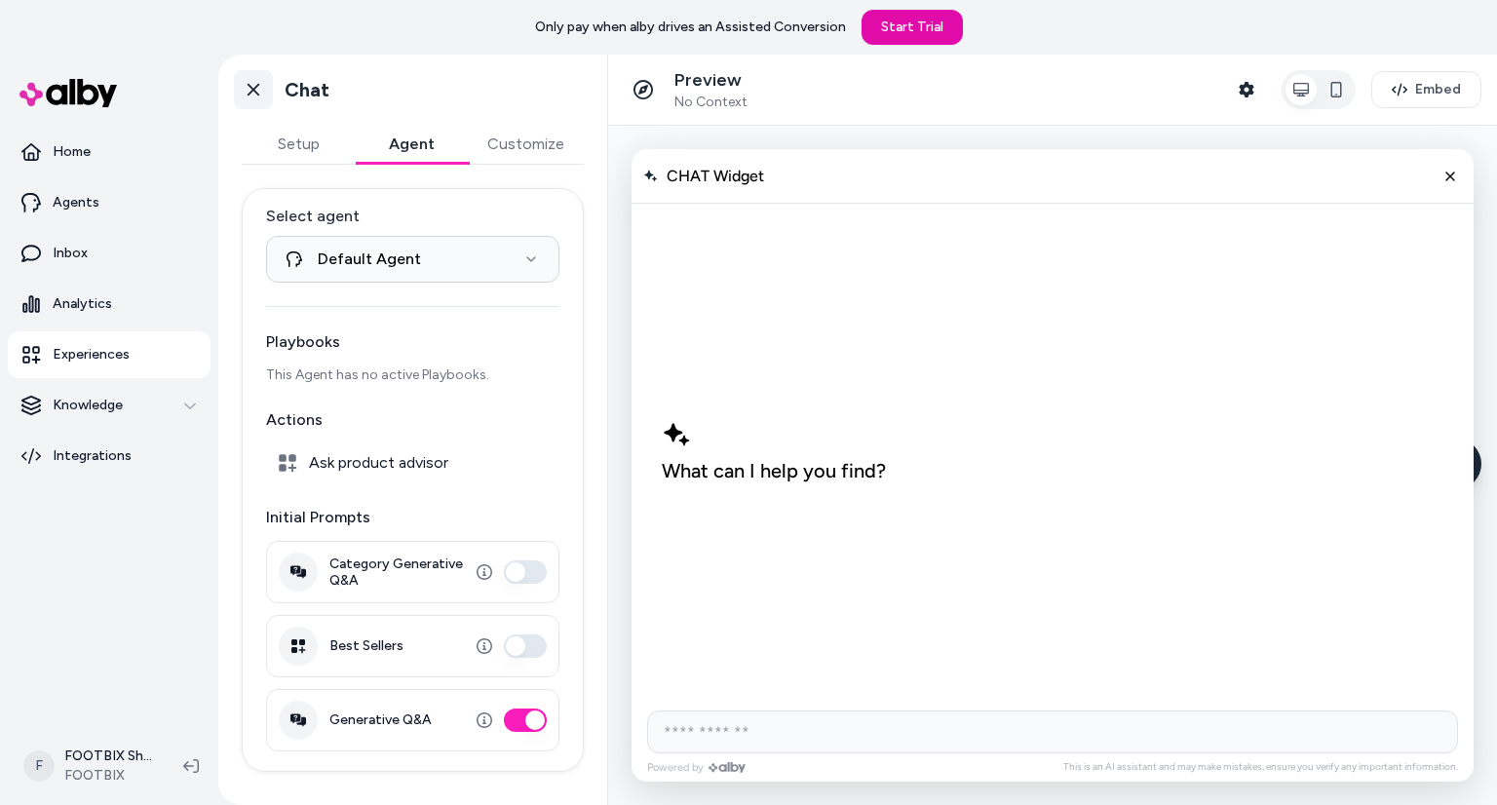
click at [249, 95] on icon at bounding box center [253, 89] width 19 height 19
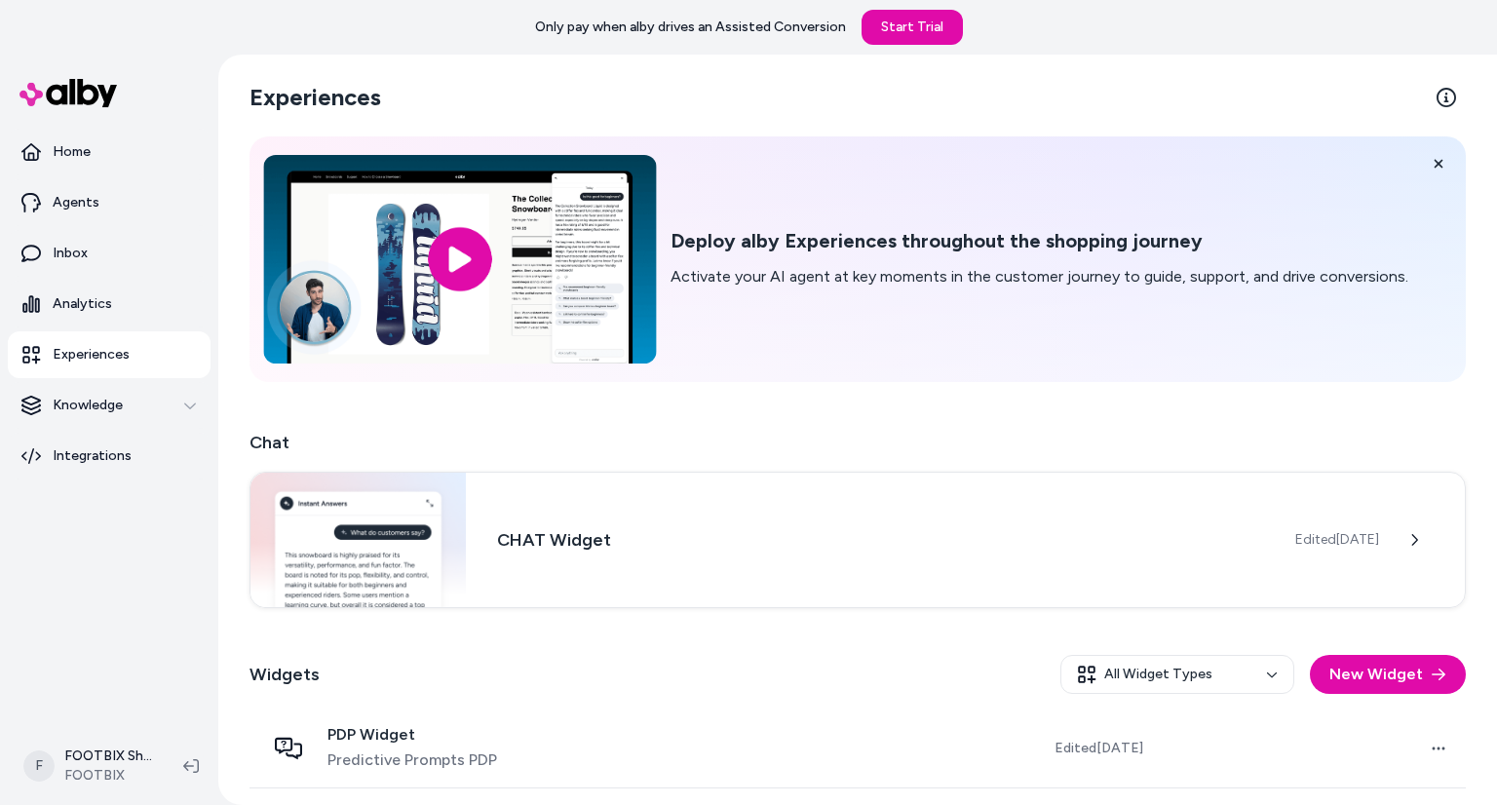
scroll to position [77, 0]
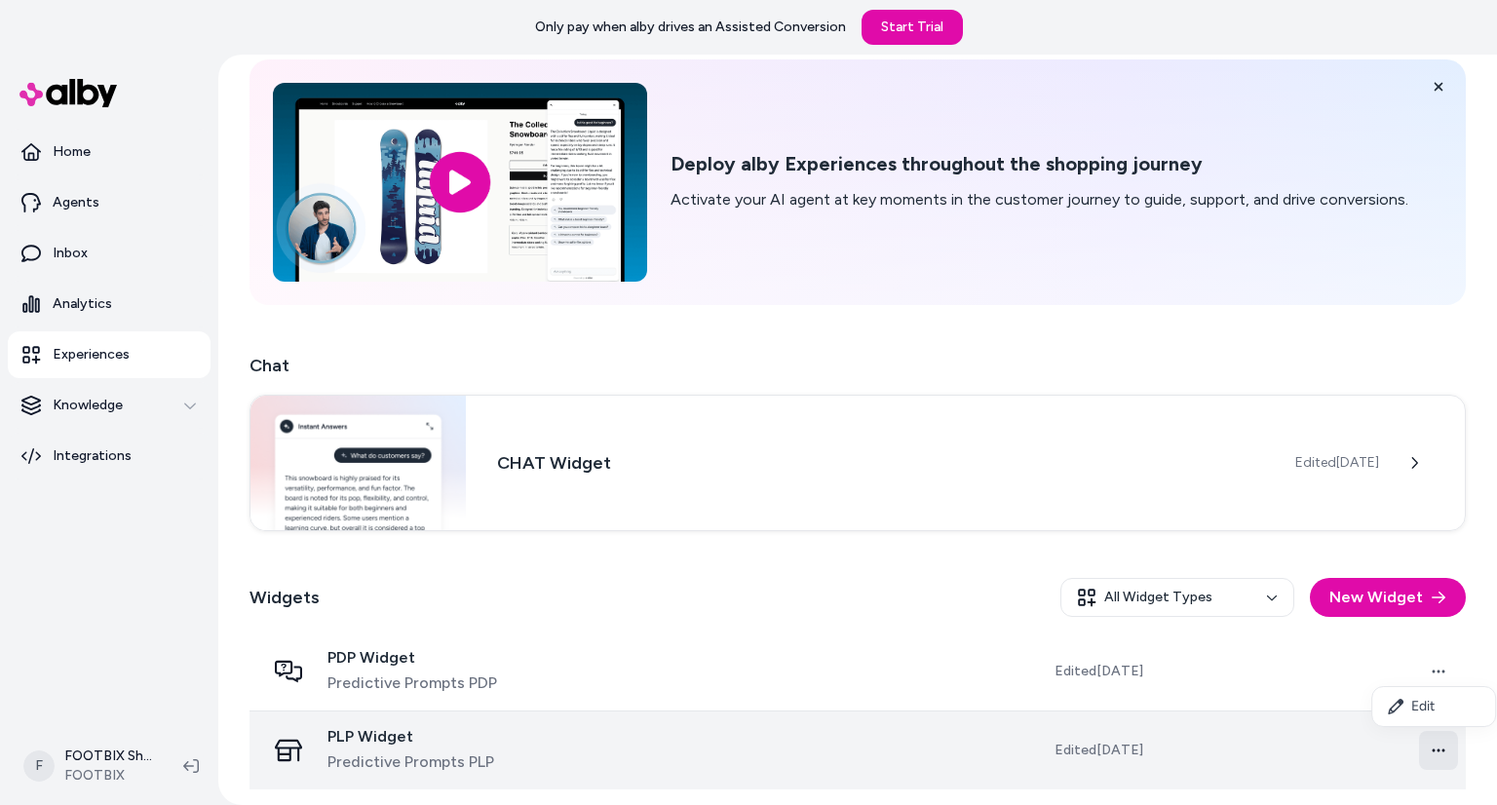
click at [1430, 757] on html "Only pay when alby drives an Assisted Conversion Start Trial Home Agents Inbox …" at bounding box center [748, 402] width 1497 height 805
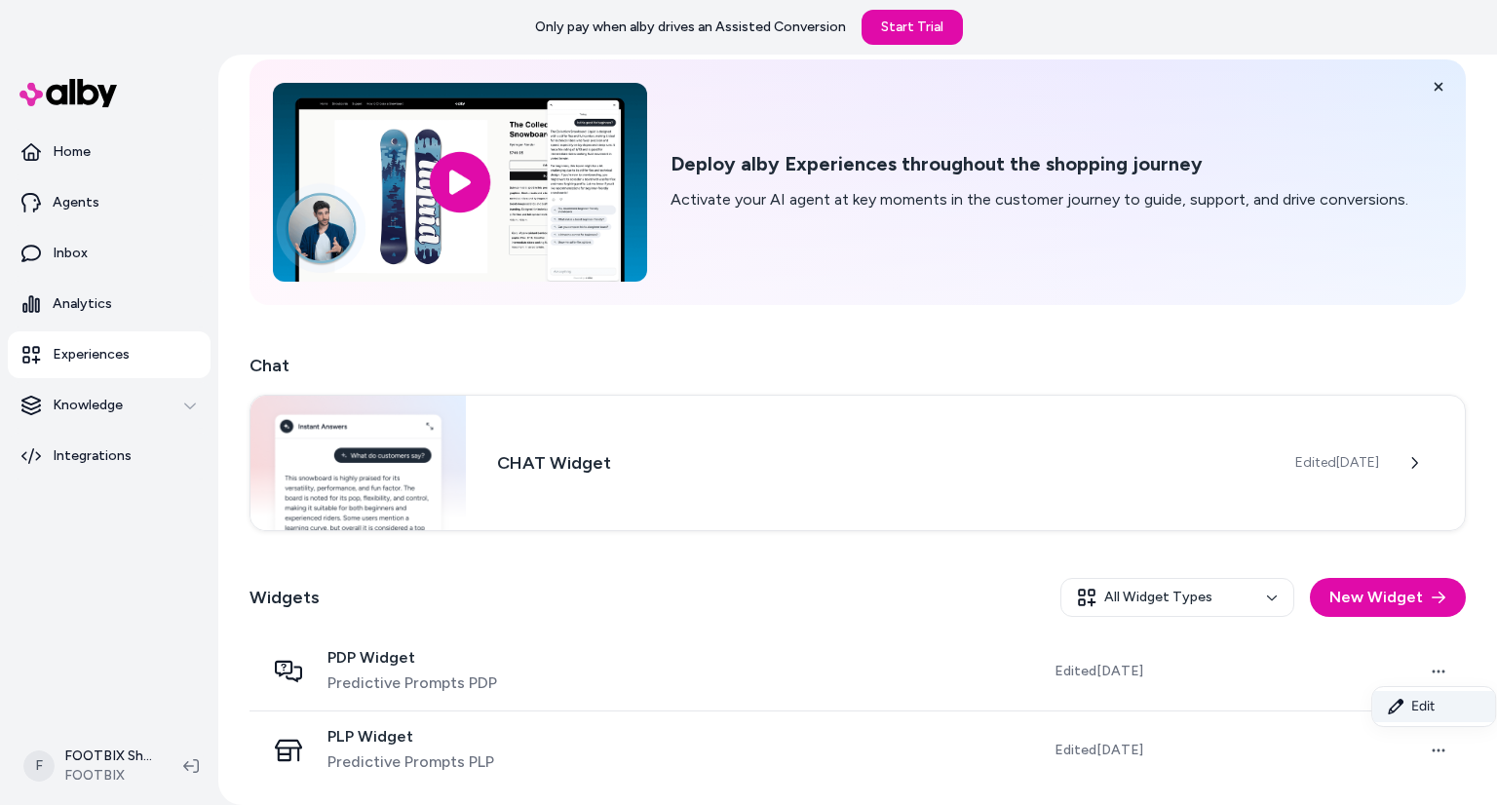
click at [1416, 709] on link "Edit" at bounding box center [1433, 706] width 123 height 31
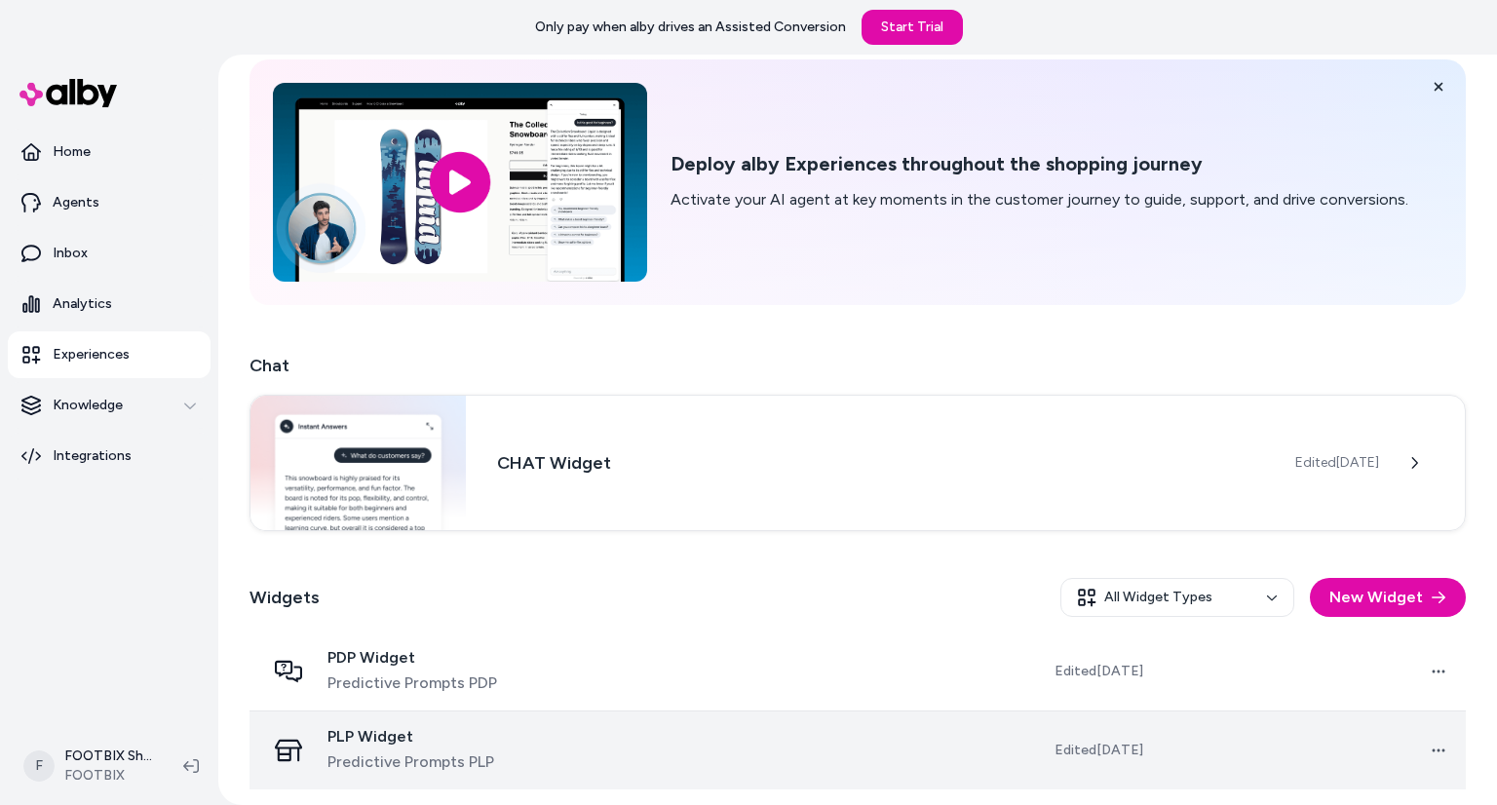
click at [1242, 753] on td "Open menu" at bounding box center [1311, 749] width 307 height 79
click at [928, 729] on td "Edited Aug 19, 2025" at bounding box center [1031, 749] width 251 height 79
click at [884, 734] on td at bounding box center [752, 749] width 307 height 79
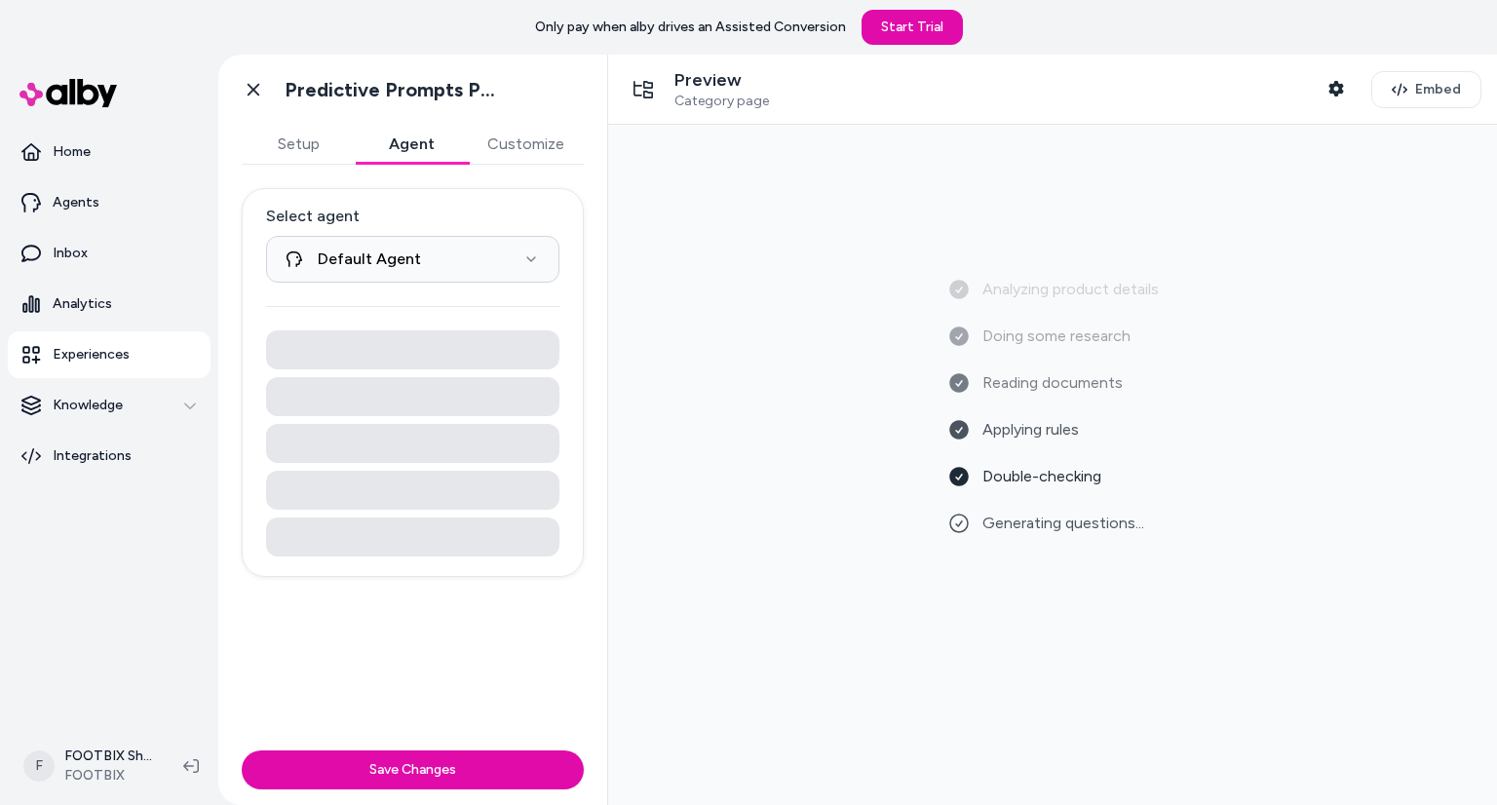
click at [396, 150] on button "Agent" at bounding box center [411, 144] width 113 height 39
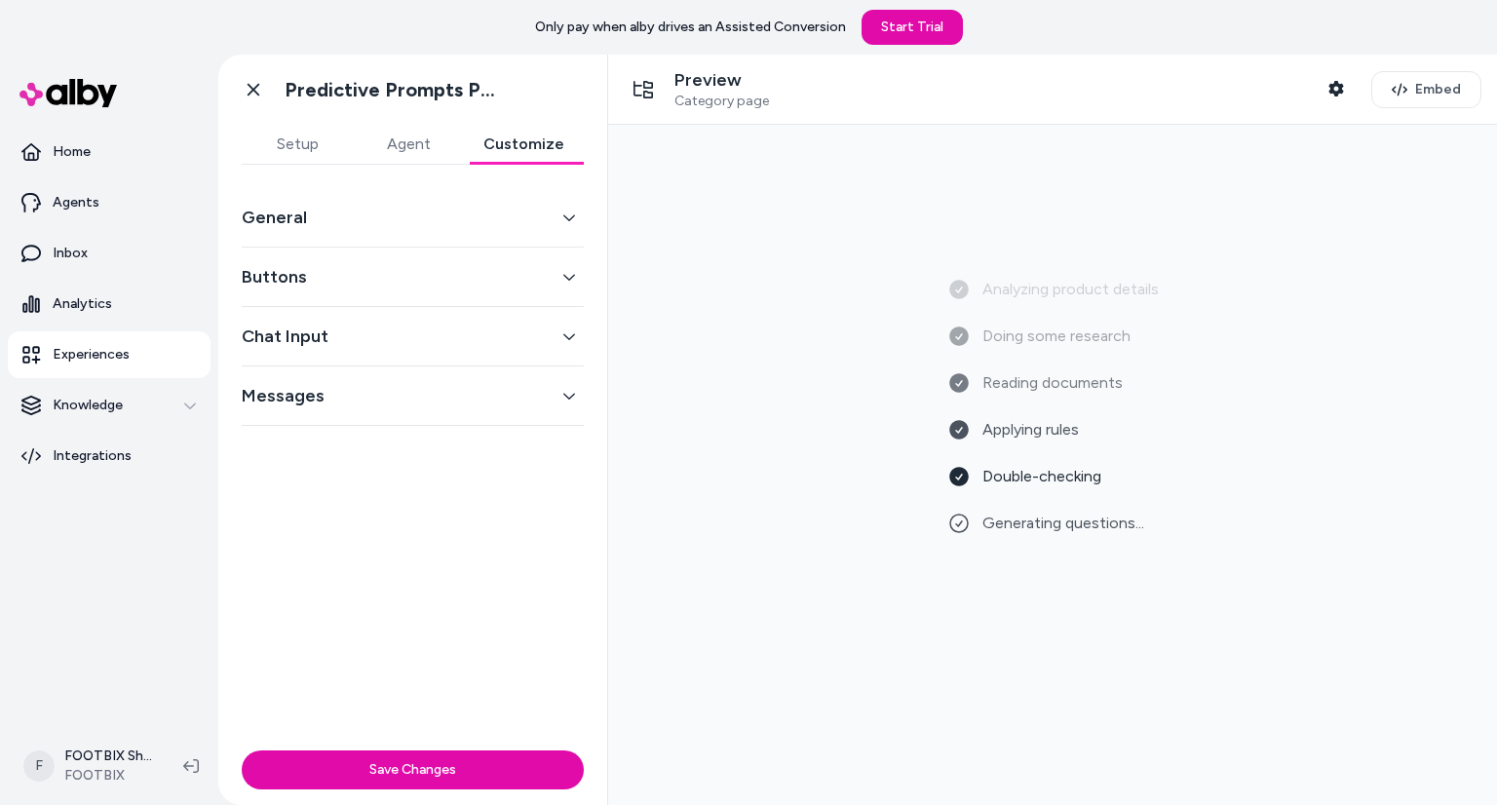
click at [529, 146] on button "Customize" at bounding box center [524, 144] width 120 height 39
click at [361, 222] on button "General" at bounding box center [413, 217] width 342 height 27
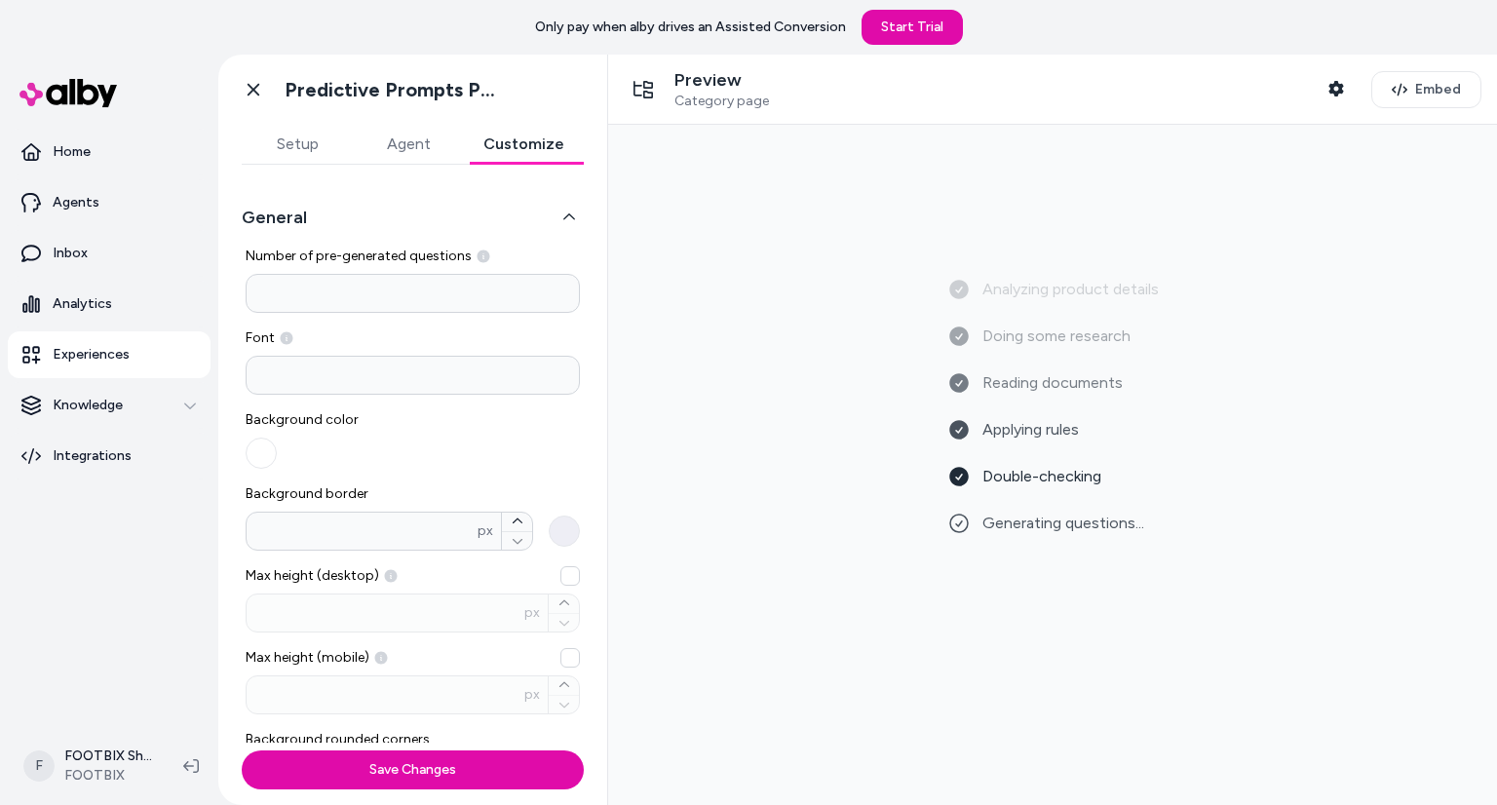
click at [361, 222] on button "General" at bounding box center [413, 217] width 342 height 27
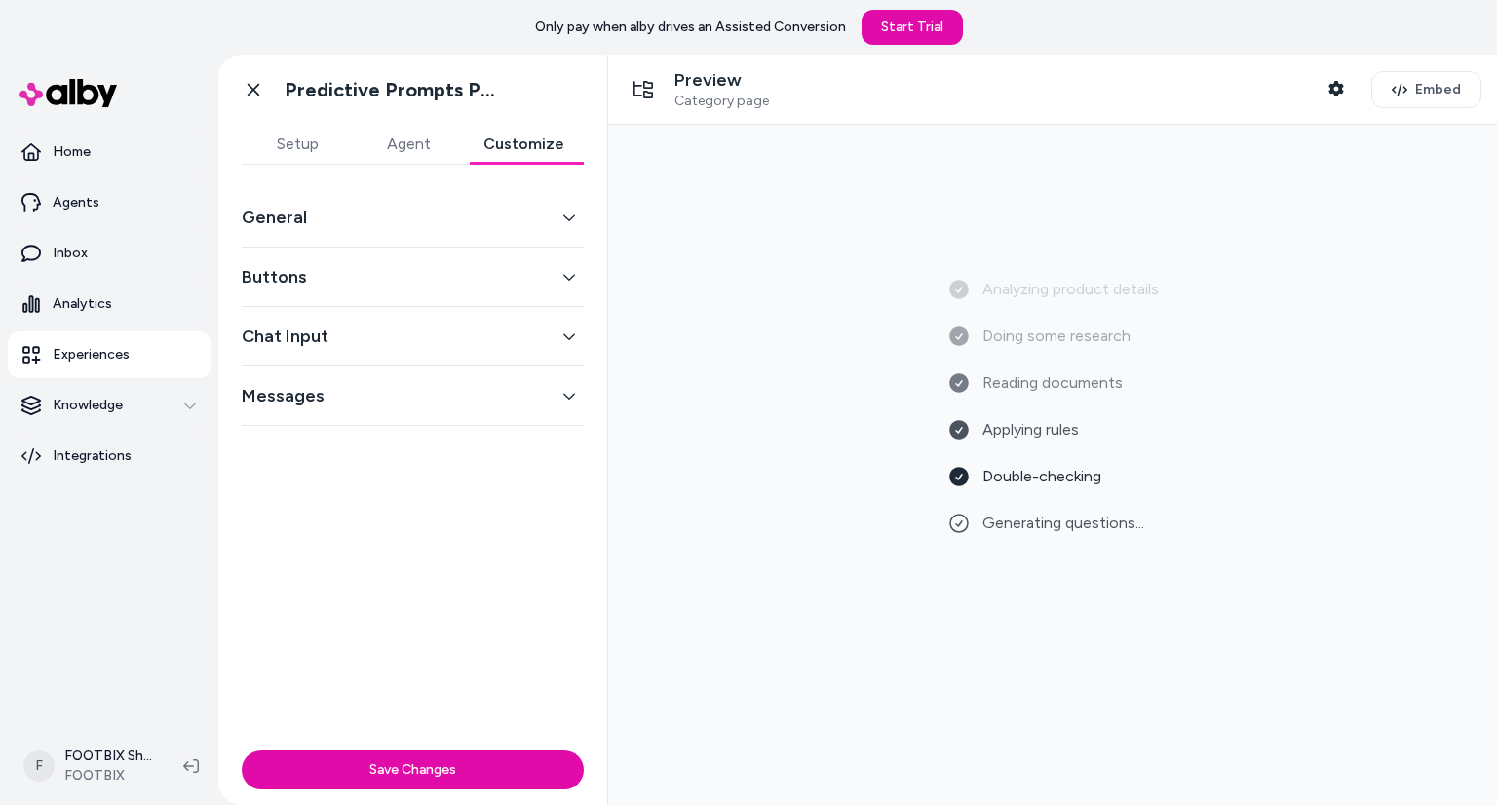
click at [363, 275] on button "Buttons" at bounding box center [413, 276] width 342 height 27
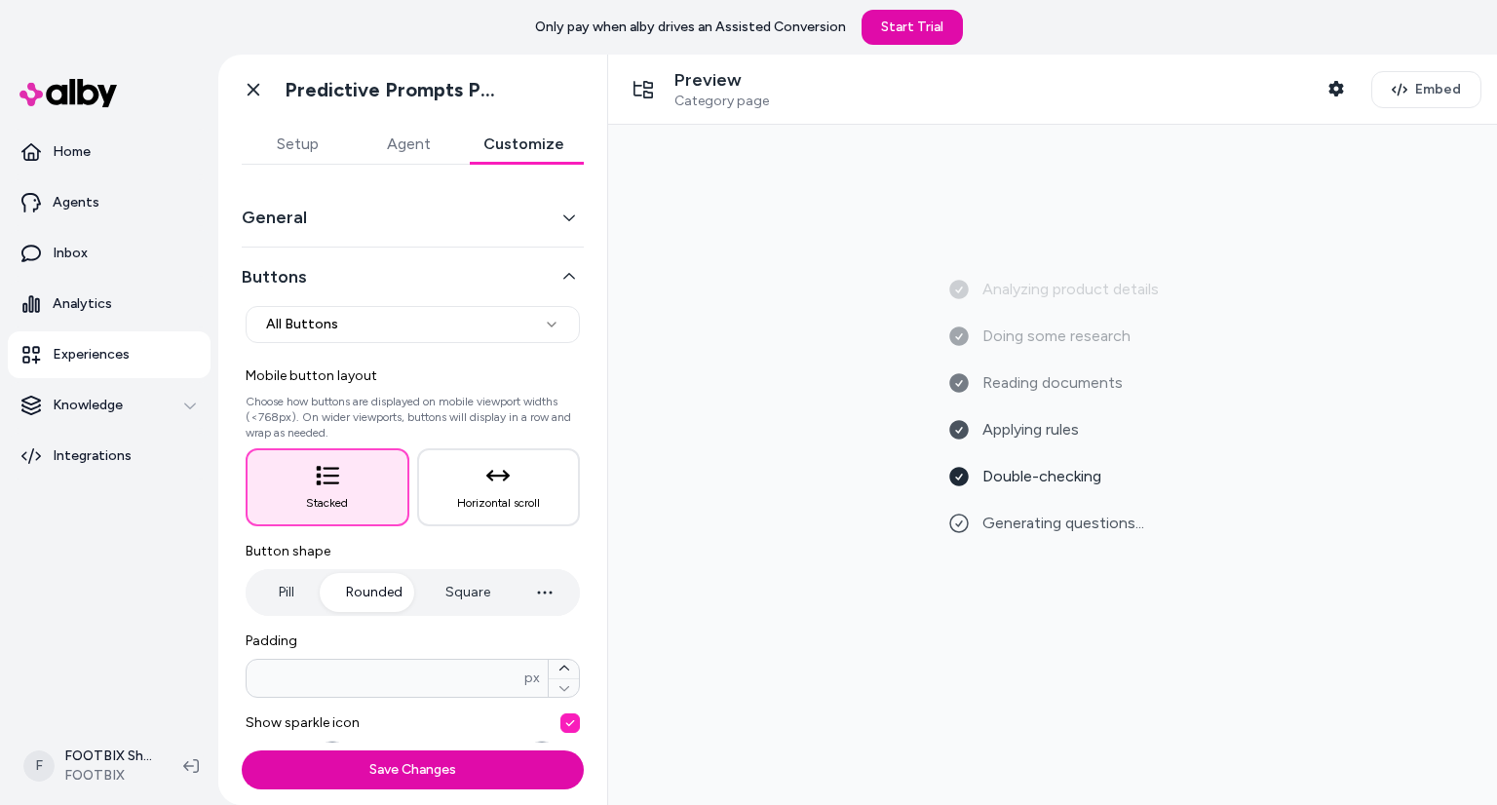
click at [359, 278] on button "Buttons" at bounding box center [413, 276] width 342 height 27
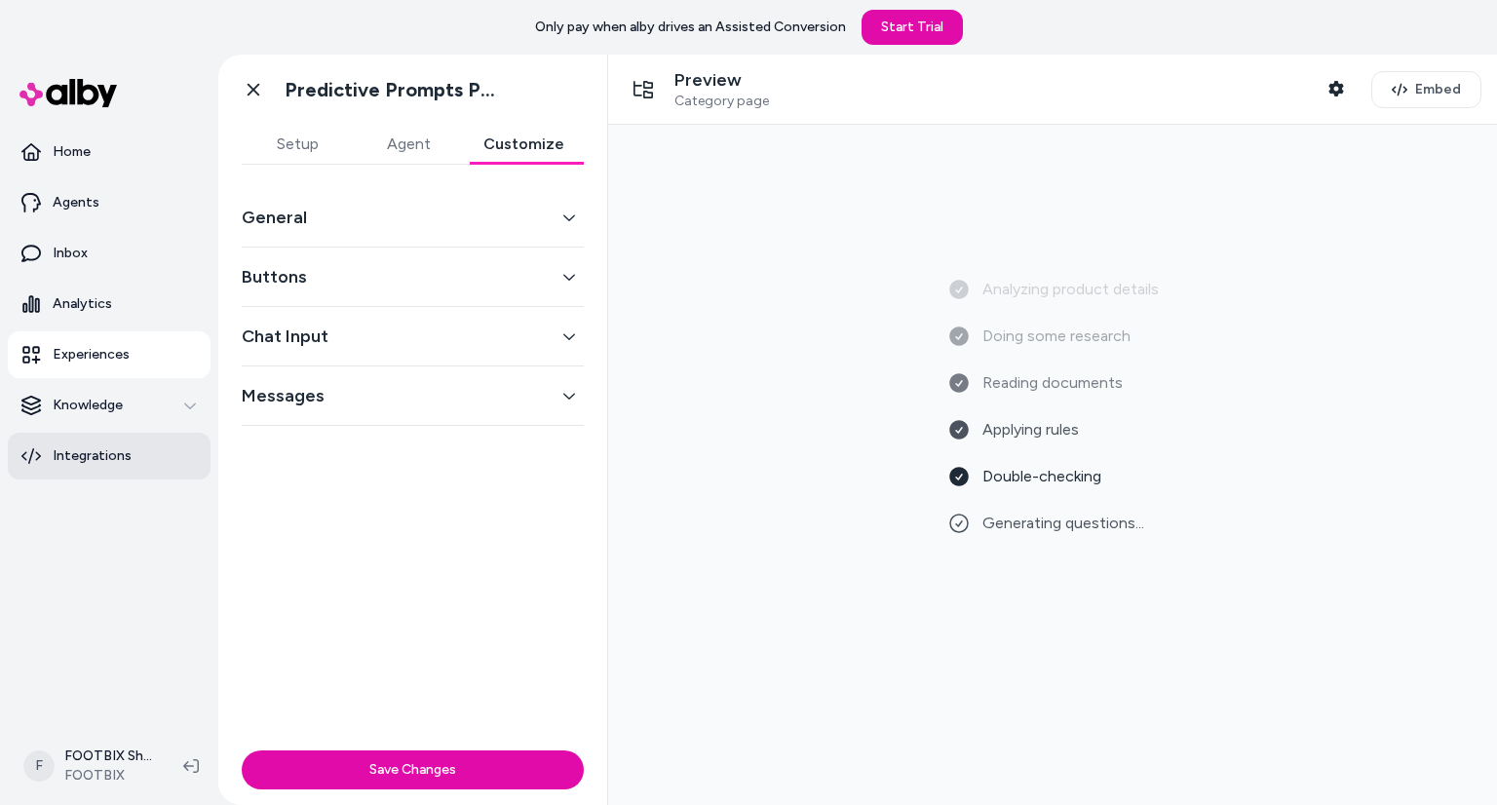
click at [145, 451] on link "Integrations" at bounding box center [109, 456] width 203 height 47
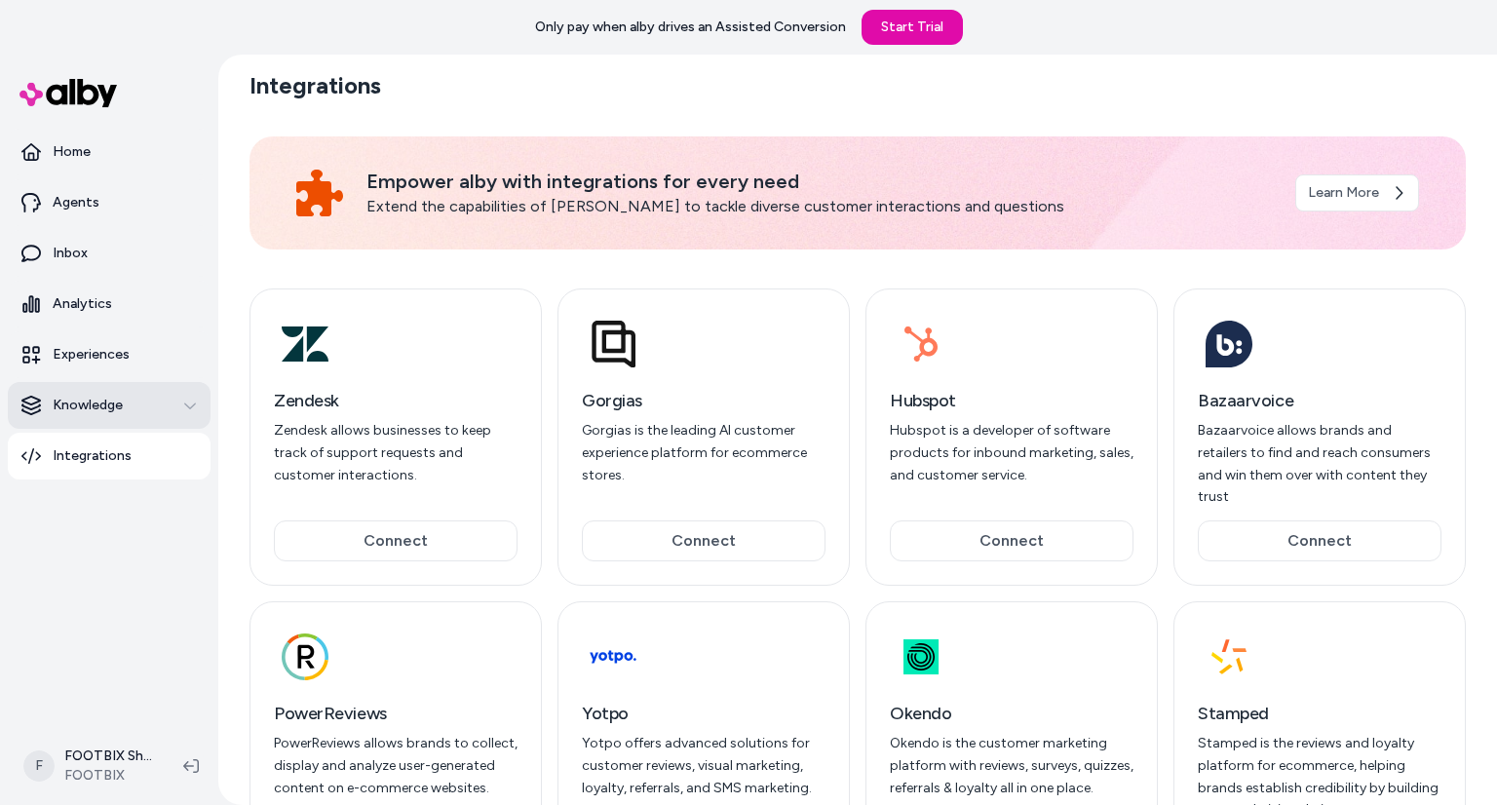
click at [118, 405] on p "Knowledge" at bounding box center [88, 405] width 70 height 19
